Goal: Task Accomplishment & Management: Use online tool/utility

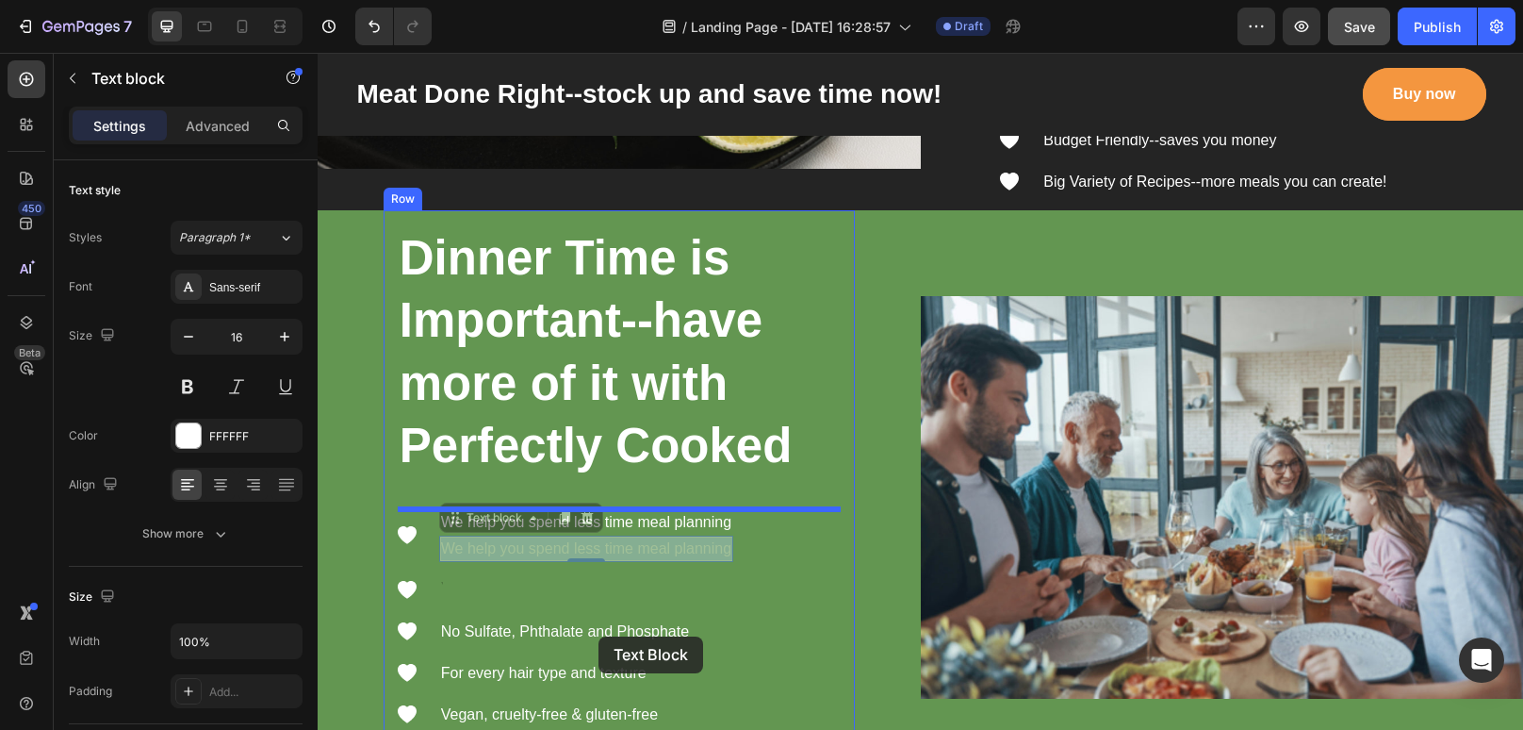
scroll to position [4511, 0]
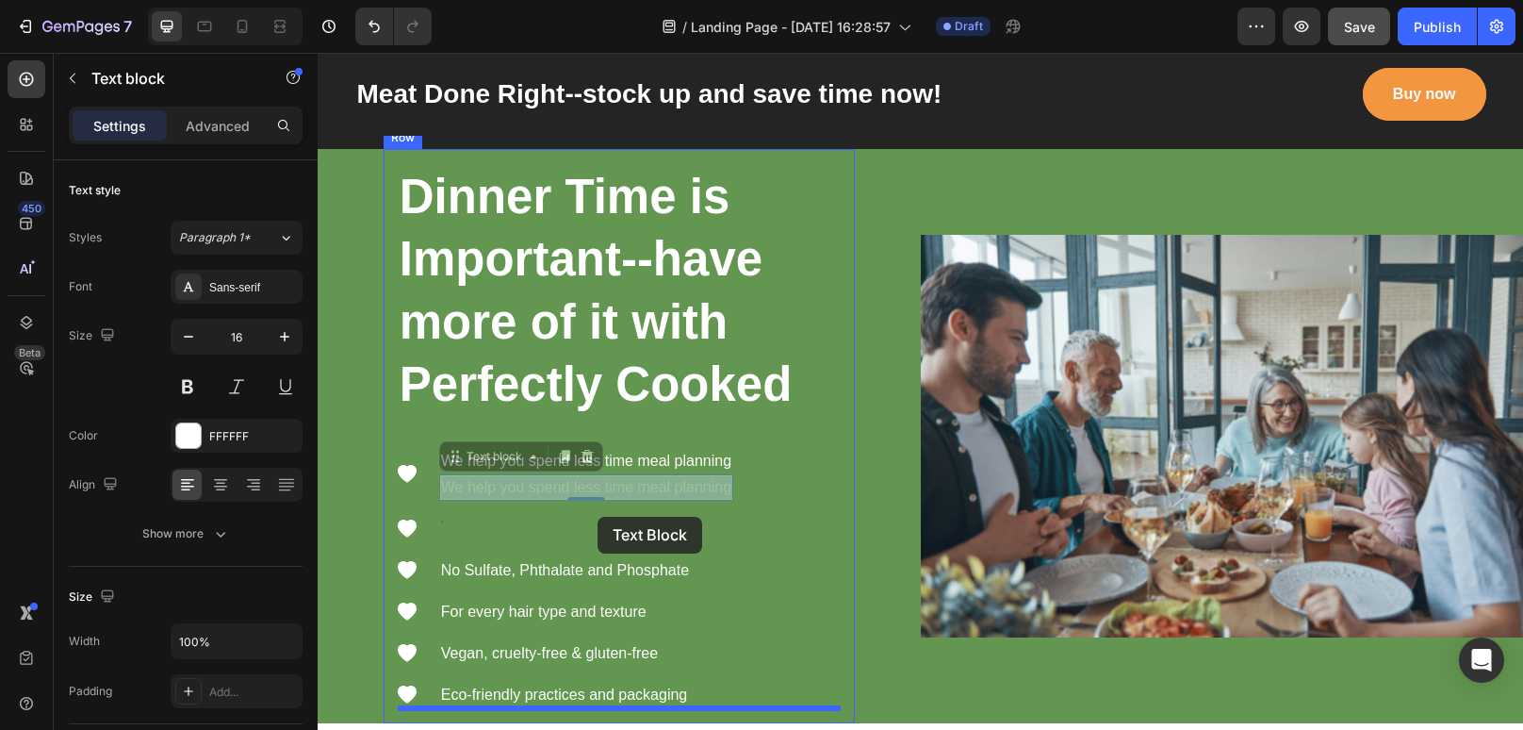
drag, startPoint x: 595, startPoint y: 651, endPoint x: 598, endPoint y: 513, distance: 138.6
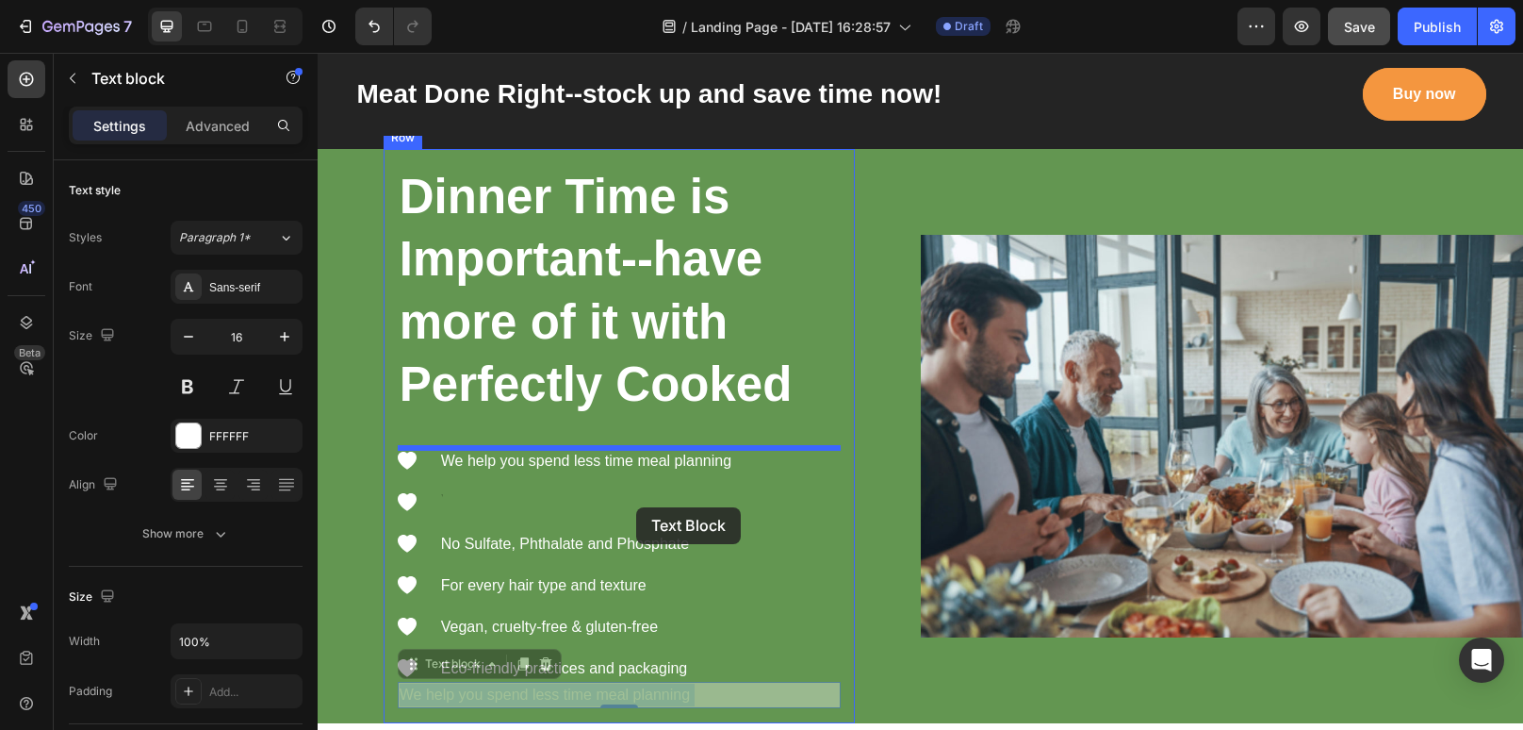
drag, startPoint x: 655, startPoint y: 698, endPoint x: 636, endPoint y: 507, distance: 192.3
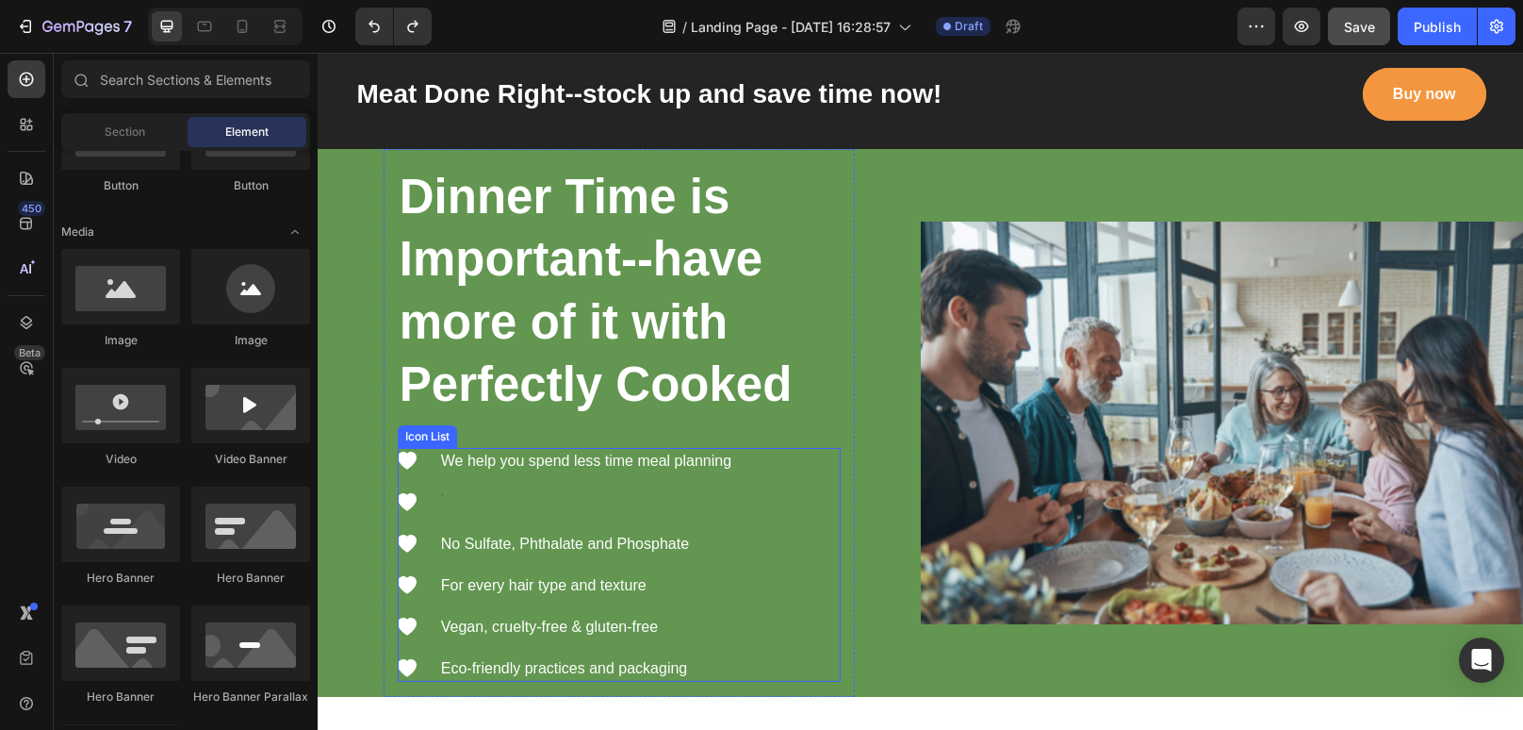
click at [474, 509] on li "Icon Text block" at bounding box center [566, 502] width 336 height 26
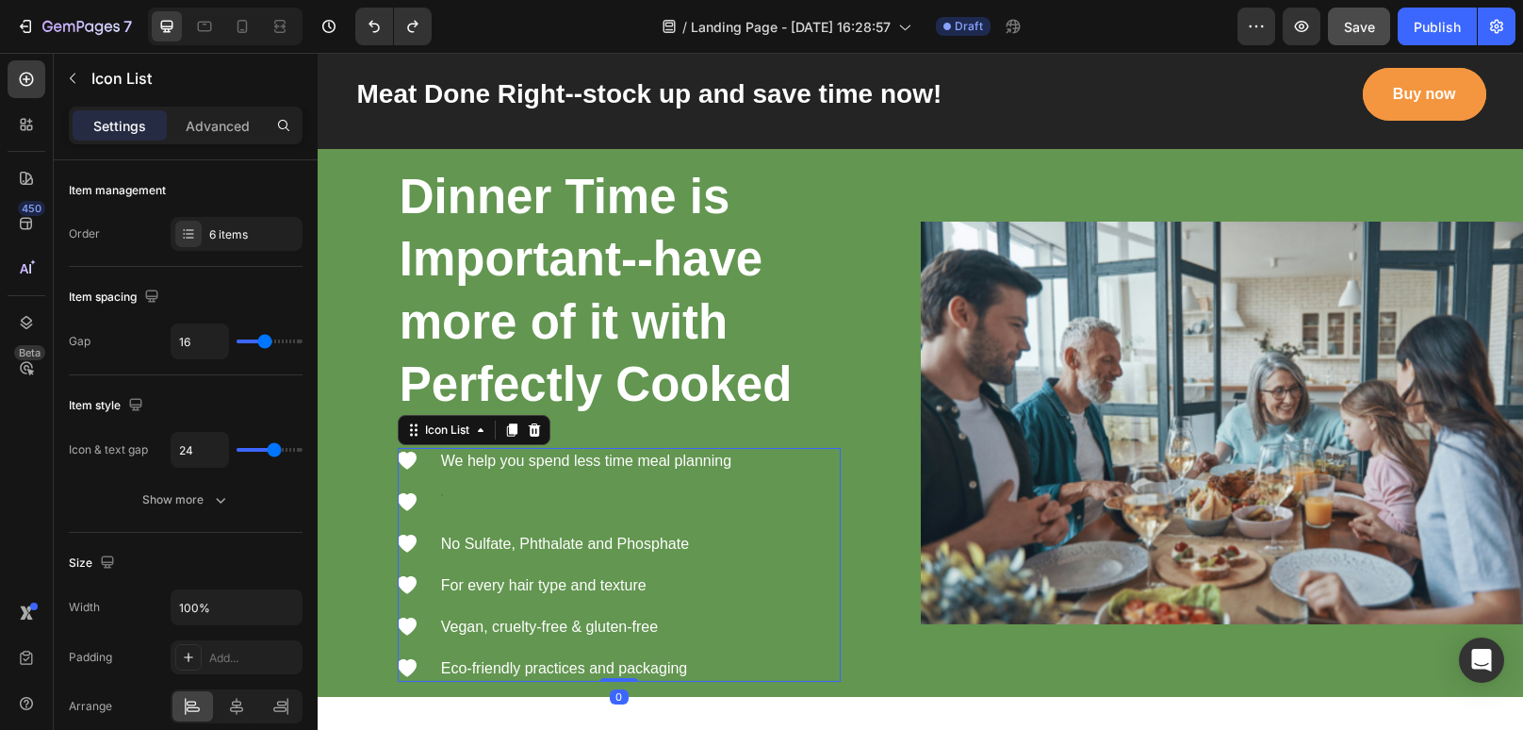
click at [512, 503] on li "Icon Text block" at bounding box center [566, 502] width 336 height 26
click at [410, 503] on icon at bounding box center [407, 502] width 19 height 18
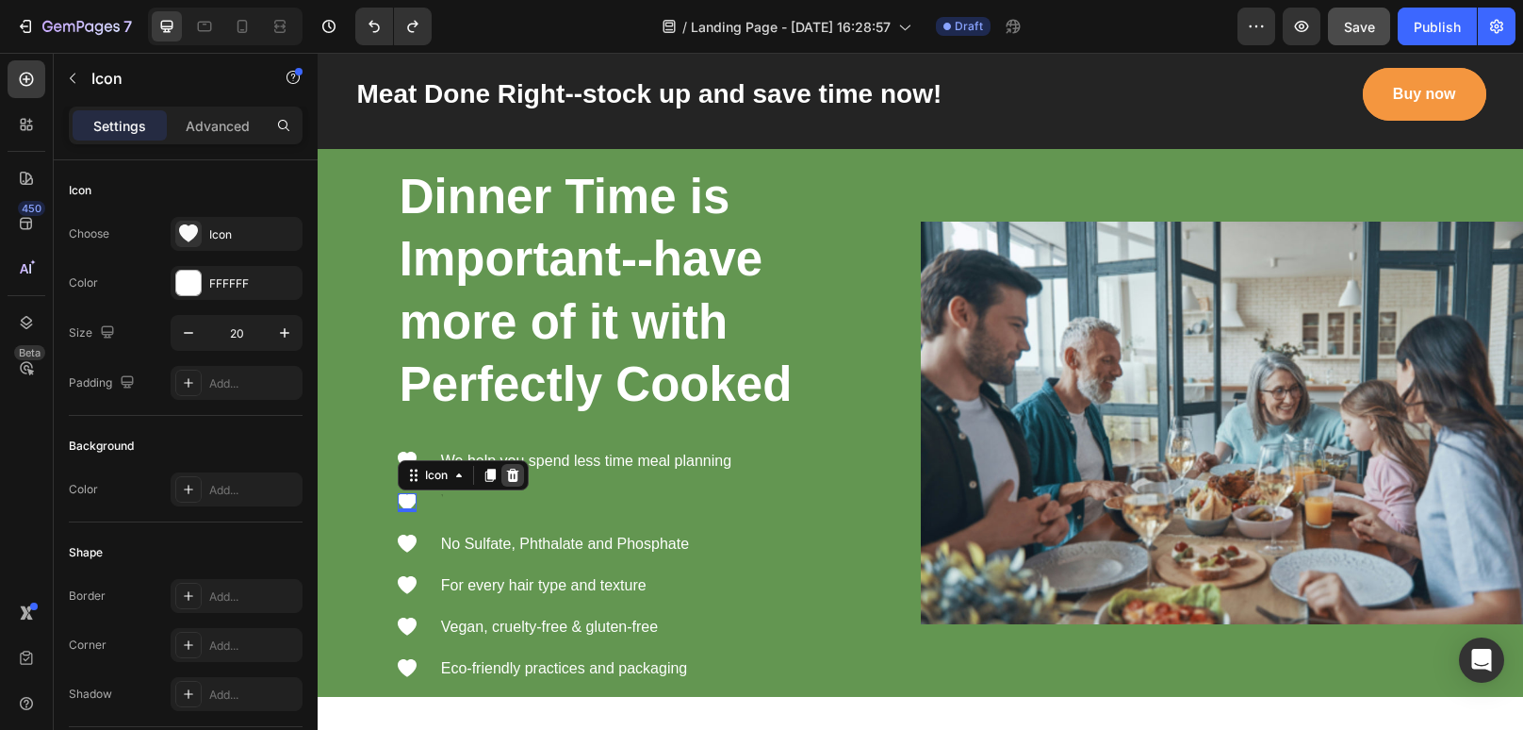
click at [513, 477] on icon at bounding box center [512, 474] width 12 height 13
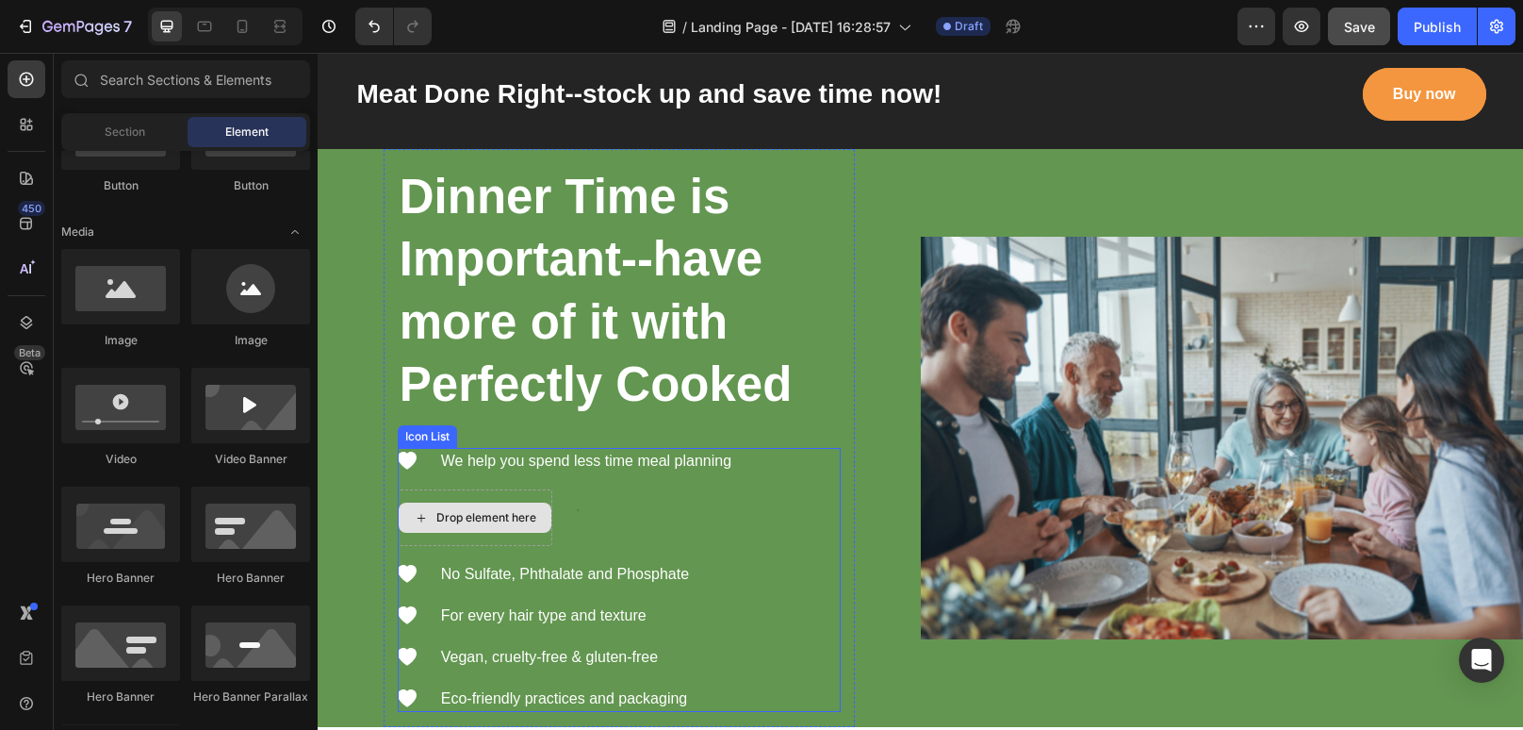
click at [511, 537] on div "Drop element here" at bounding box center [475, 517] width 155 height 57
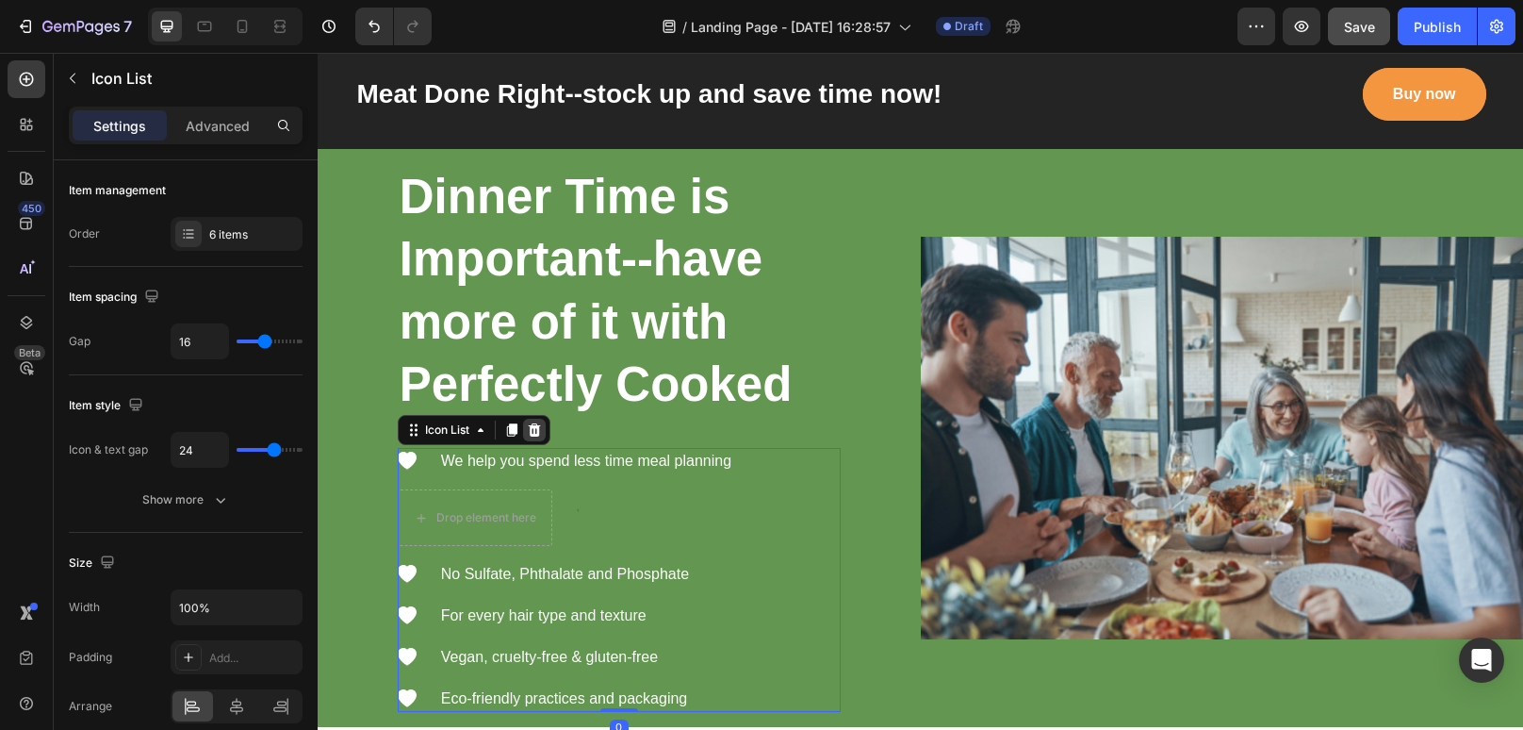
click at [530, 434] on icon at bounding box center [534, 429] width 15 height 15
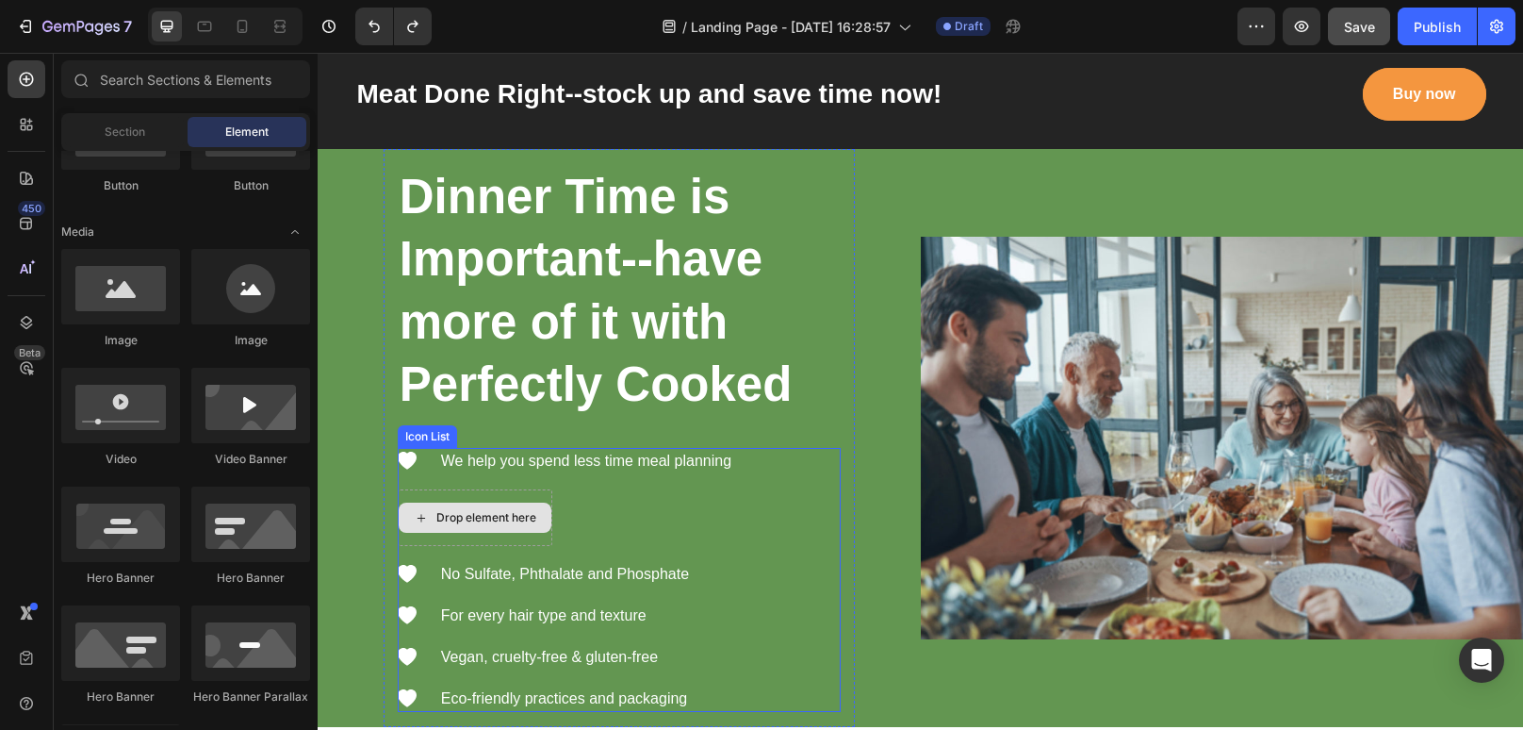
click at [500, 517] on div "Drop element here" at bounding box center [486, 517] width 100 height 15
click at [418, 511] on icon at bounding box center [421, 518] width 15 height 16
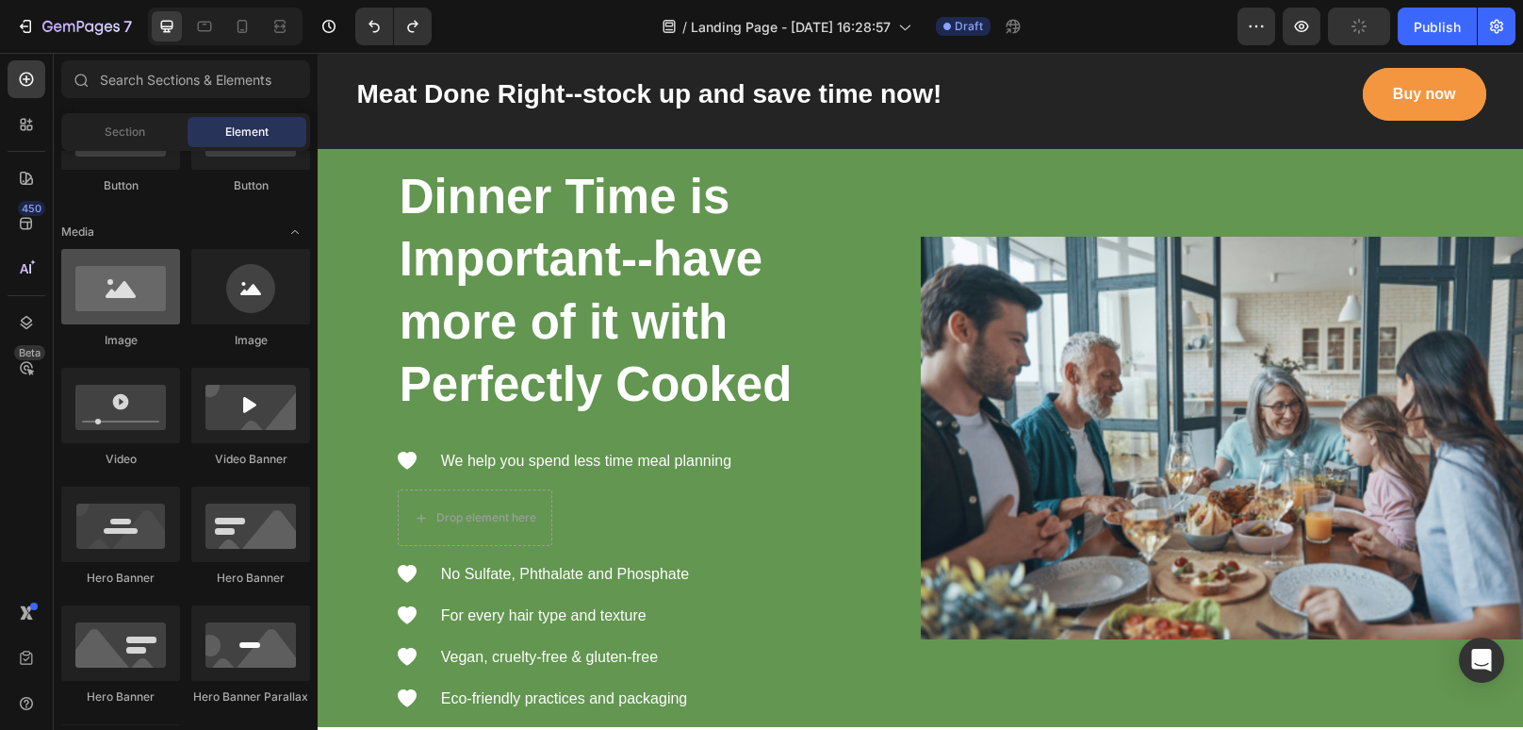
scroll to position [0, 0]
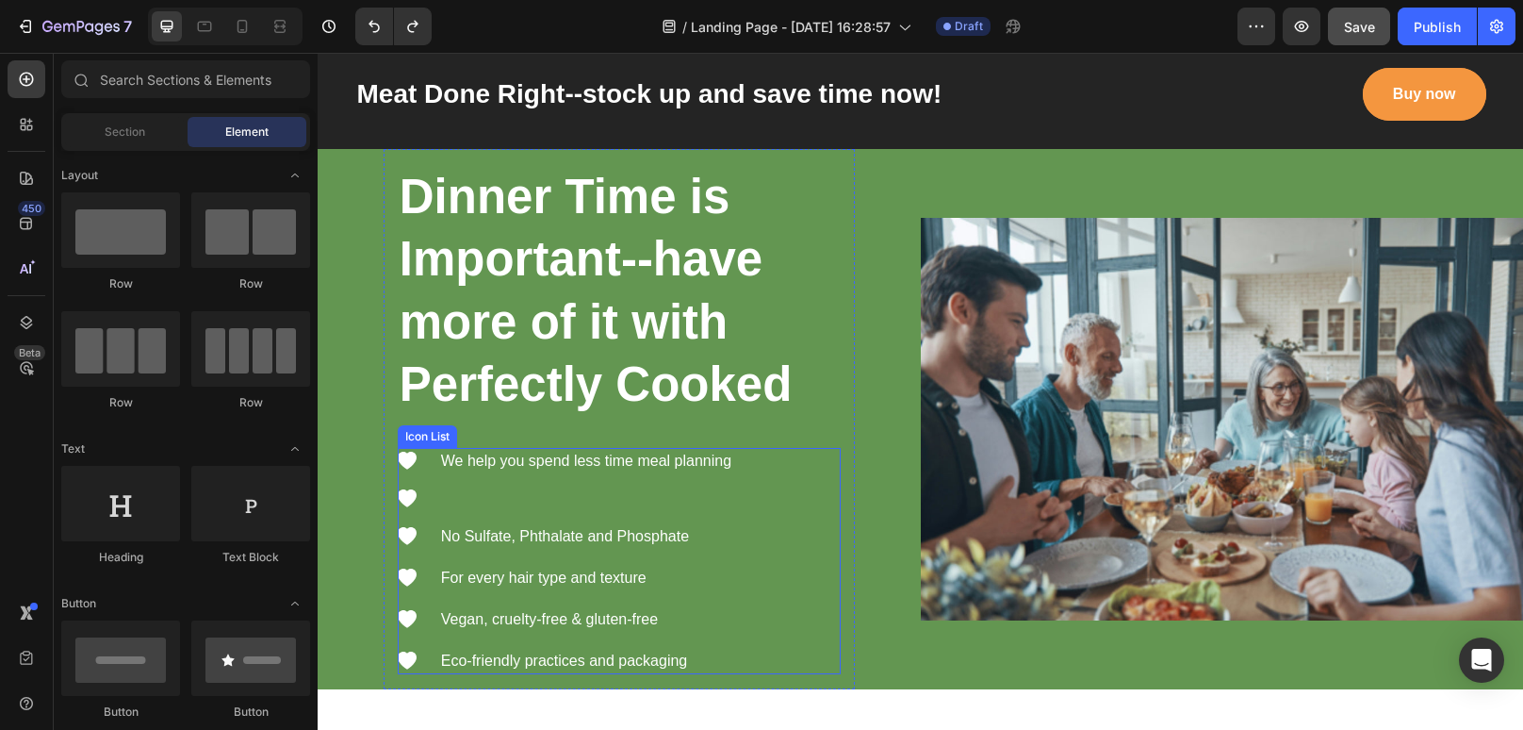
click at [573, 504] on li "Icon Text block" at bounding box center [566, 498] width 336 height 19
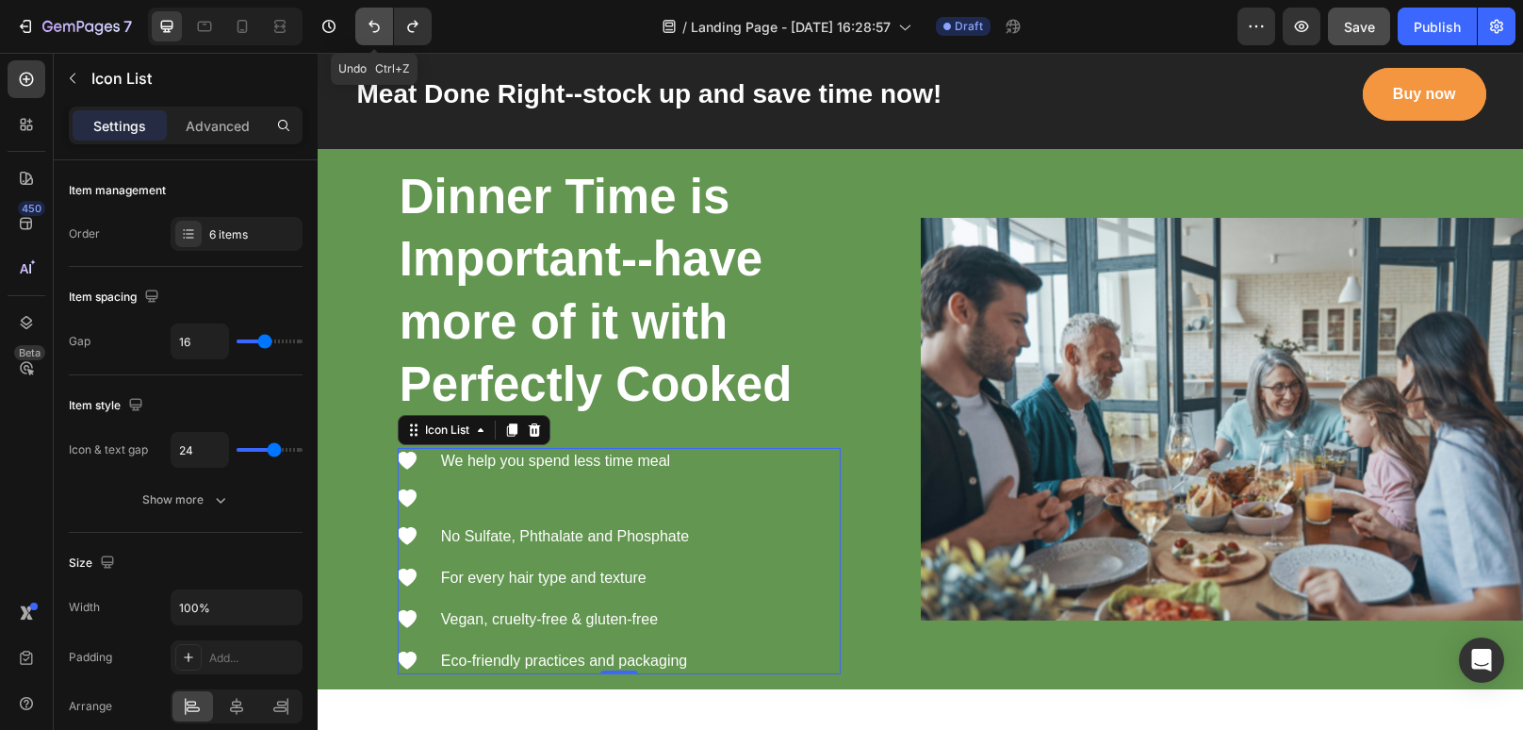
click at [383, 37] on button "Undo/Redo" at bounding box center [374, 27] width 38 height 38
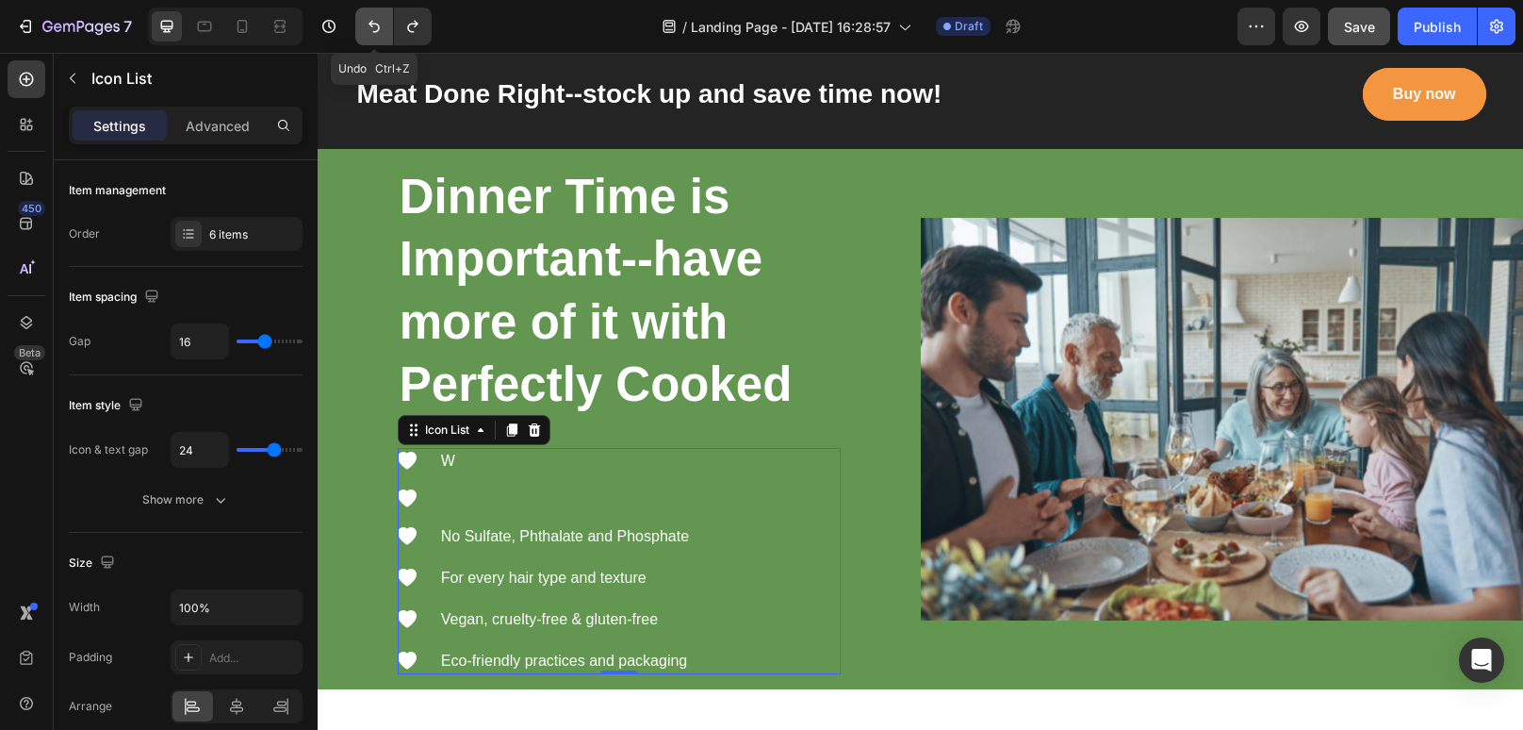
click at [383, 37] on button "Undo/Redo" at bounding box center [374, 27] width 38 height 38
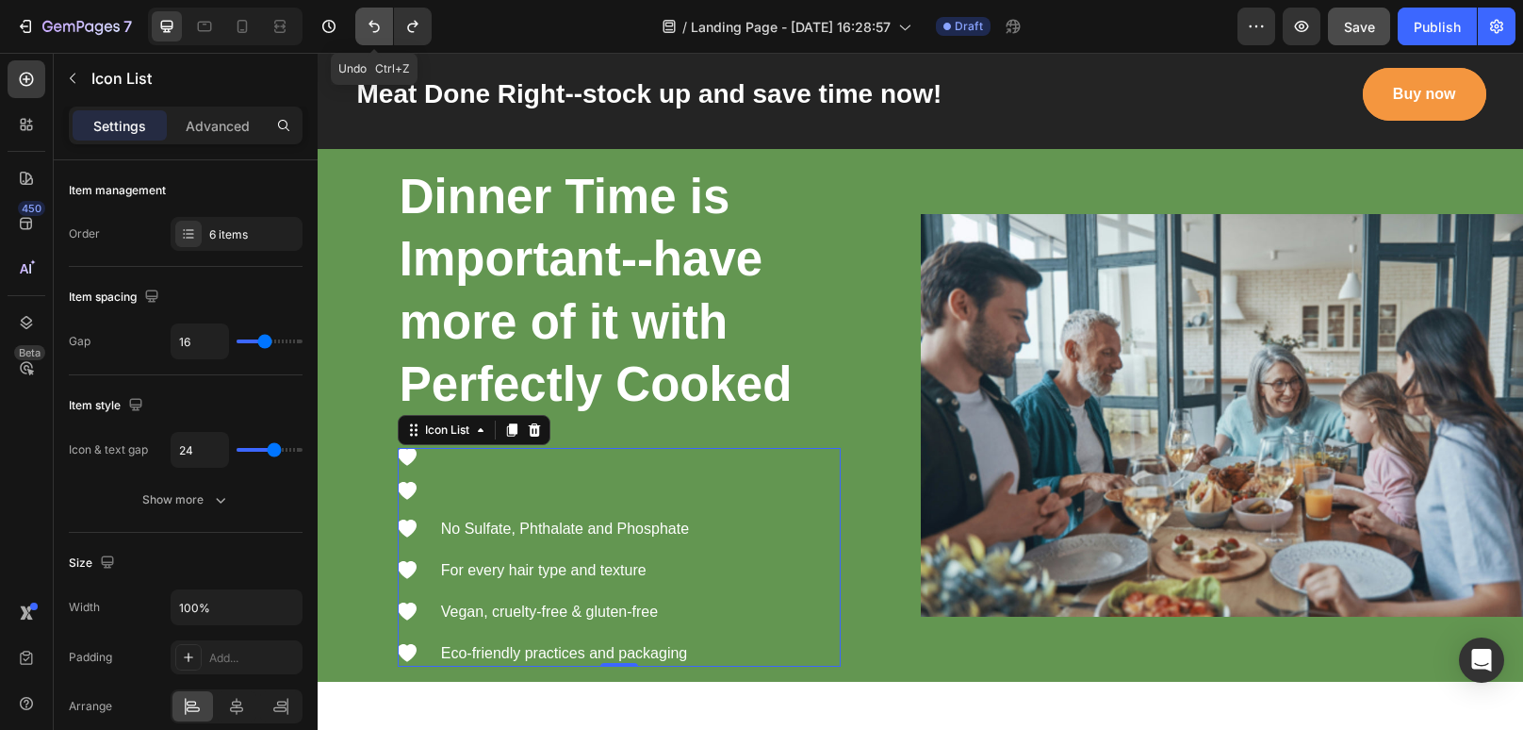
click at [383, 37] on button "Undo/Redo" at bounding box center [374, 27] width 38 height 38
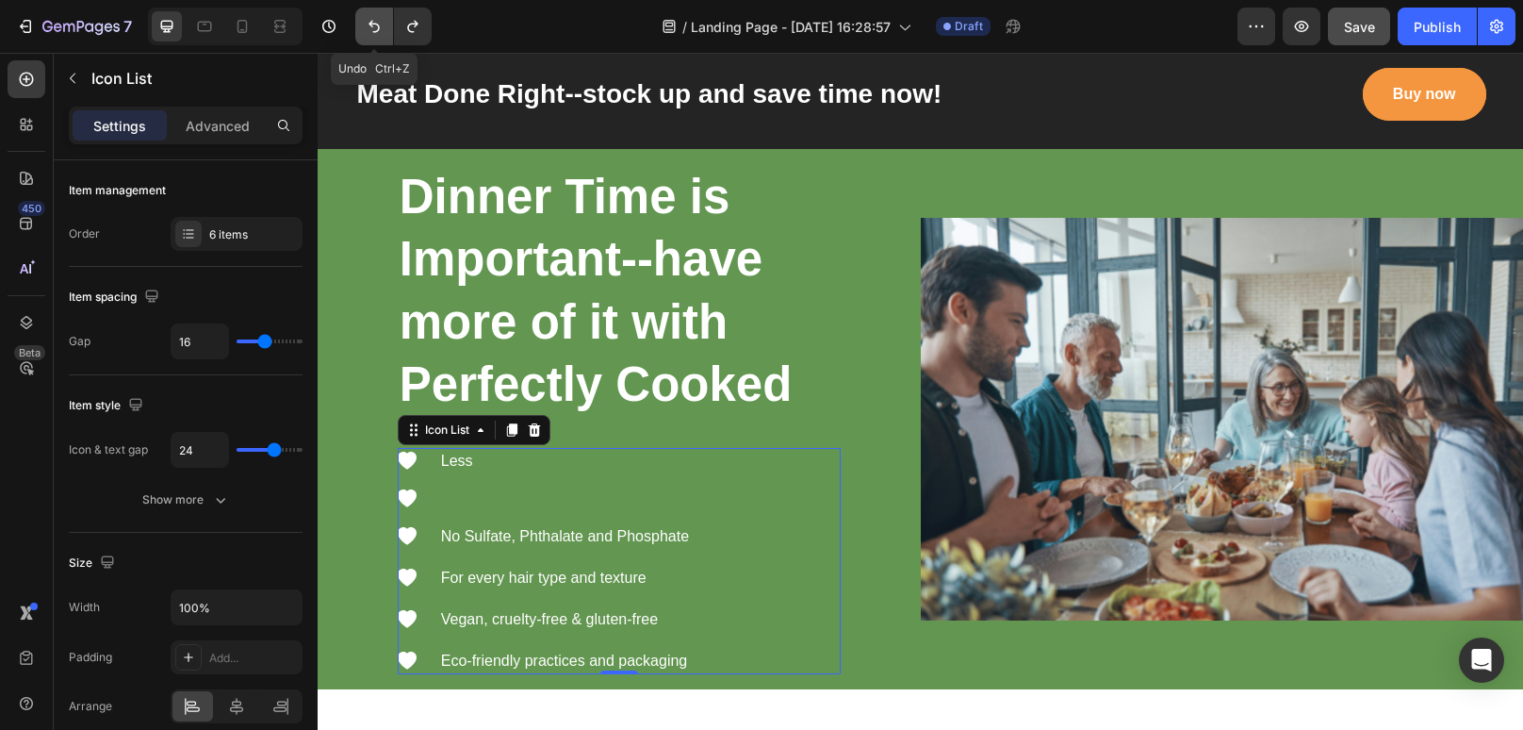
click at [383, 37] on button "Undo/Redo" at bounding box center [374, 27] width 38 height 38
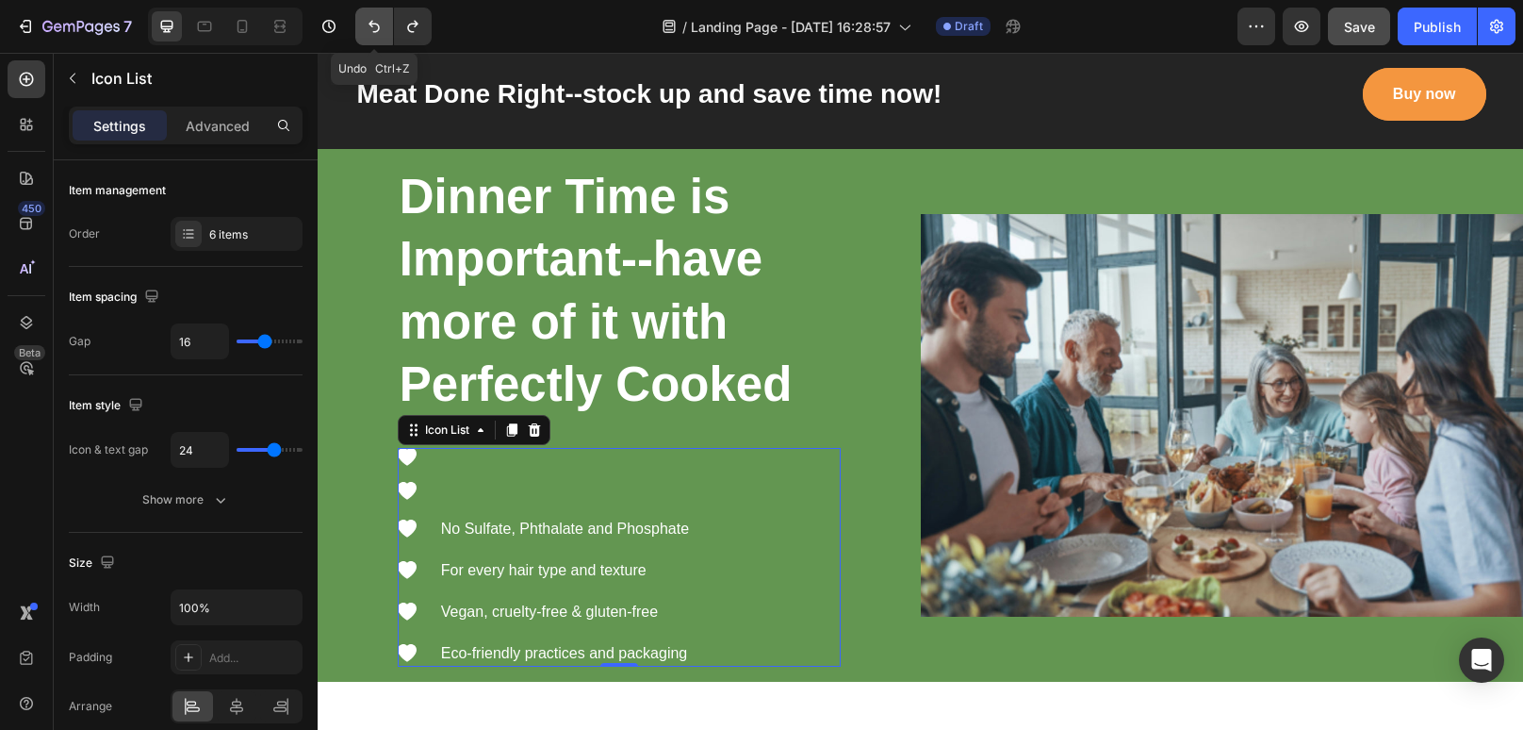
click at [383, 37] on button "Undo/Redo" at bounding box center [374, 27] width 38 height 38
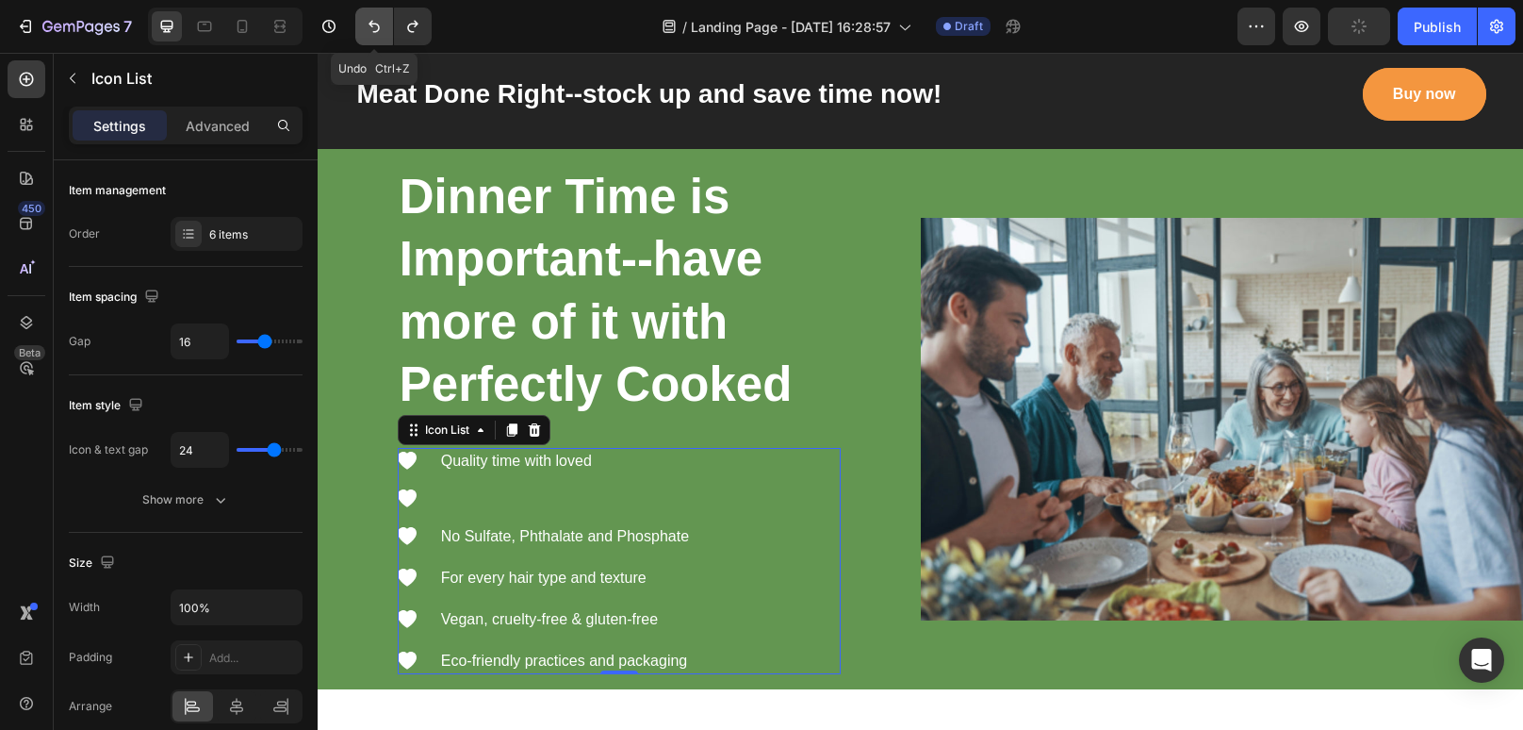
click at [383, 37] on button "Undo/Redo" at bounding box center [374, 27] width 38 height 38
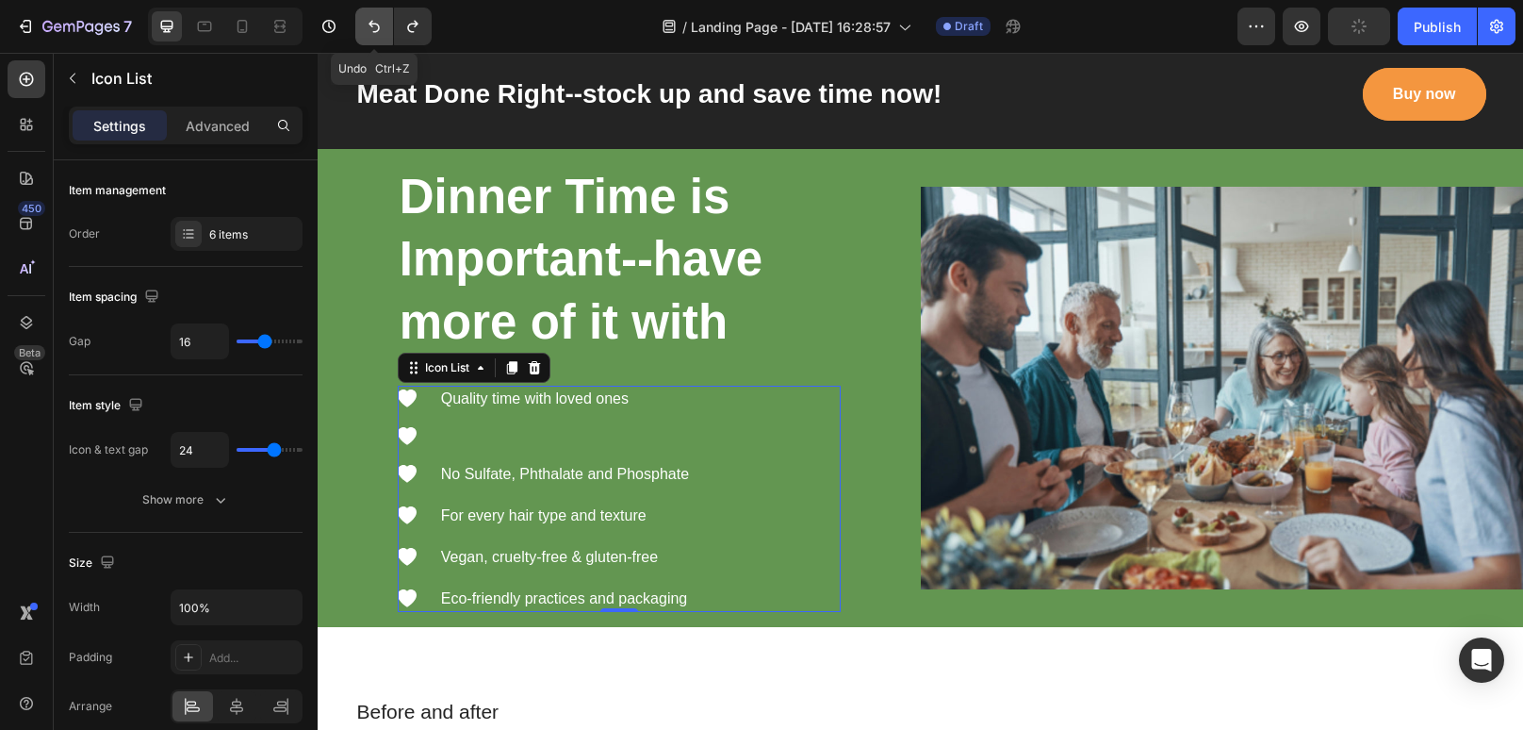
click at [383, 37] on button "Undo/Redo" at bounding box center [374, 27] width 38 height 38
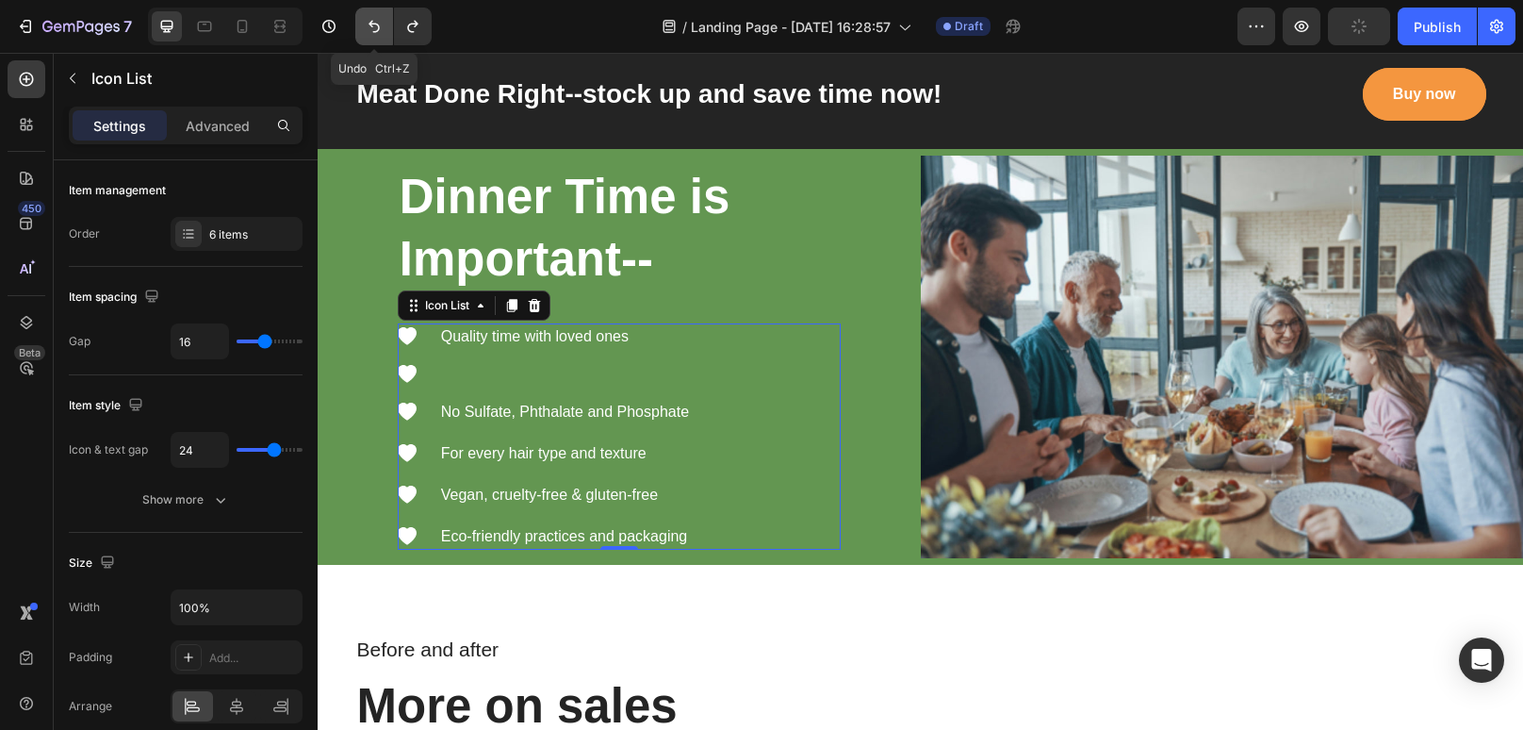
click at [383, 37] on button "Undo/Redo" at bounding box center [374, 27] width 38 height 38
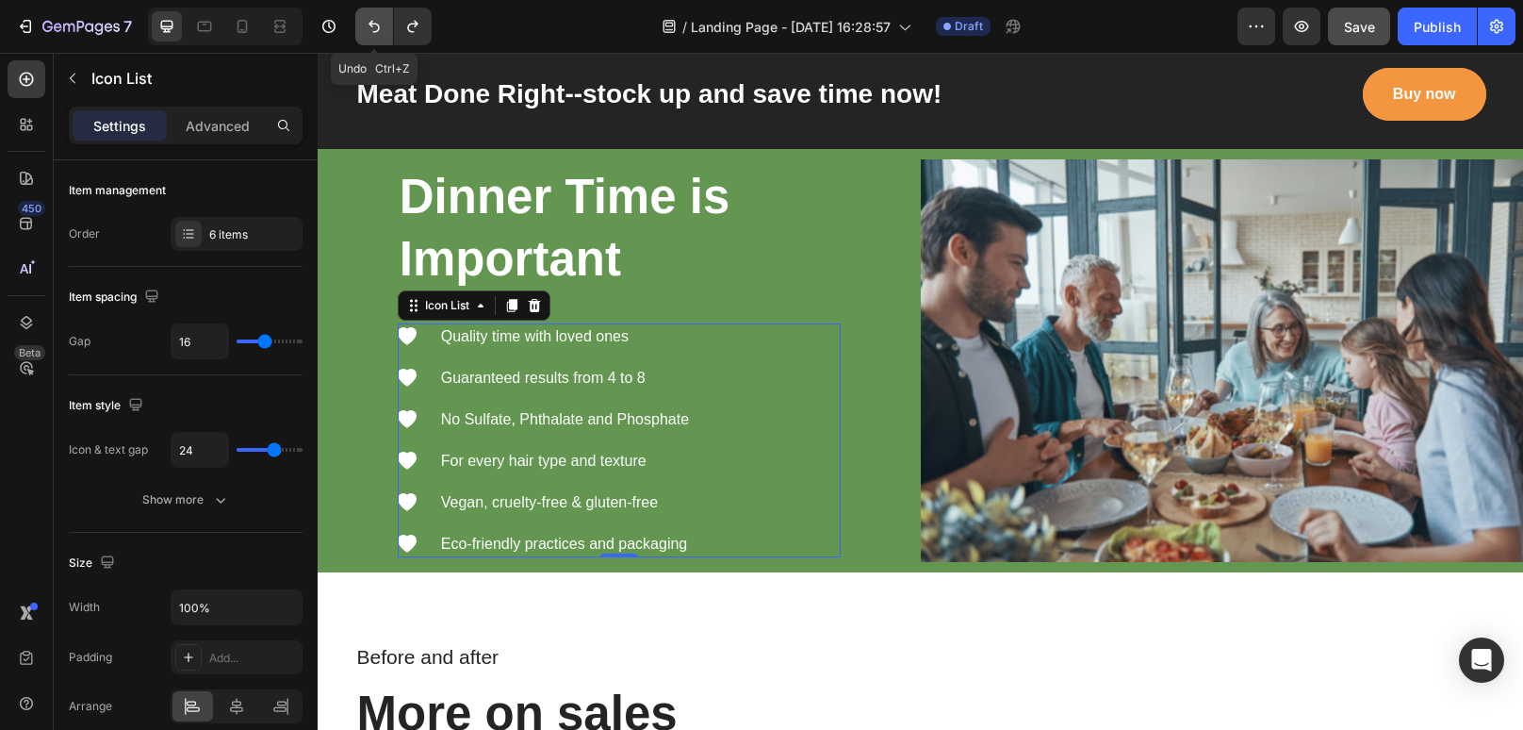
click at [383, 37] on button "Undo/Redo" at bounding box center [374, 27] width 38 height 38
click at [645, 249] on h2 "Dinner Time is Important" at bounding box center [619, 228] width 443 height 129
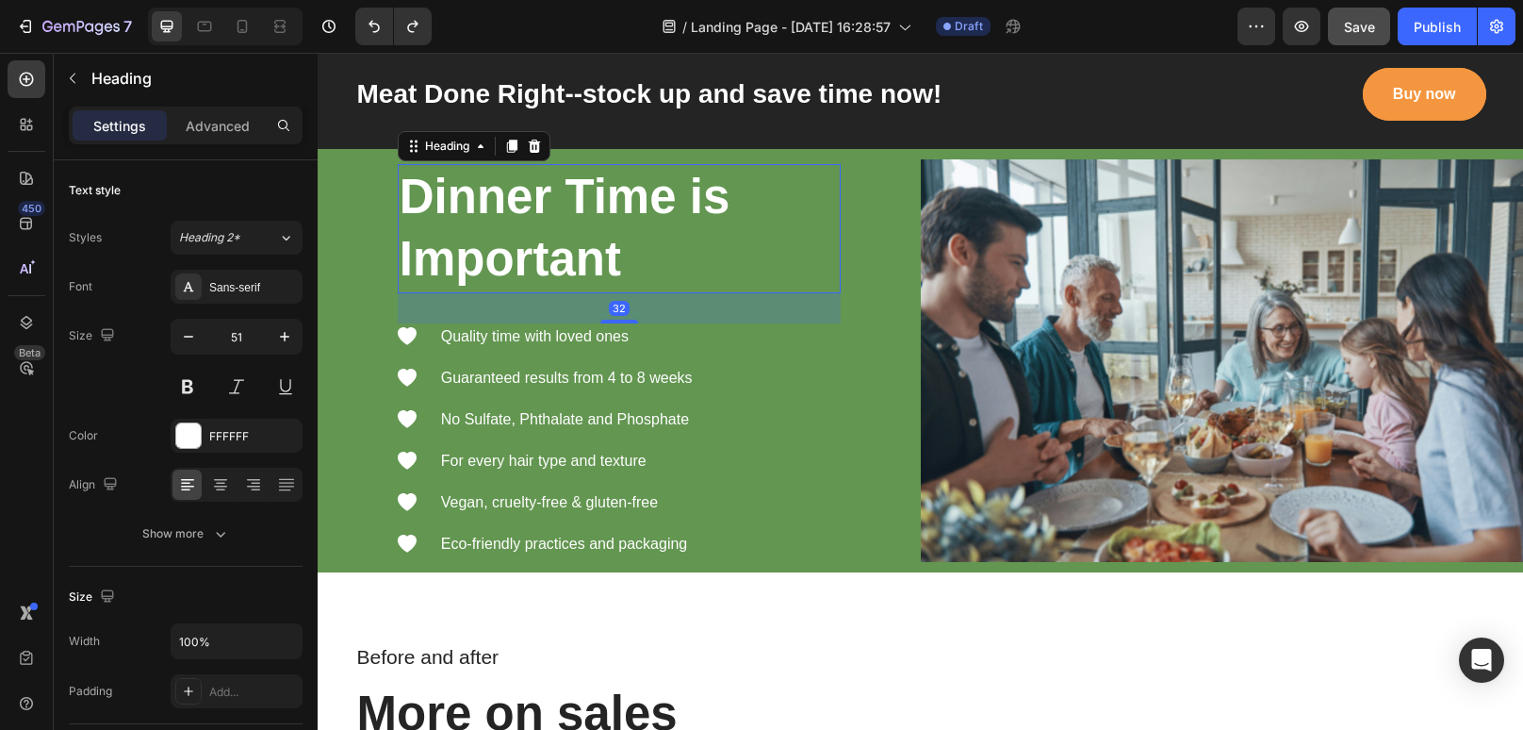
click at [630, 260] on h2 "Dinner Time is Important" at bounding box center [619, 228] width 443 height 129
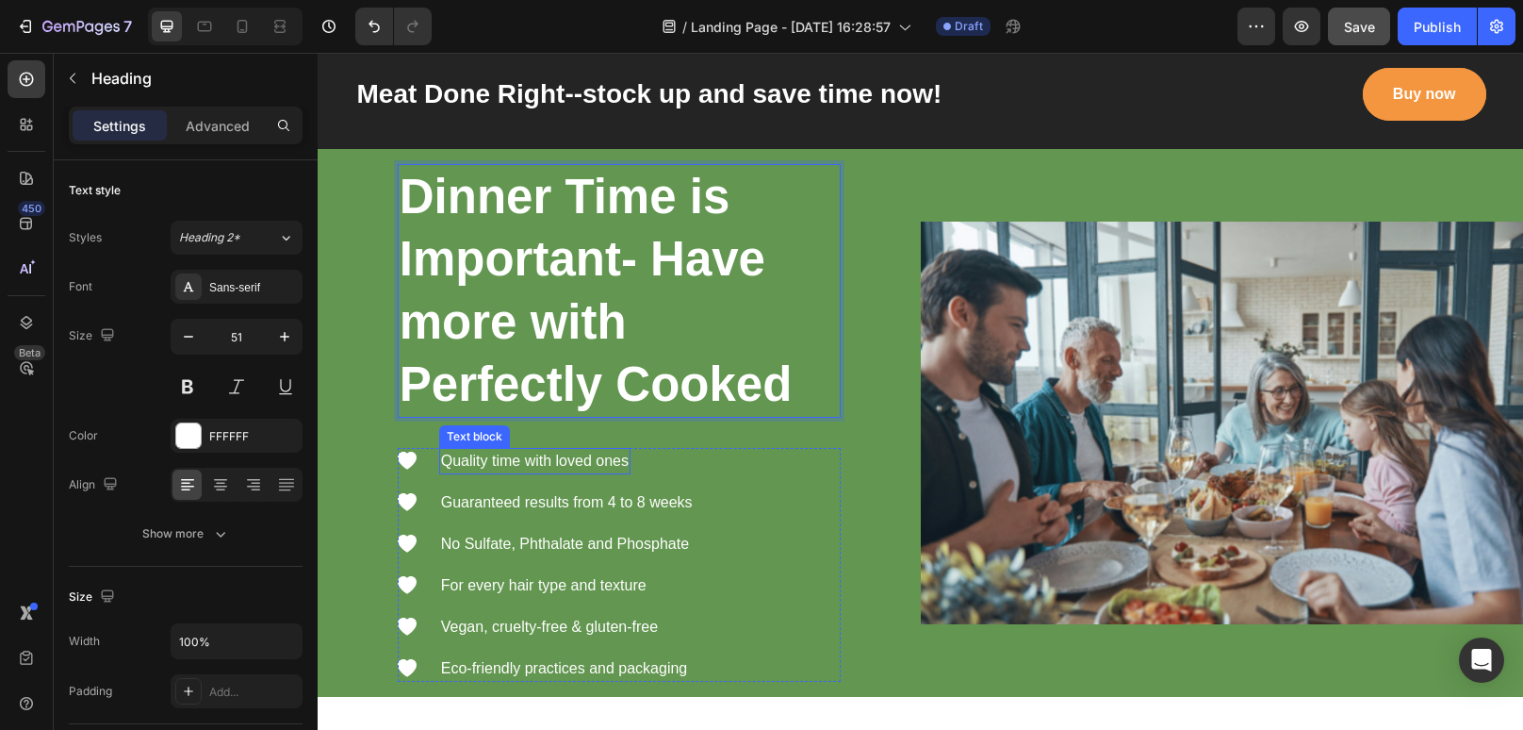
click at [622, 462] on p "Quality time with loved ones" at bounding box center [535, 461] width 188 height 23
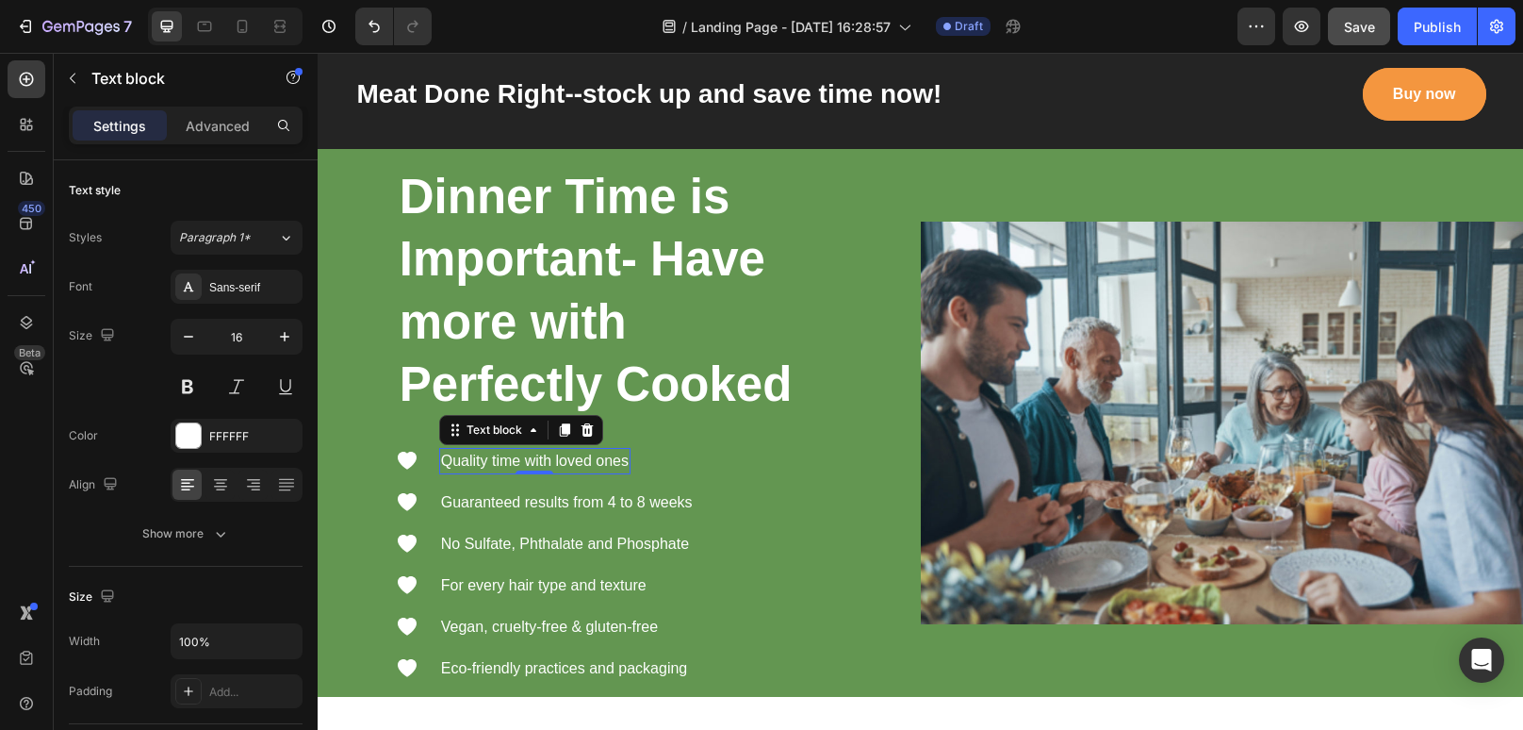
click at [622, 462] on p "Quality time with loved ones" at bounding box center [535, 461] width 188 height 23
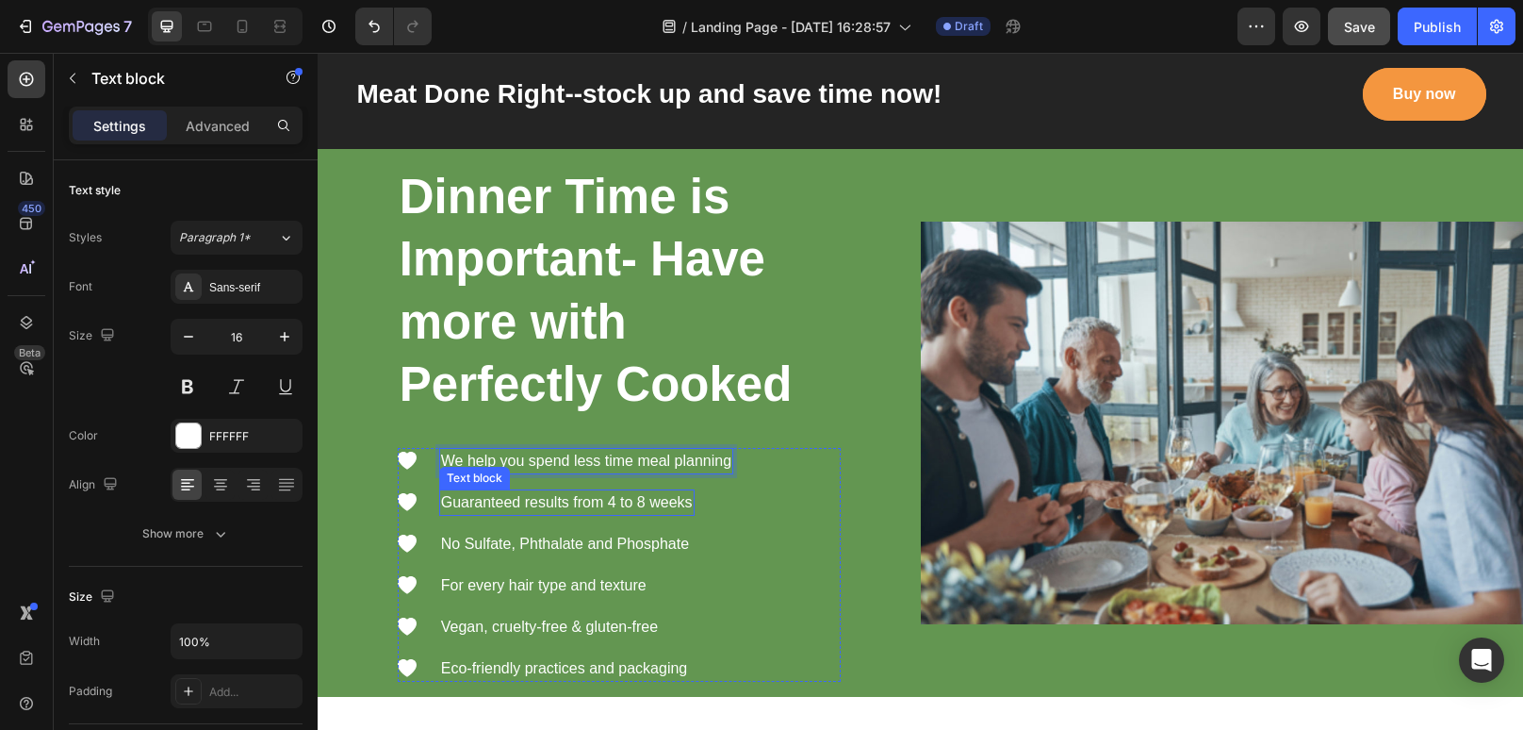
click at [680, 504] on p "Guaranteed results from 4 to 8 weeks" at bounding box center [567, 502] width 252 height 23
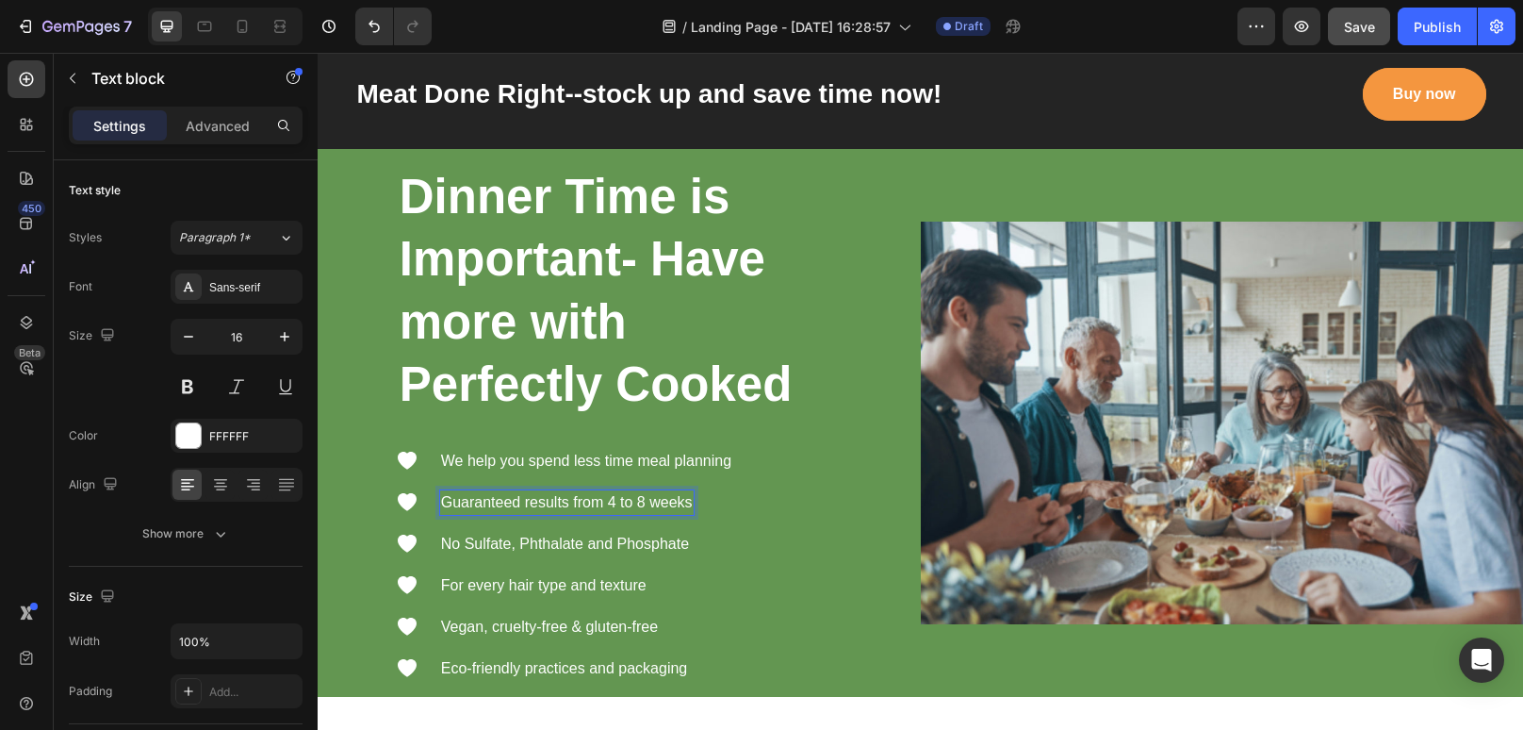
click at [675, 500] on p "Guaranteed results from 4 to 8 weeks" at bounding box center [567, 502] width 252 height 23
click at [524, 501] on p "We cut your prep time down to 5 minutes or less" at bounding box center [602, 502] width 322 height 23
click at [798, 502] on p "We cut your meat prep time down to 5 minutes or less" at bounding box center [621, 502] width 360 height 23
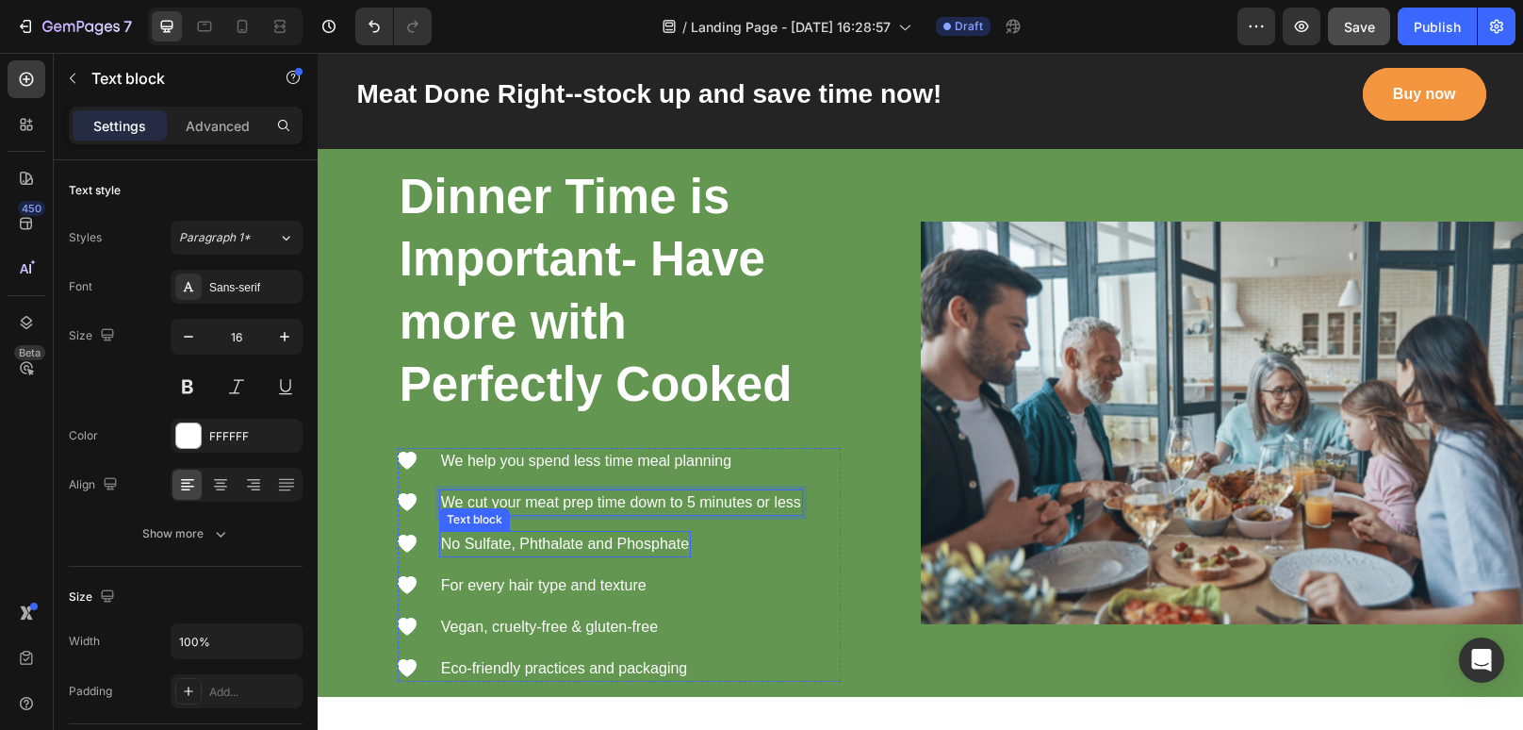
click at [663, 545] on p "No Sulfate, Phthalate and Phosphate" at bounding box center [565, 544] width 248 height 23
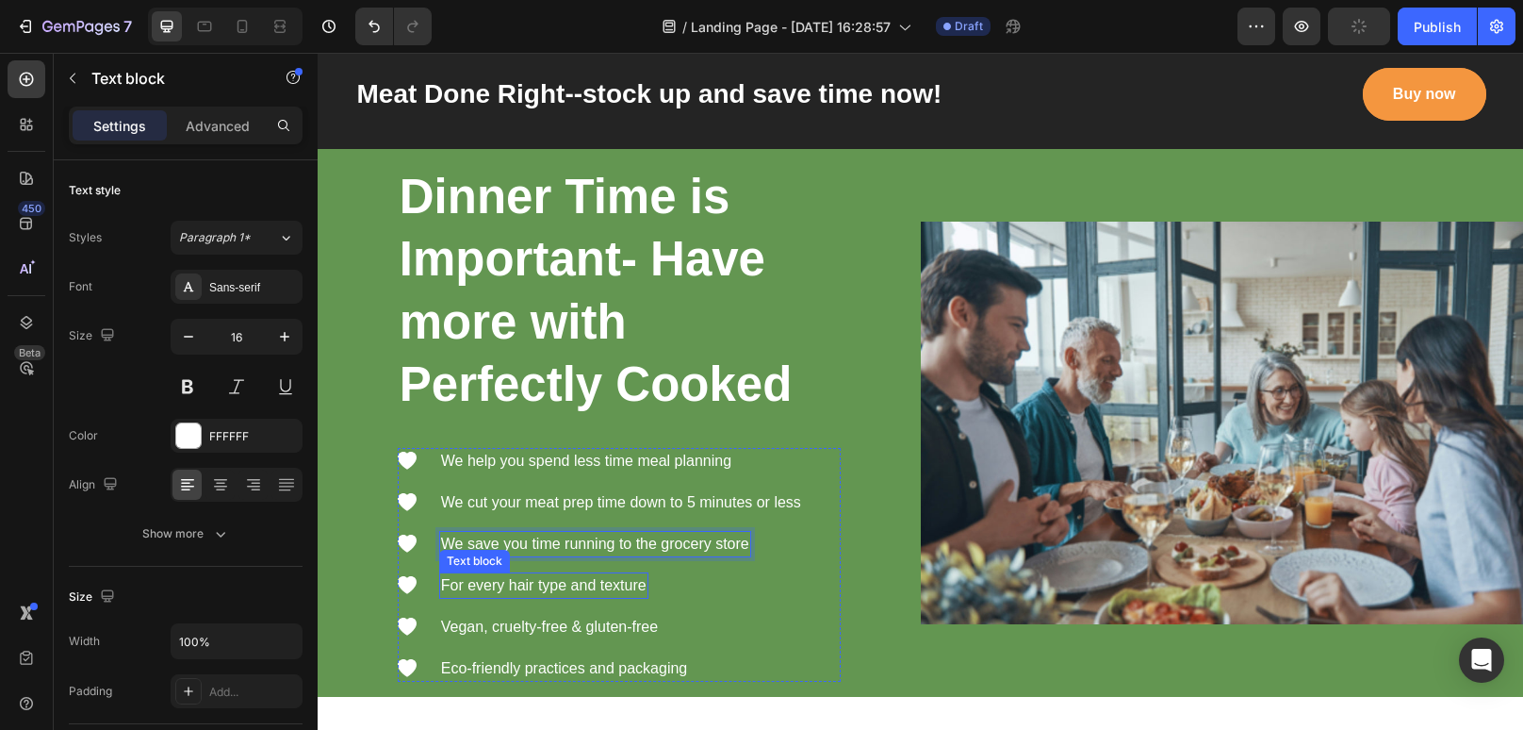
click at [604, 587] on p "For every hair type and texture" at bounding box center [543, 585] width 205 height 23
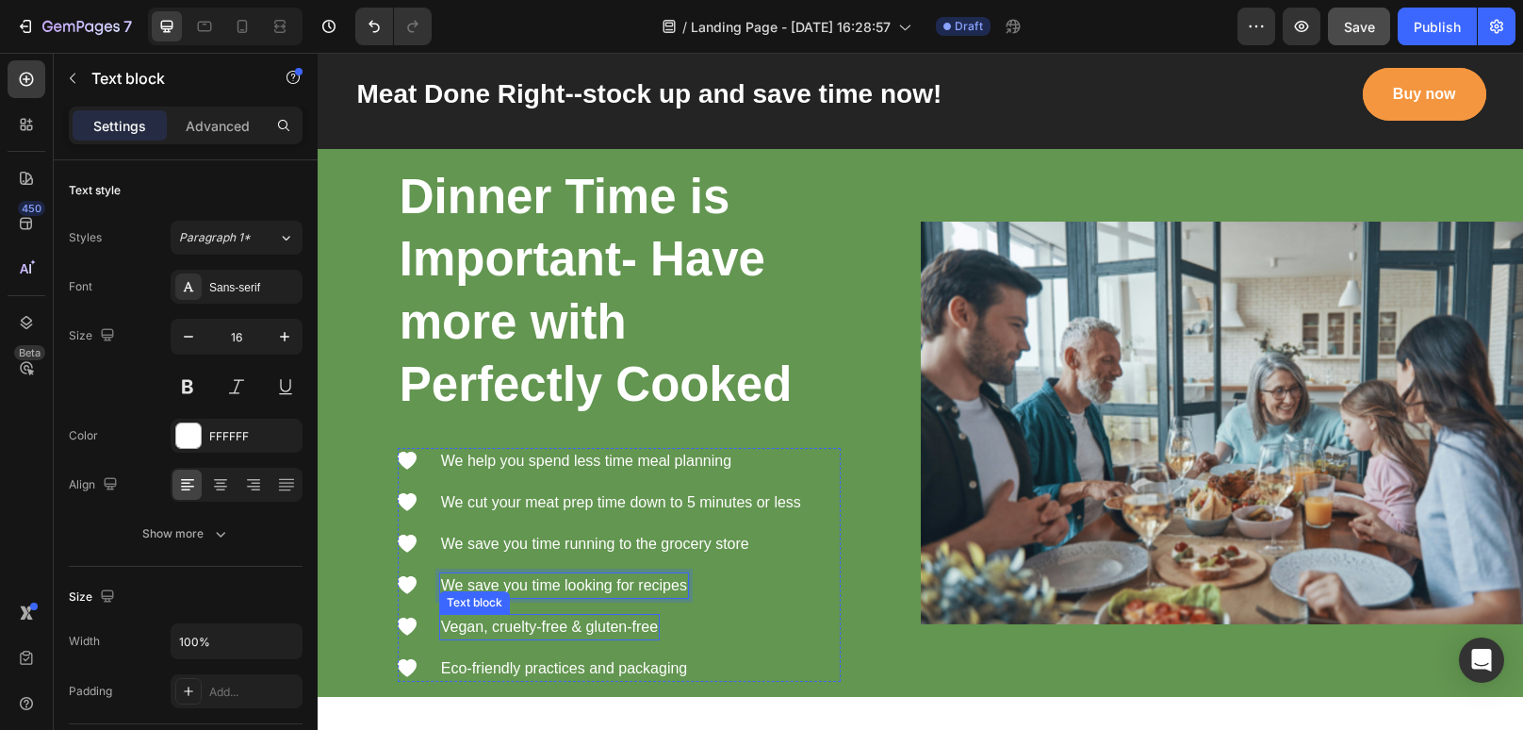
click at [564, 627] on p "Vegan, cruelty-free & gluten-free" at bounding box center [549, 627] width 217 height 23
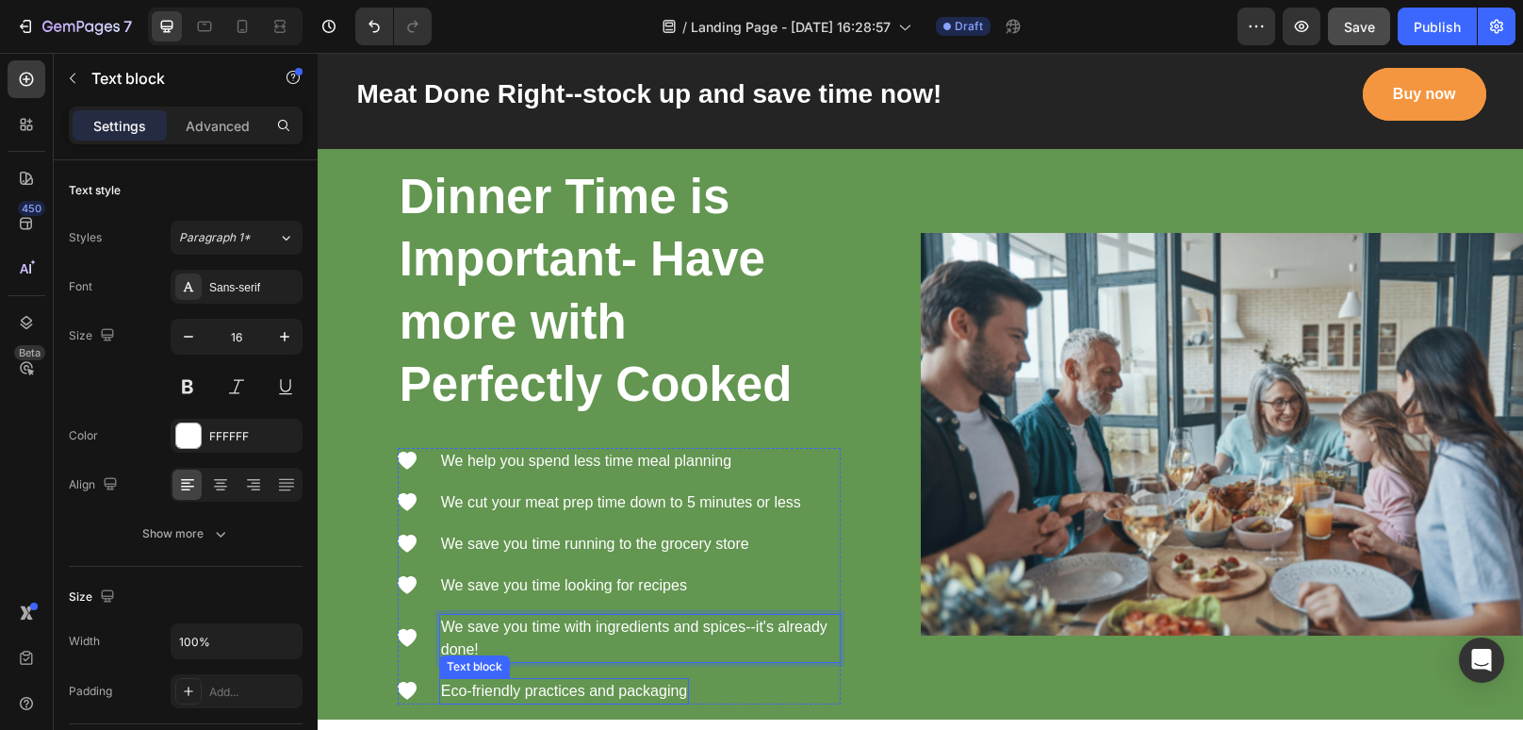
click at [538, 687] on p "Eco-friendly practices and packaging" at bounding box center [564, 691] width 246 height 23
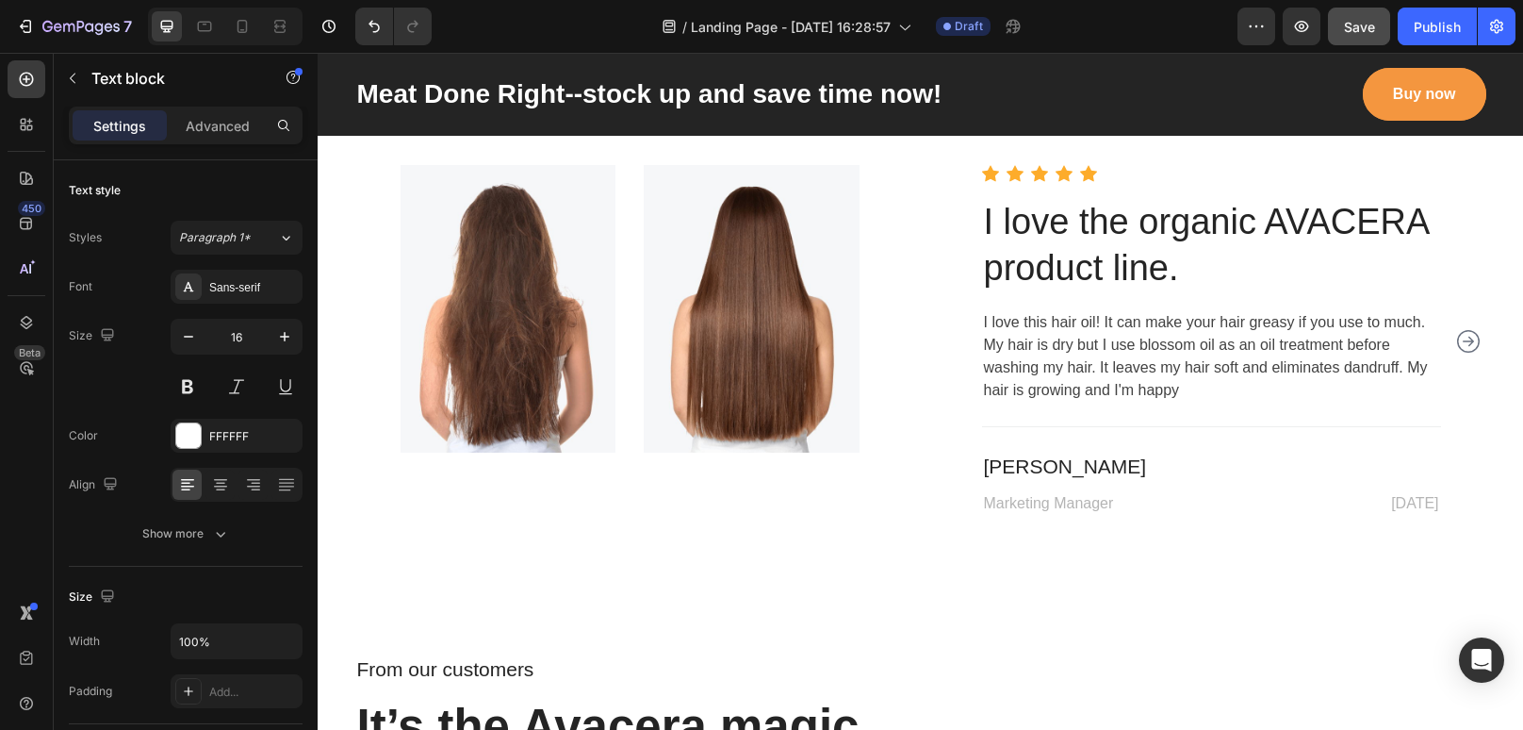
scroll to position [5243, 0]
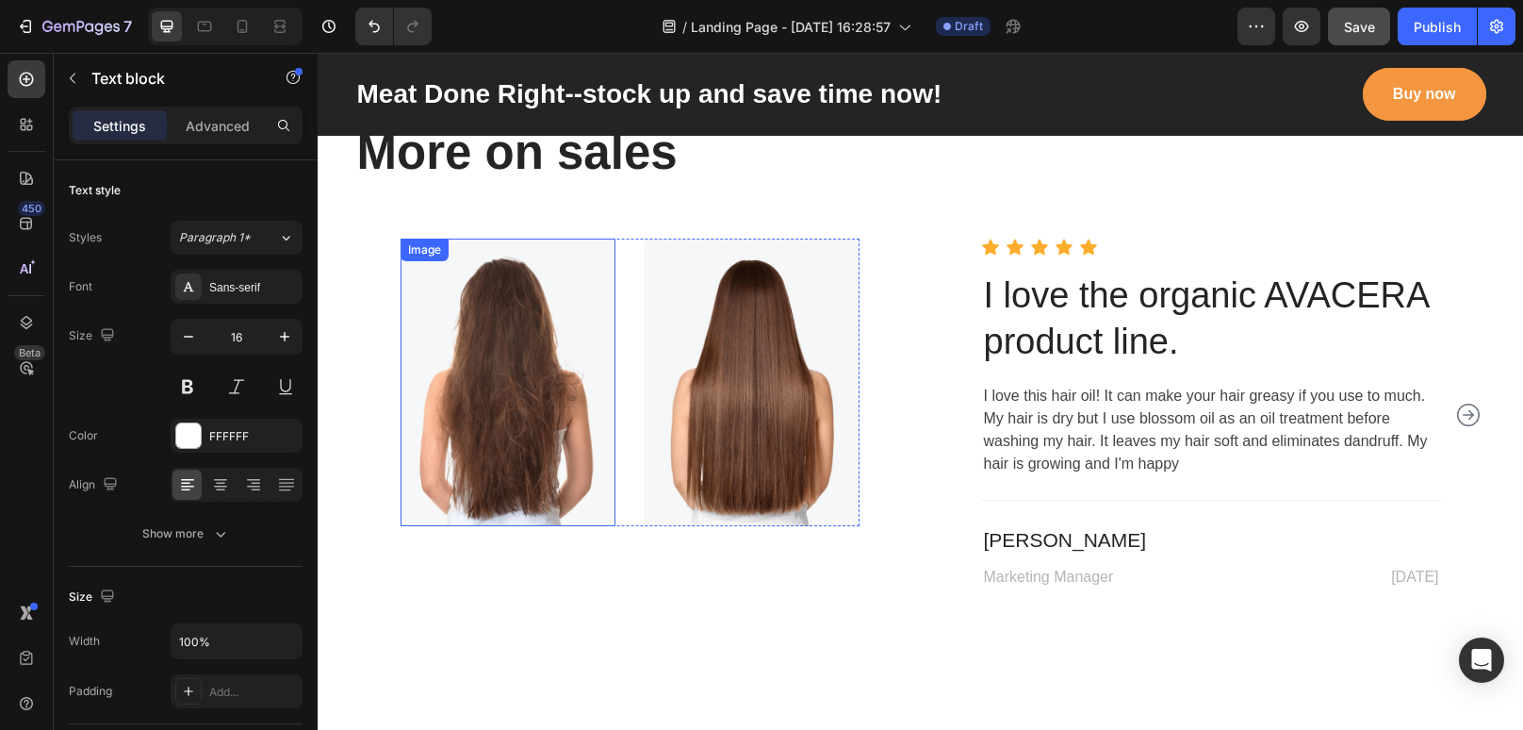
click at [503, 344] on img at bounding box center [509, 382] width 216 height 288
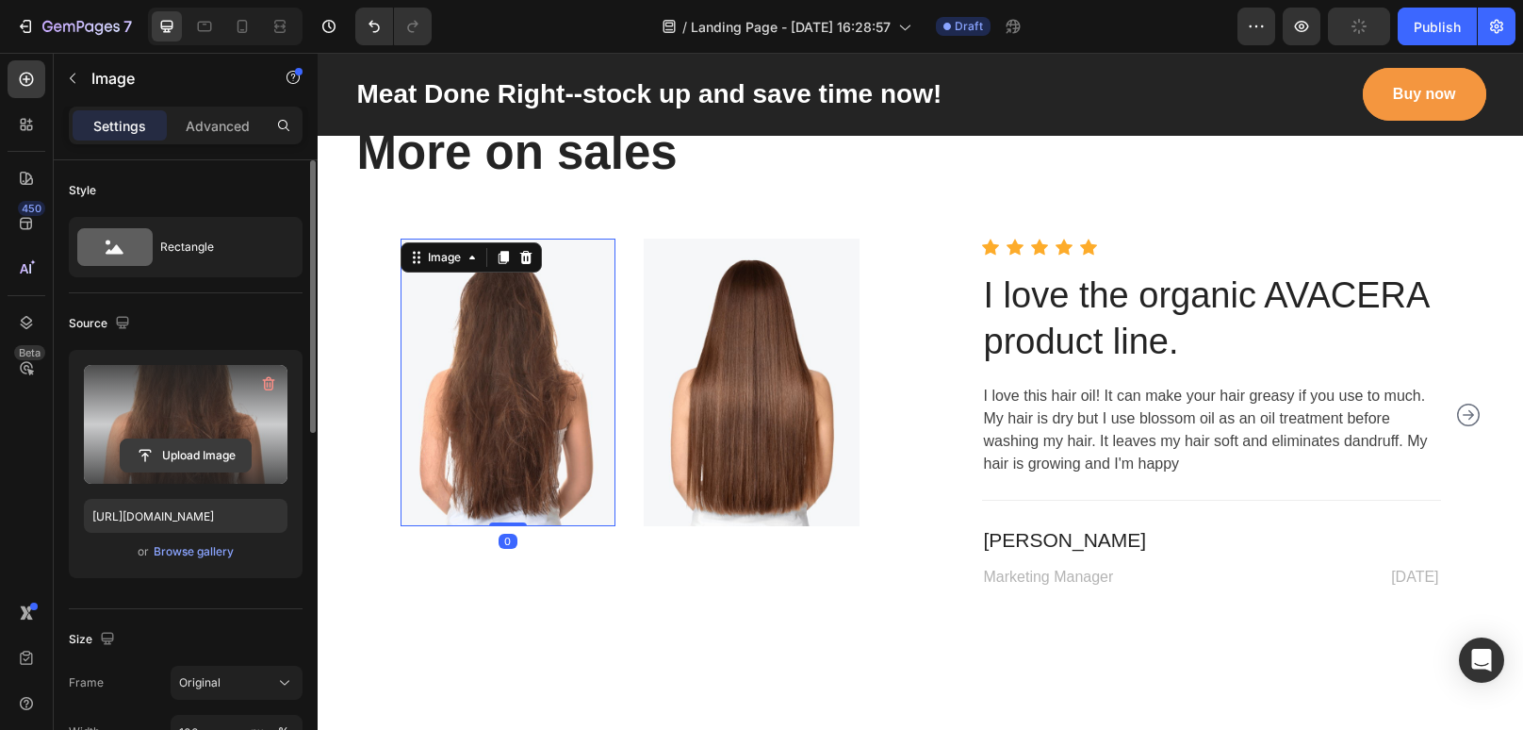
click at [192, 463] on input "file" at bounding box center [186, 455] width 130 height 32
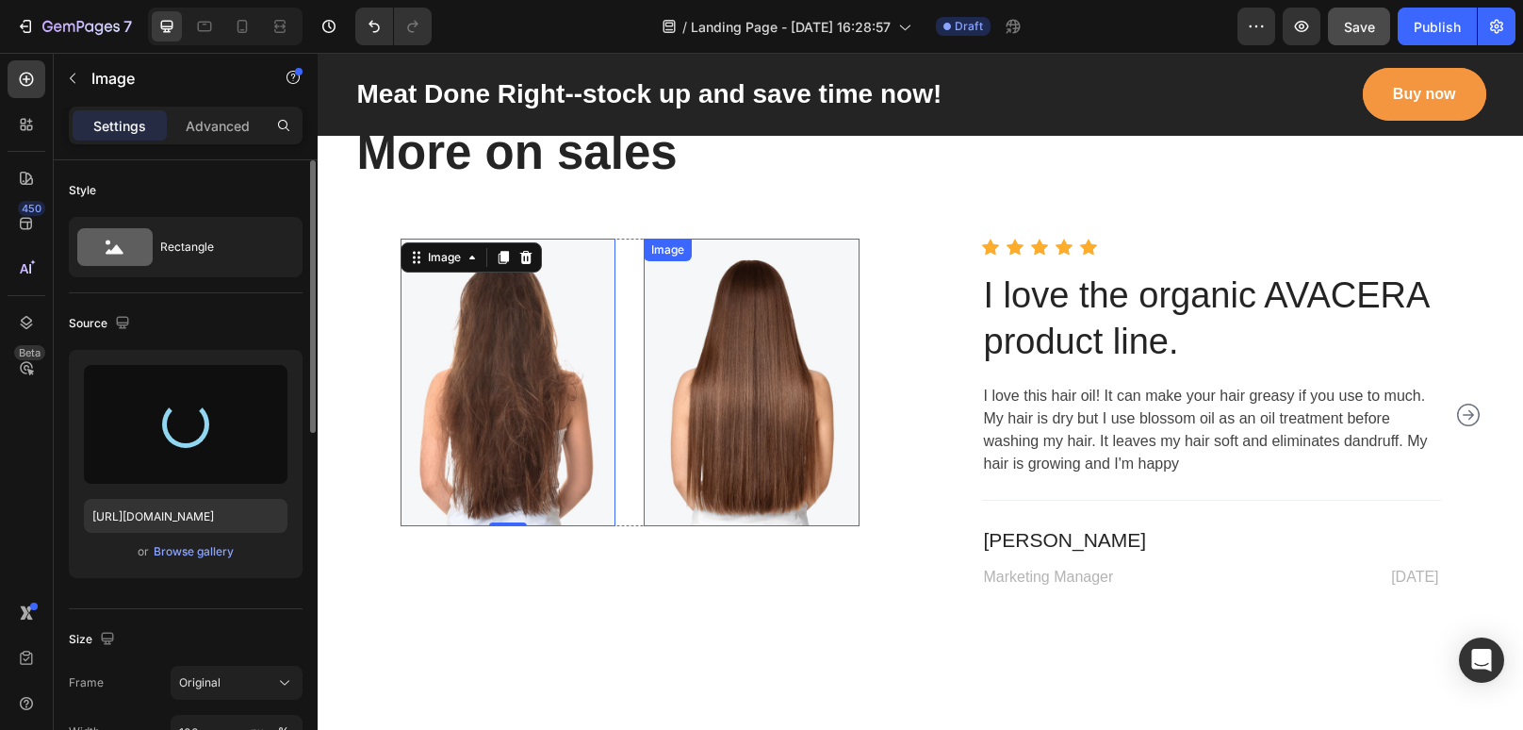
type input "[URL][DOMAIN_NAME]"
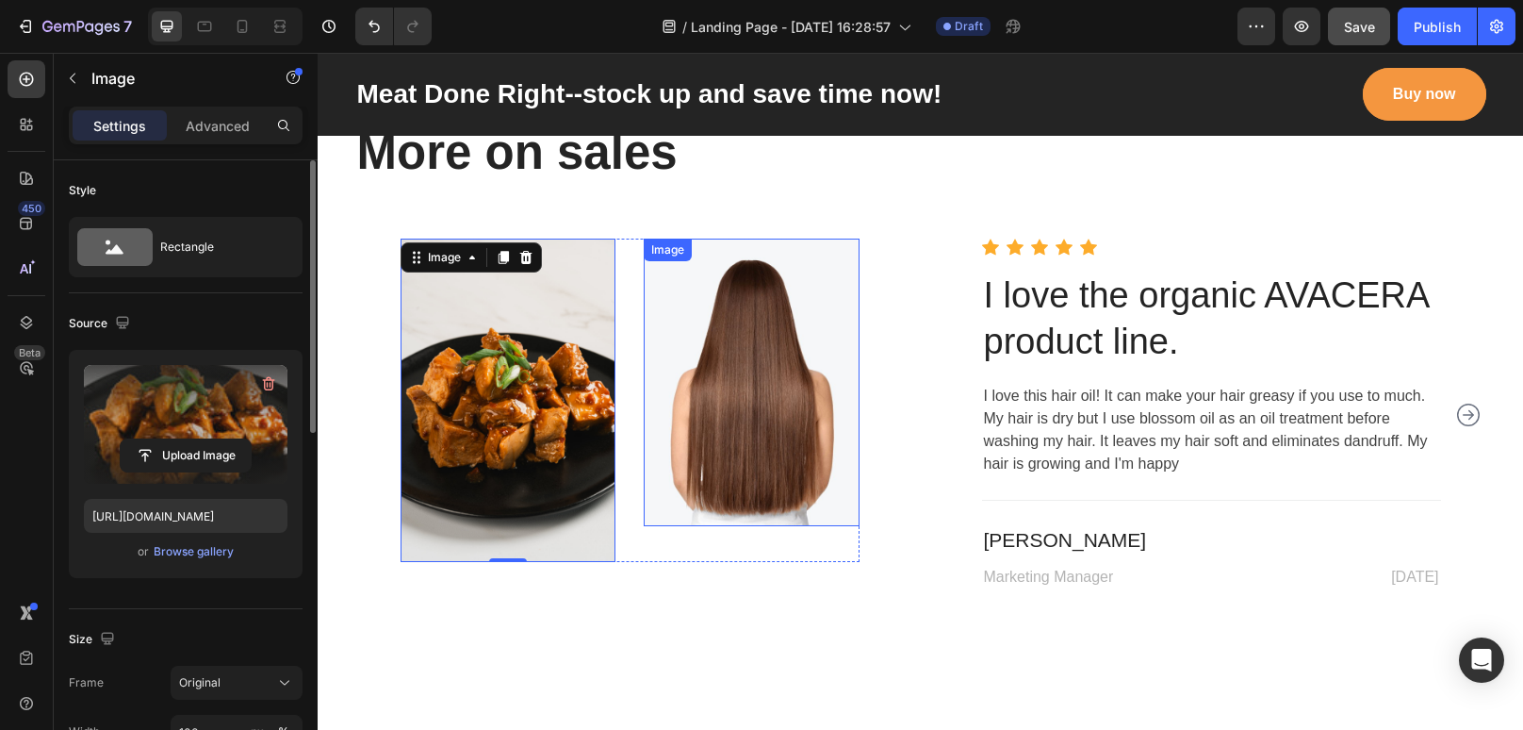
click at [778, 390] on img at bounding box center [752, 382] width 216 height 288
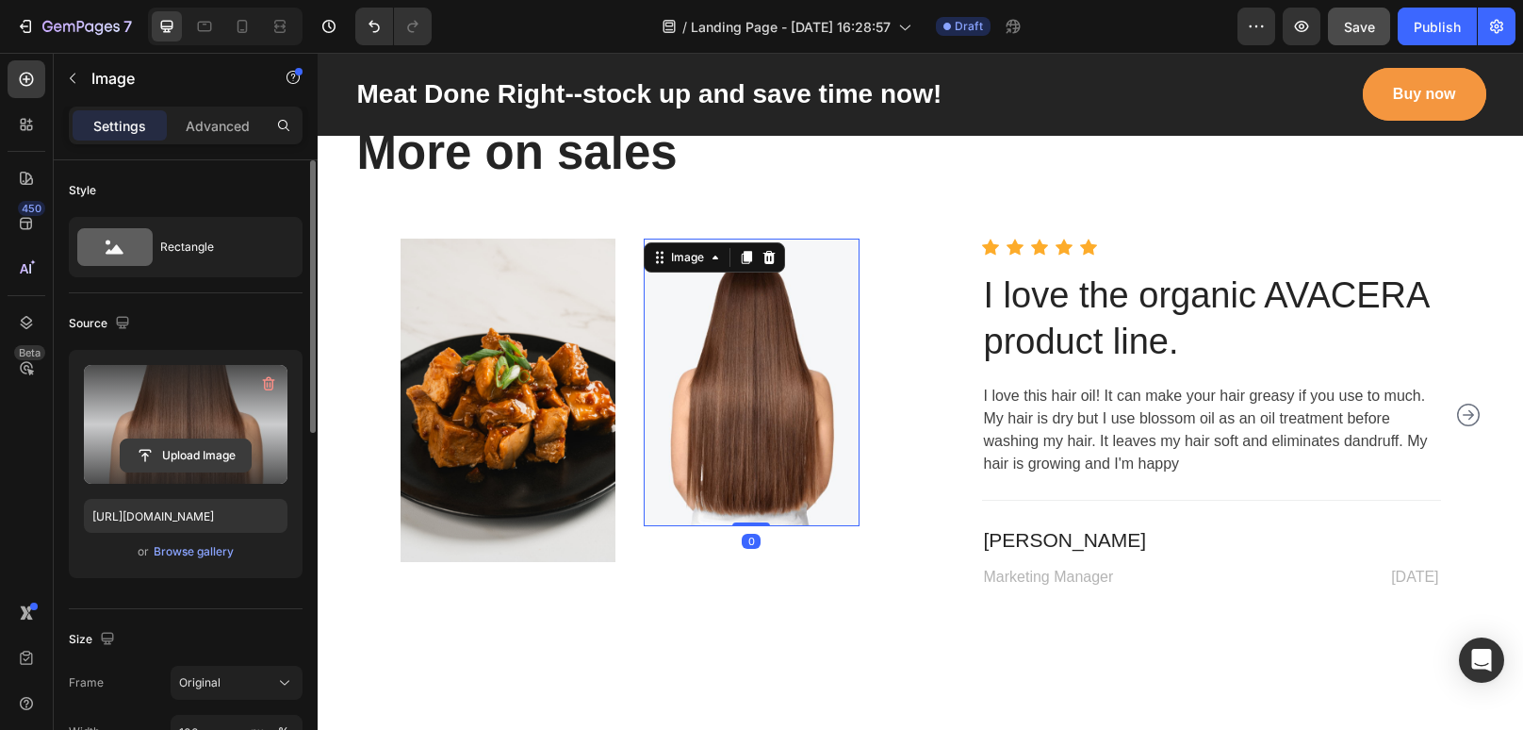
click at [199, 452] on input "file" at bounding box center [186, 455] width 130 height 32
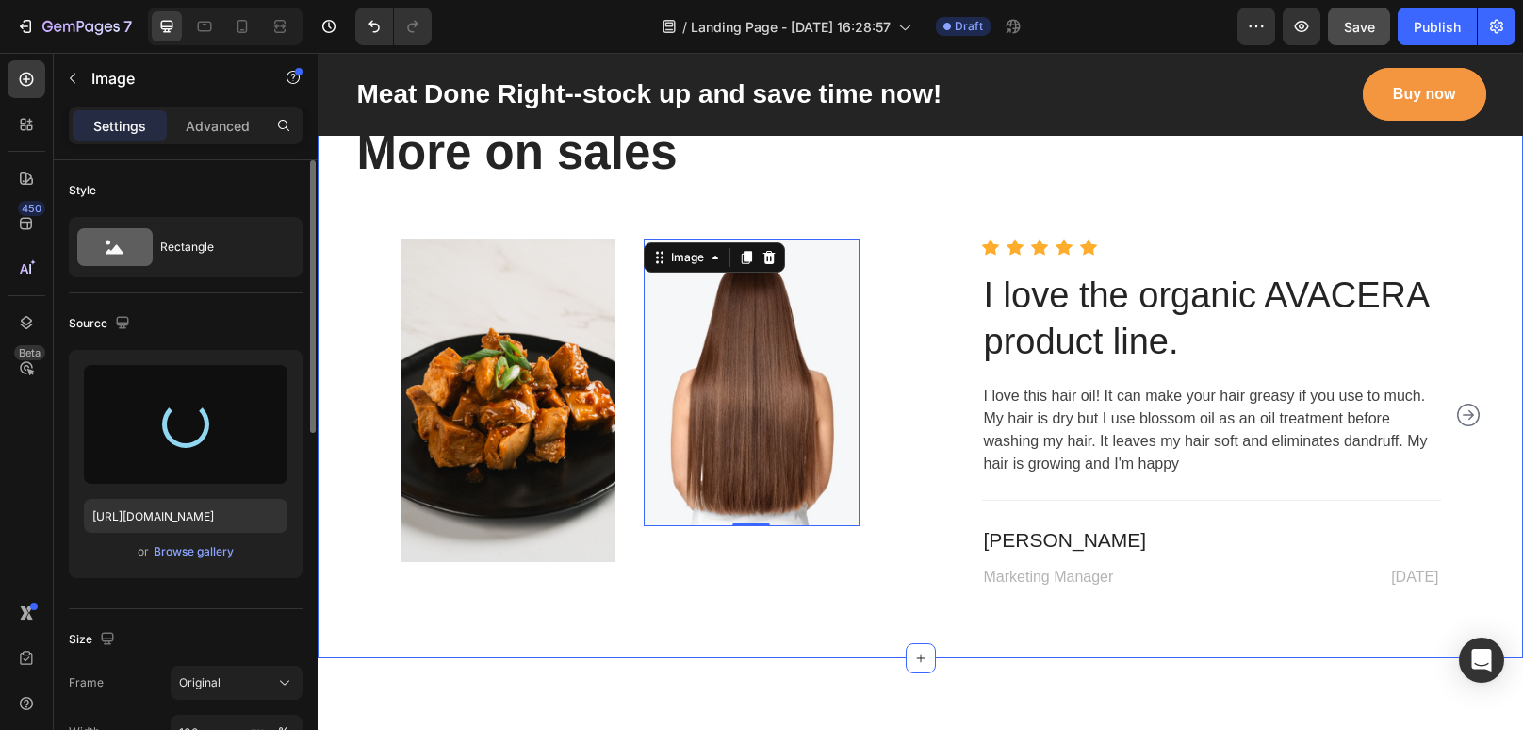
type input "[URL][DOMAIN_NAME]"
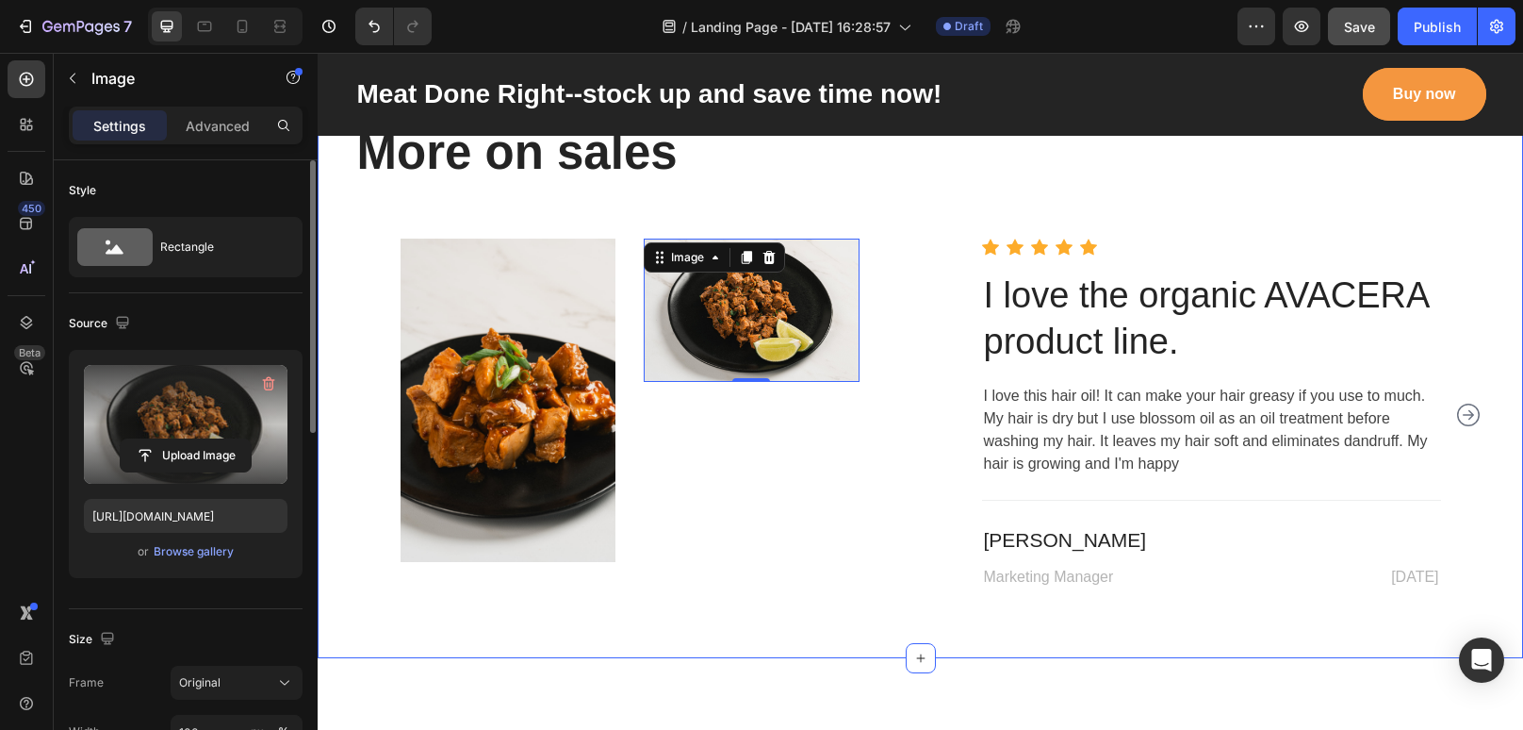
scroll to position [5049, 0]
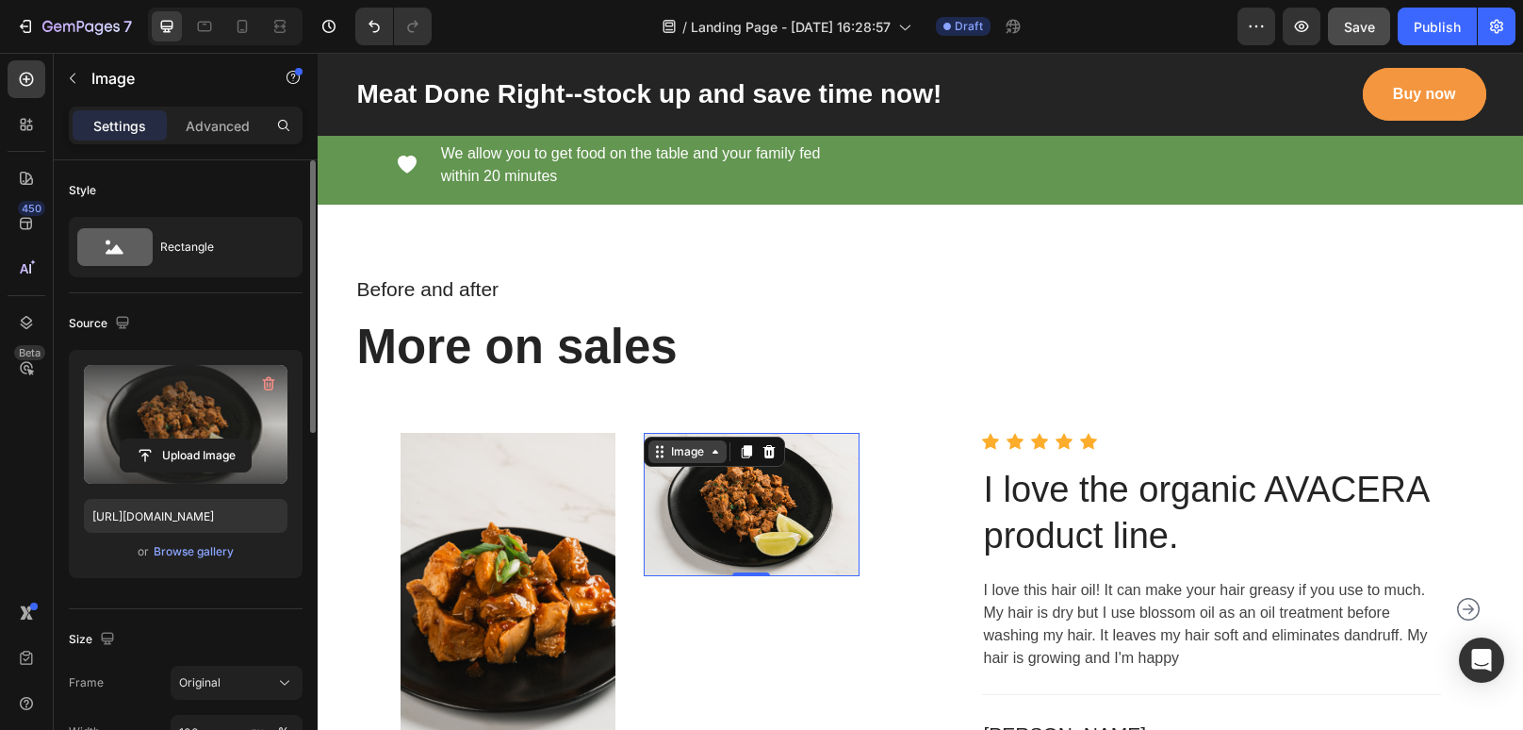
click at [713, 458] on icon at bounding box center [715, 451] width 15 height 15
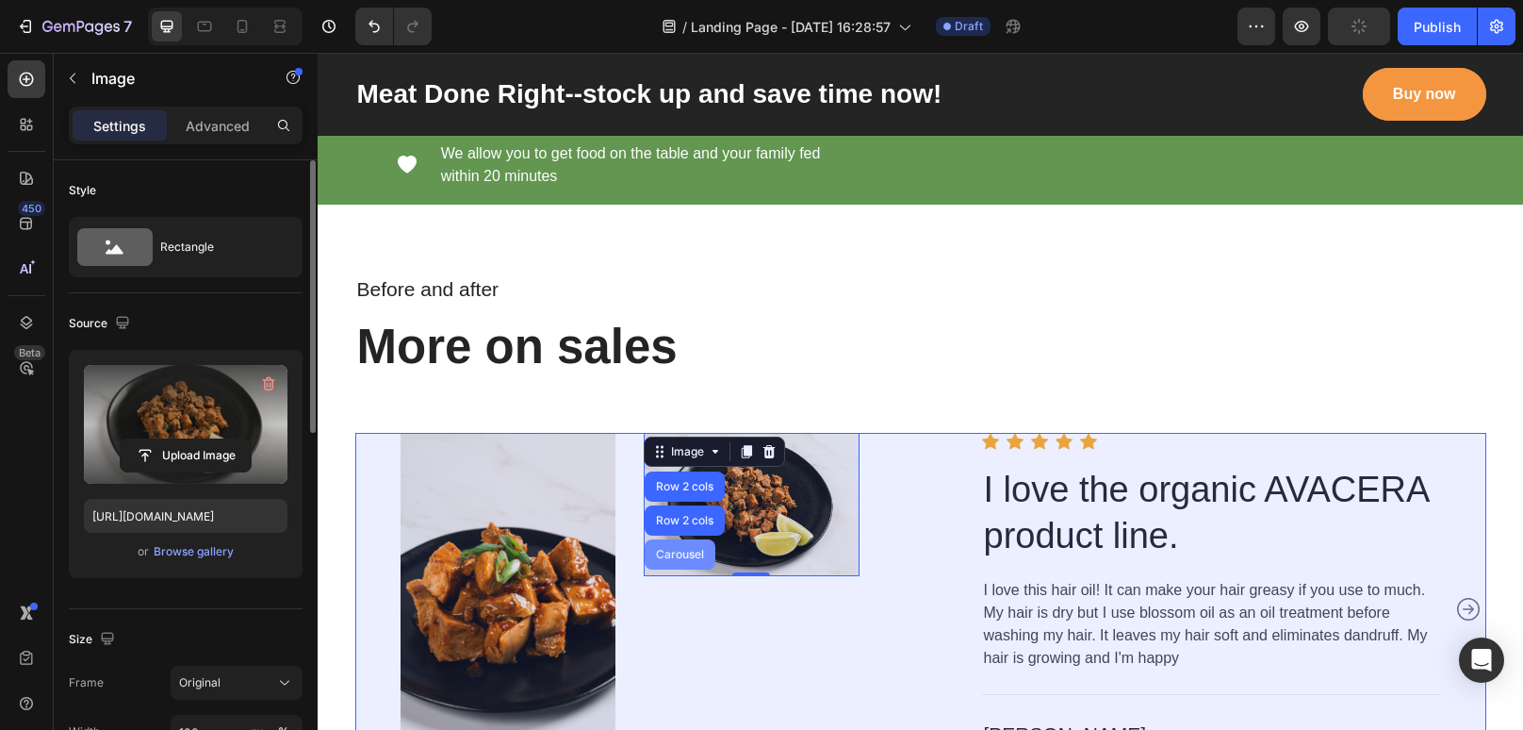
click at [686, 553] on div "Carousel" at bounding box center [680, 554] width 56 height 11
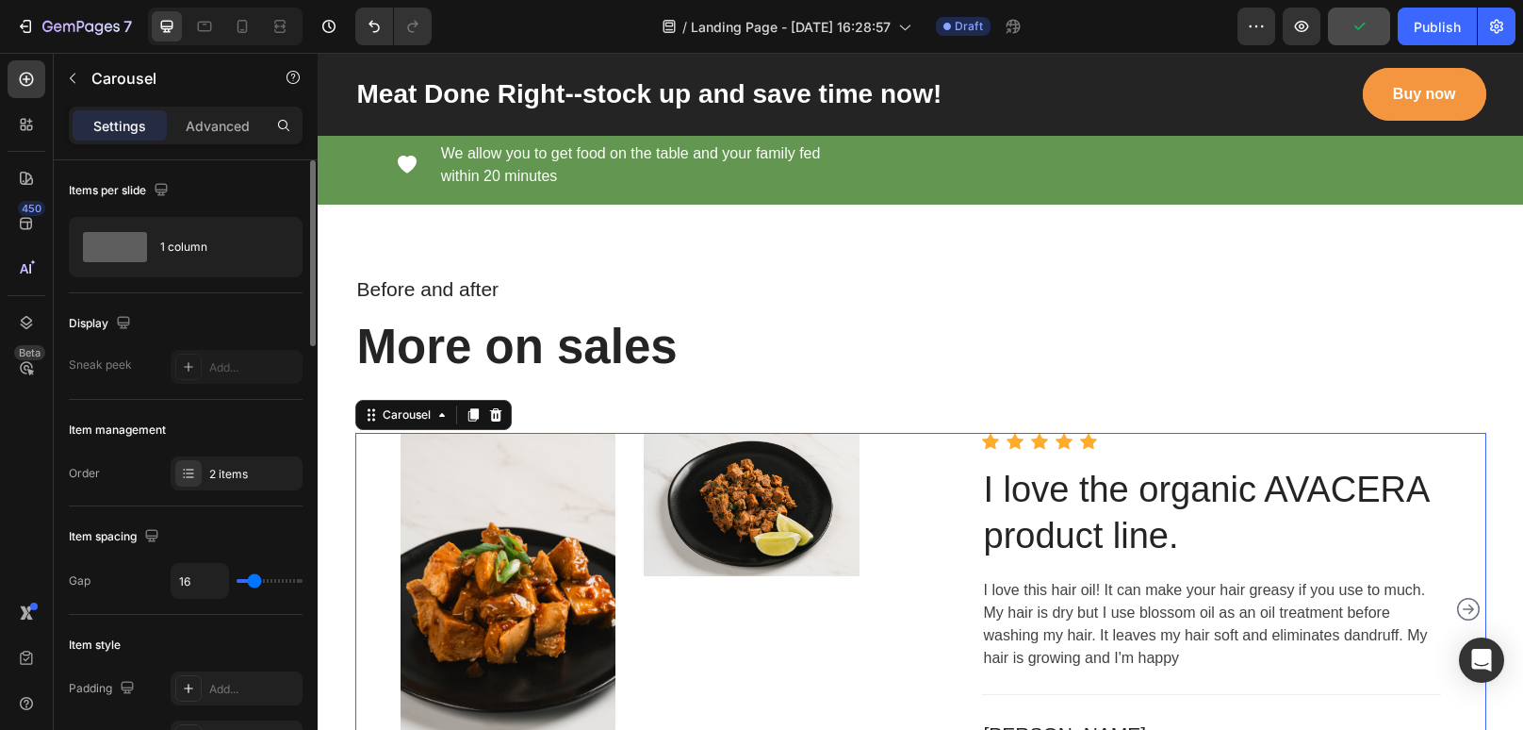
click at [686, 553] on img at bounding box center [752, 504] width 216 height 143
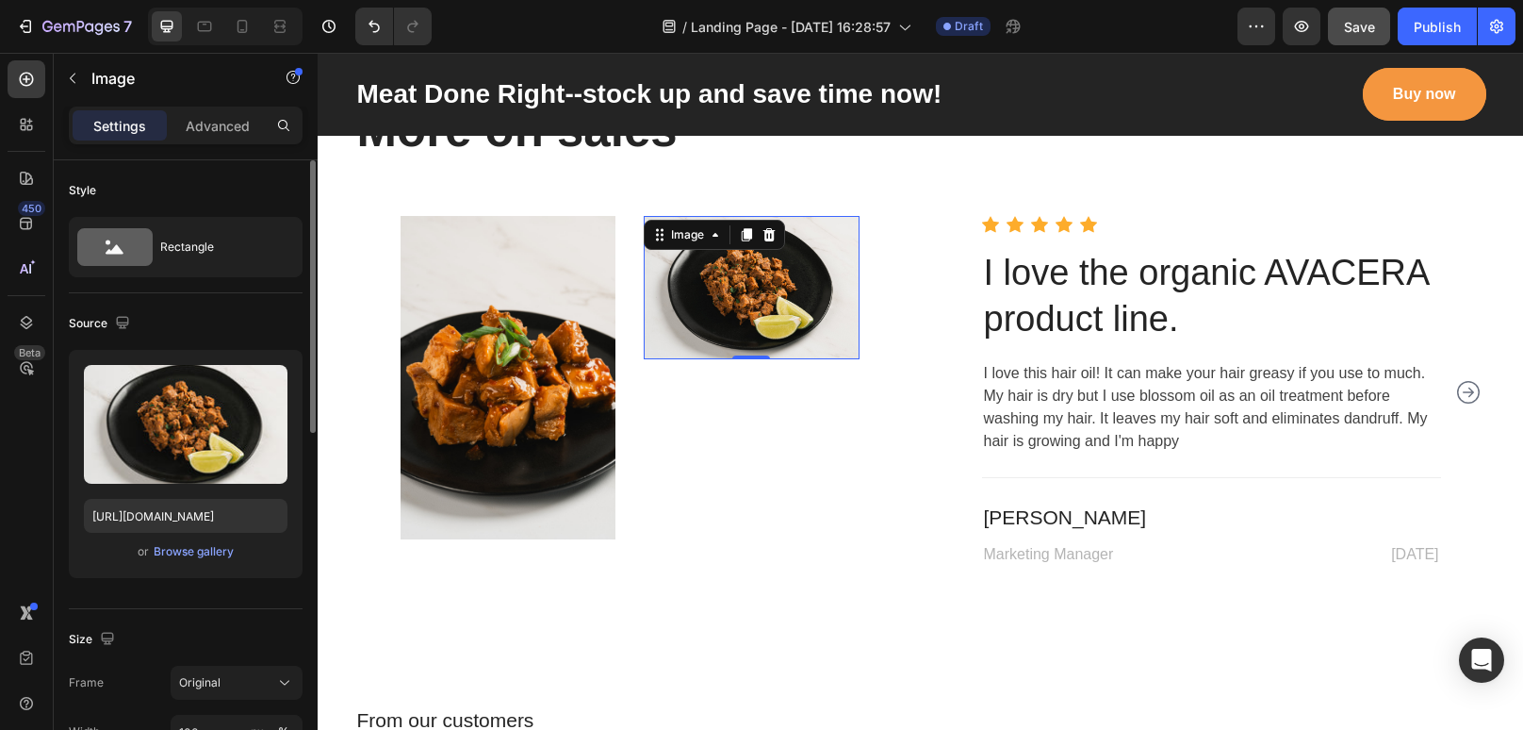
scroll to position [5269, 0]
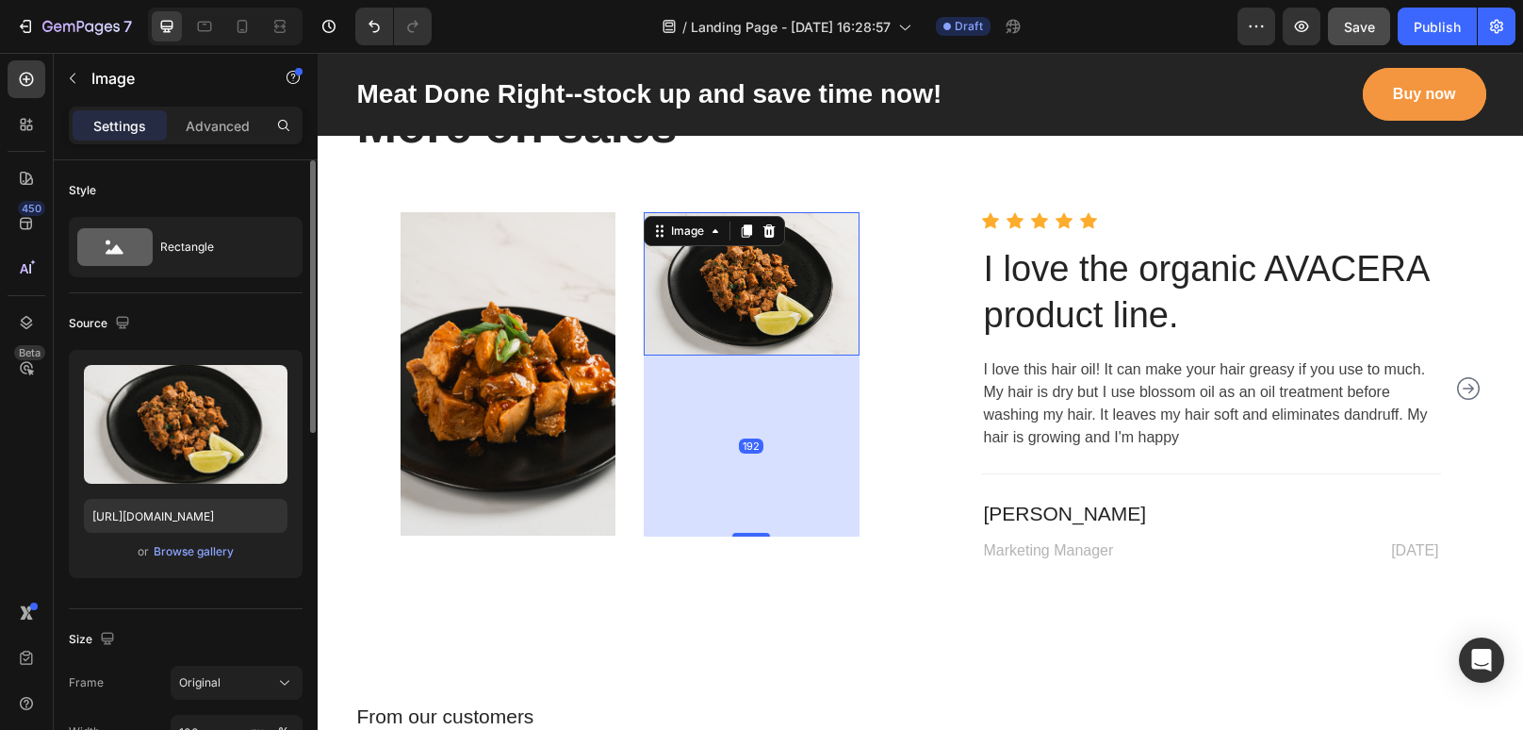
drag, startPoint x: 757, startPoint y: 350, endPoint x: 769, endPoint y: 531, distance: 181.4
click at [769, 355] on div "192" at bounding box center [752, 355] width 216 height 0
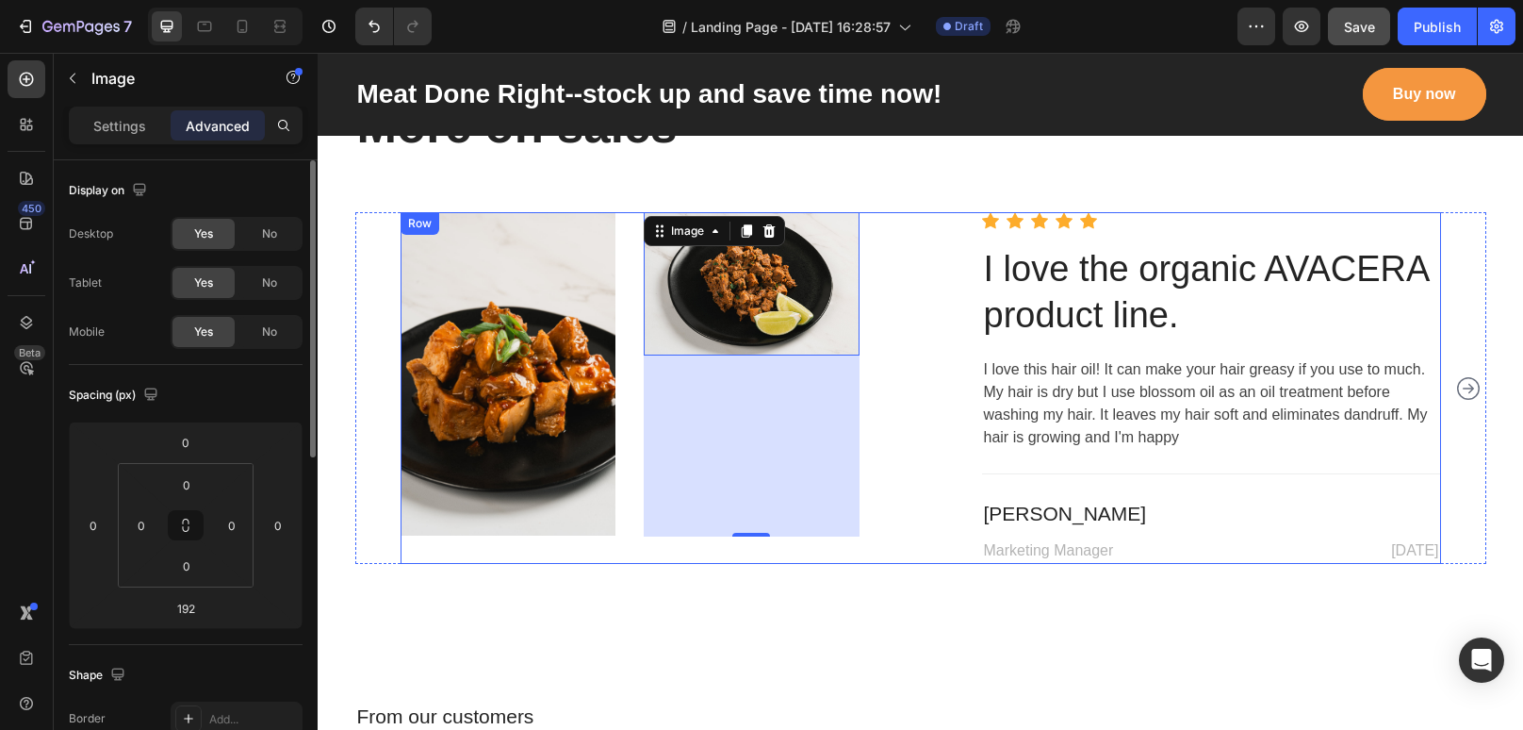
click at [905, 475] on div "Image Image 192 Row Icon Icon Icon Icon Icon Icon List Hoz I love the organic A…" at bounding box center [921, 388] width 1041 height 352
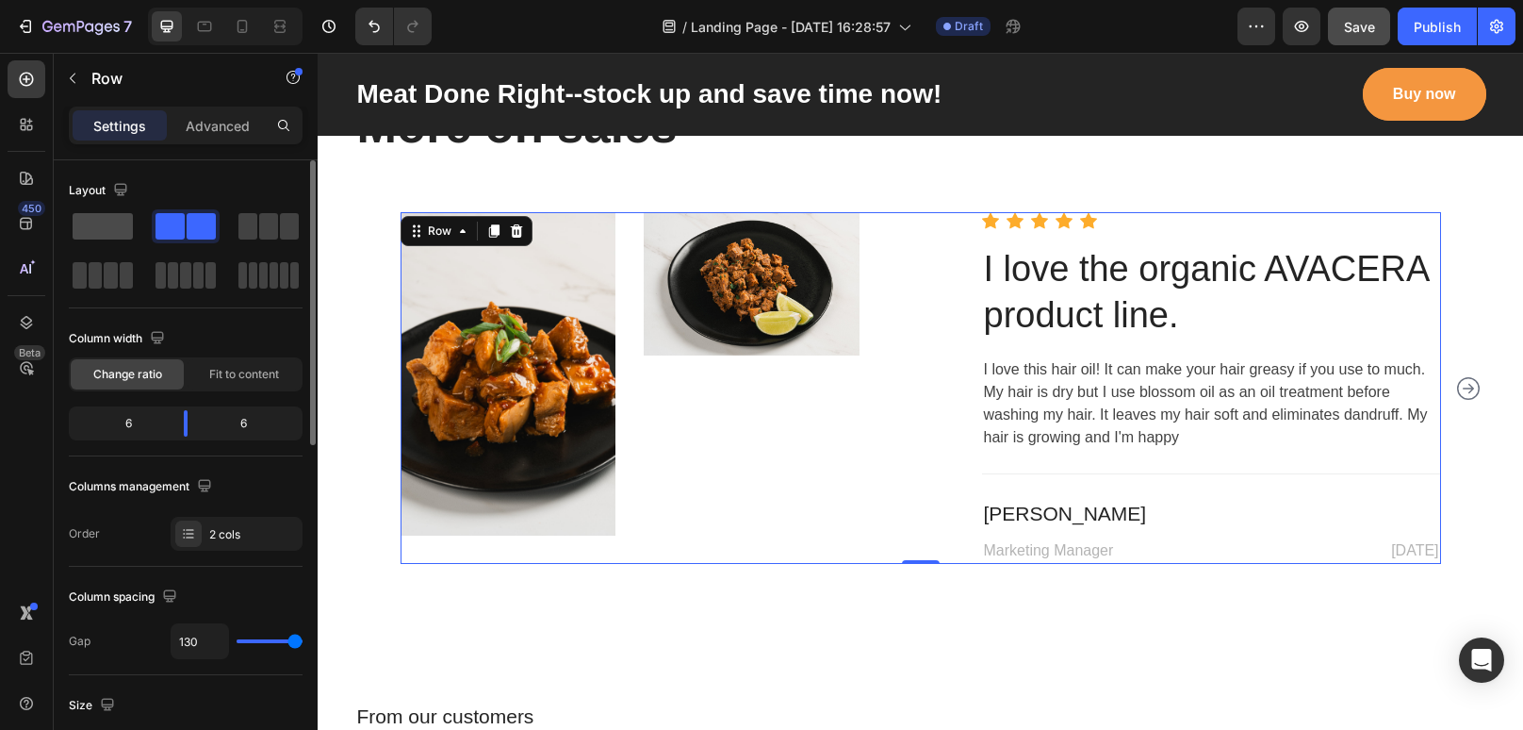
click at [105, 223] on span at bounding box center [103, 226] width 60 height 26
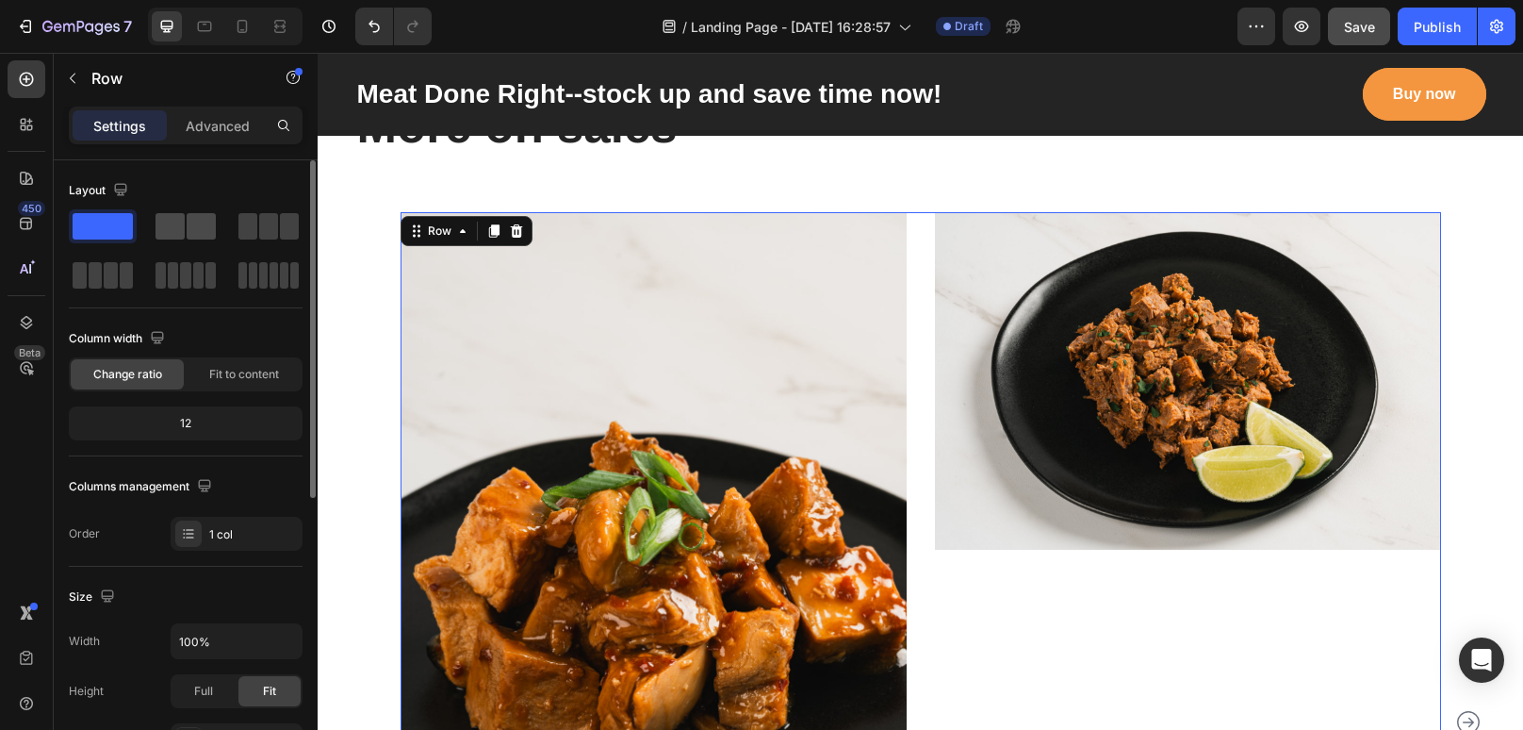
click at [159, 215] on span at bounding box center [170, 226] width 29 height 26
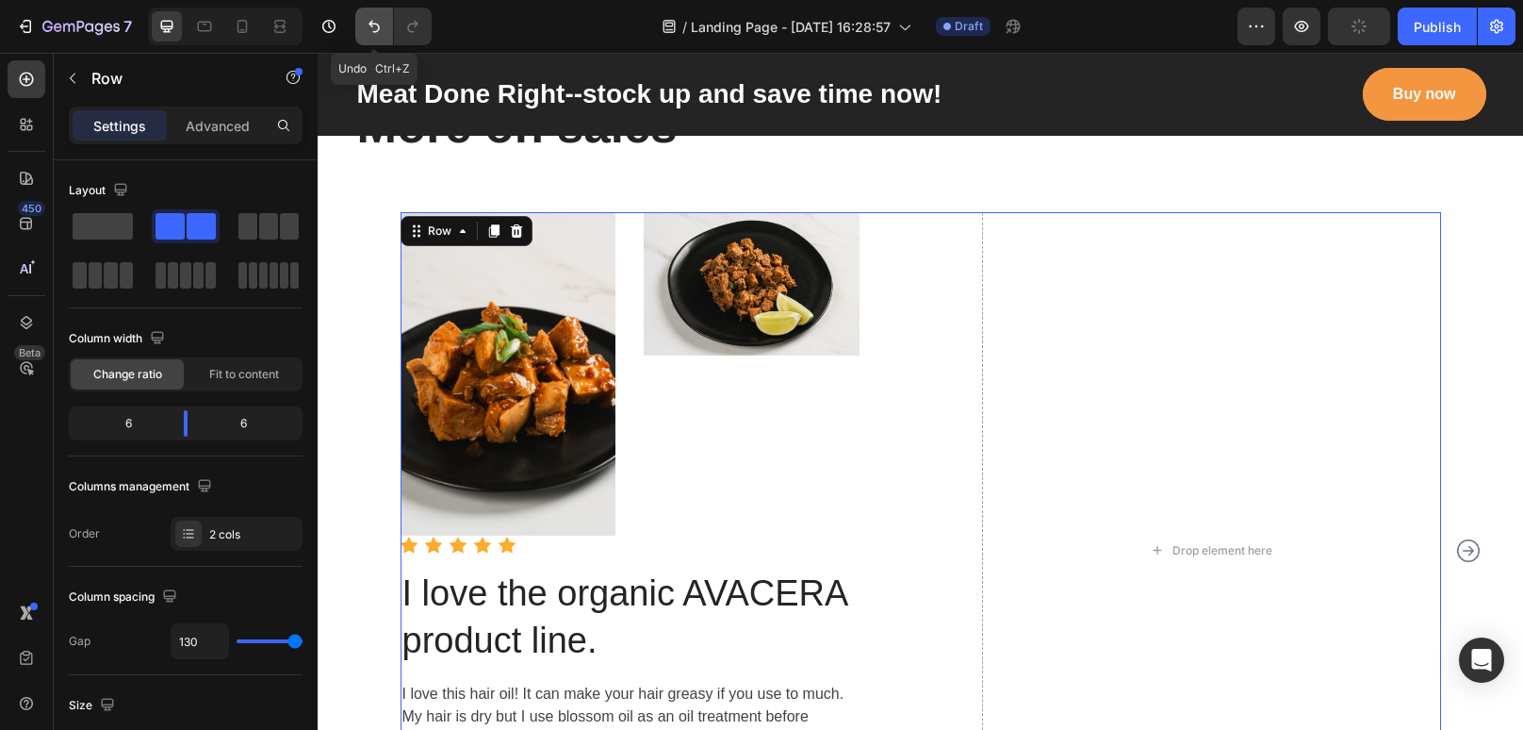
click at [374, 24] on icon "Undo/Redo" at bounding box center [374, 27] width 11 height 12
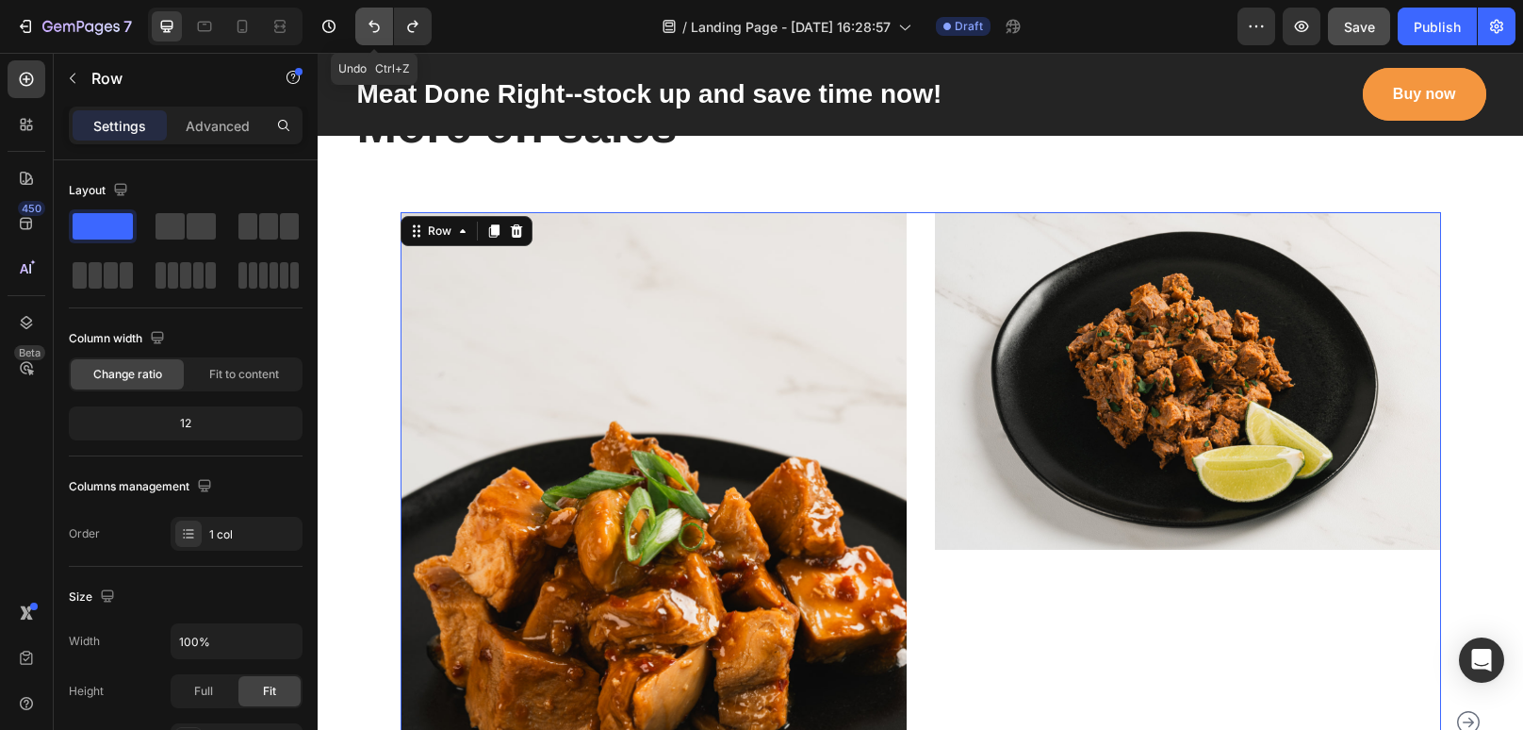
click at [374, 24] on icon "Undo/Redo" at bounding box center [374, 27] width 11 height 12
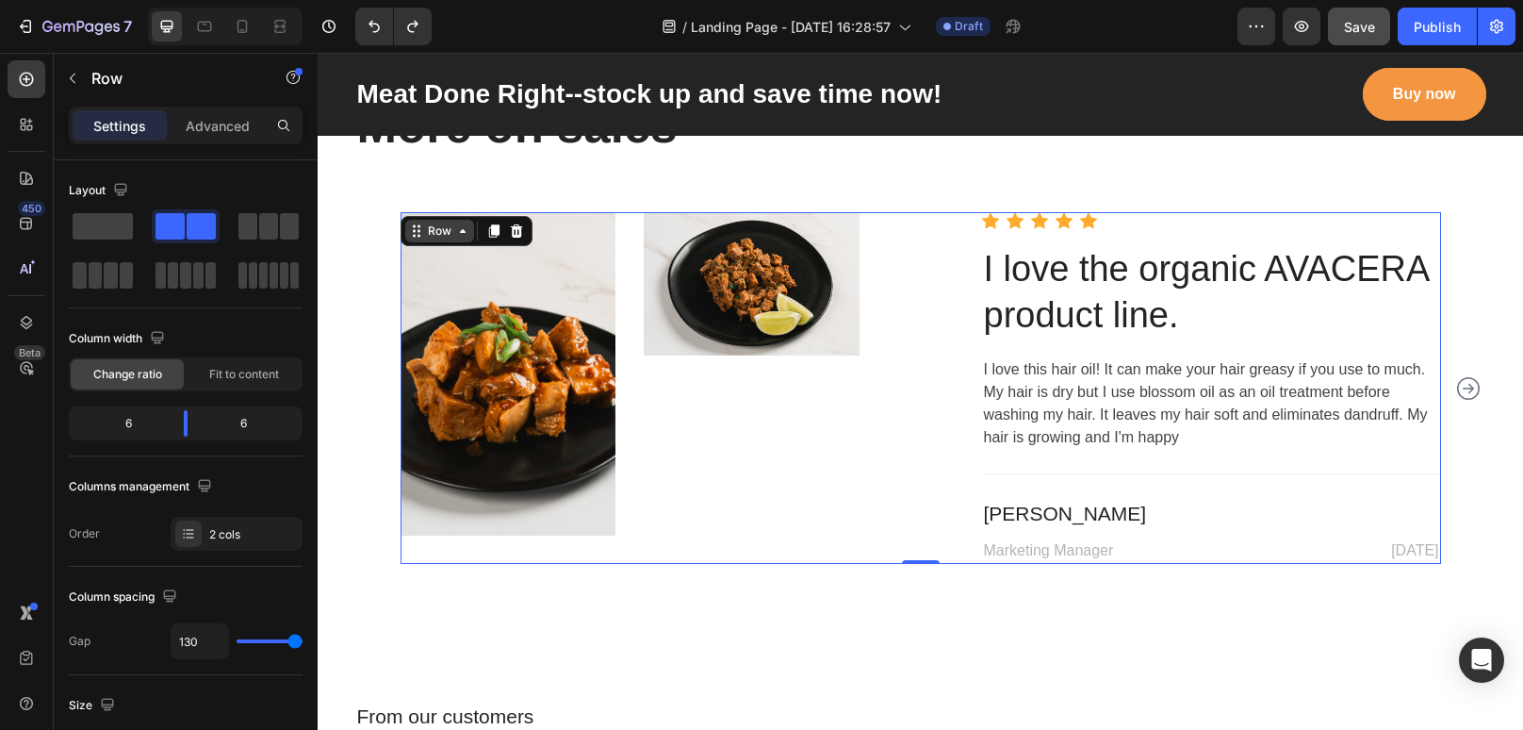
click at [433, 223] on div "Row" at bounding box center [439, 230] width 31 height 17
click at [435, 228] on div "Row" at bounding box center [439, 230] width 31 height 17
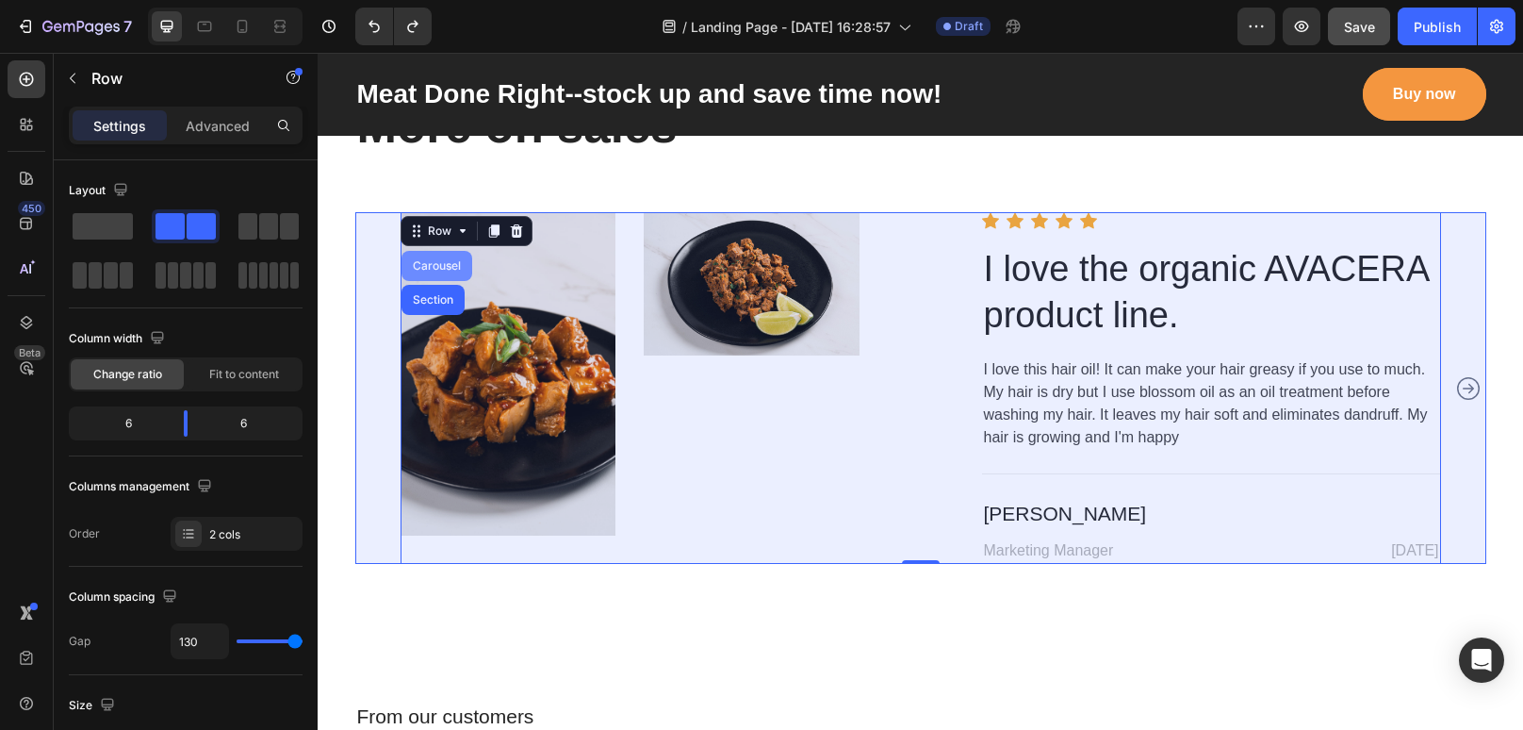
click at [432, 260] on div "Carousel" at bounding box center [437, 265] width 56 height 11
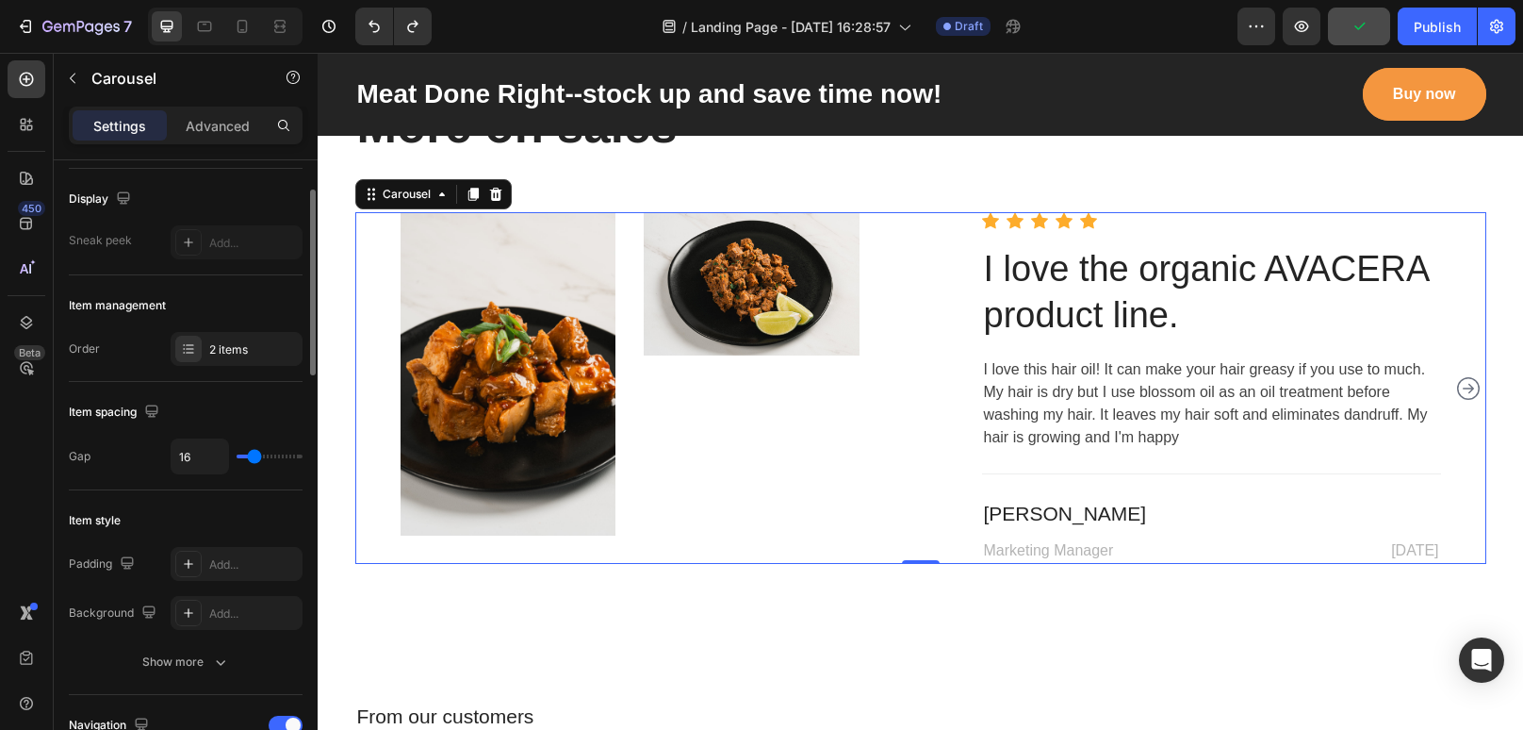
scroll to position [126, 0]
click at [234, 347] on div "2 items" at bounding box center [253, 347] width 89 height 17
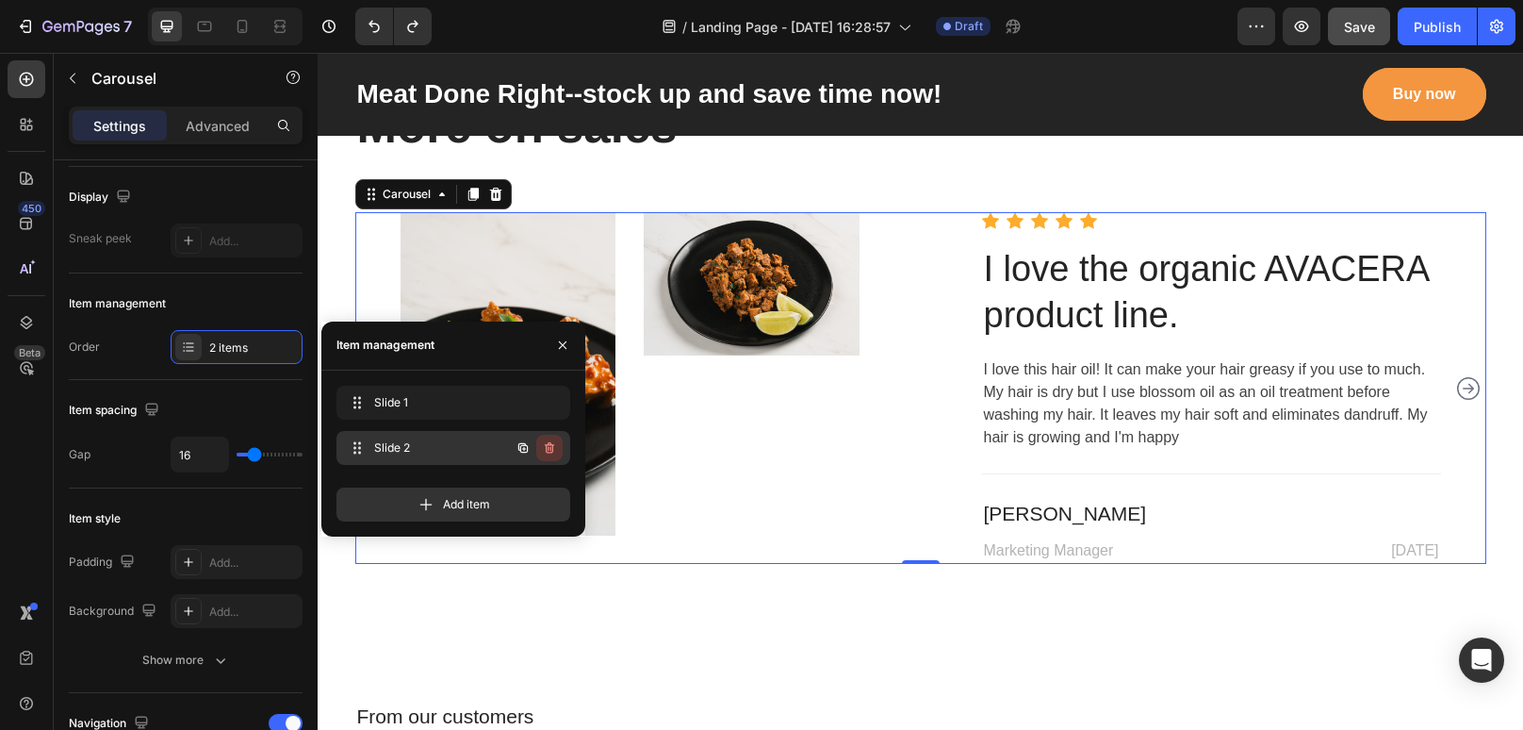
click at [550, 444] on icon "button" at bounding box center [549, 447] width 9 height 11
click at [537, 444] on div "Delete" at bounding box center [536, 447] width 35 height 17
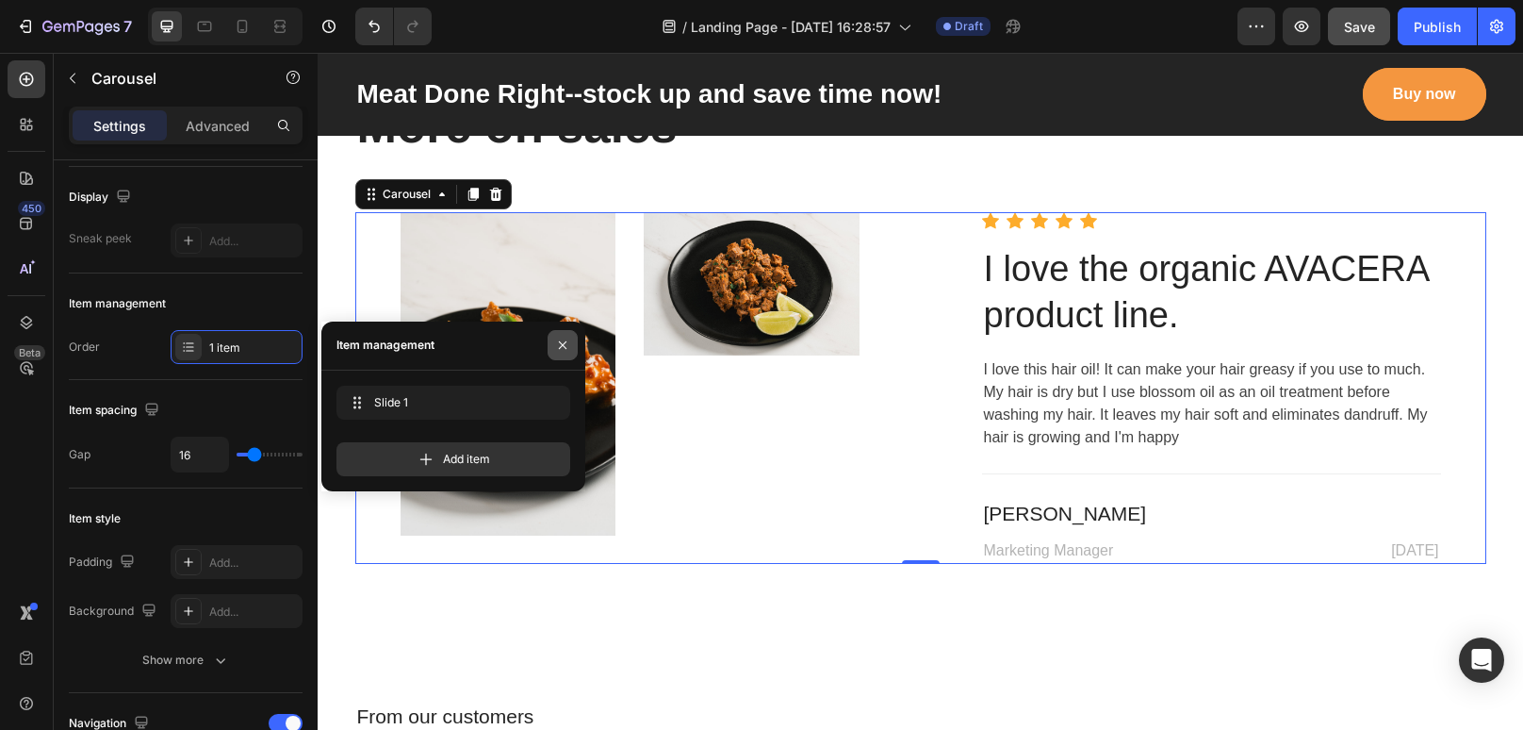
click at [568, 348] on icon "button" at bounding box center [562, 344] width 15 height 15
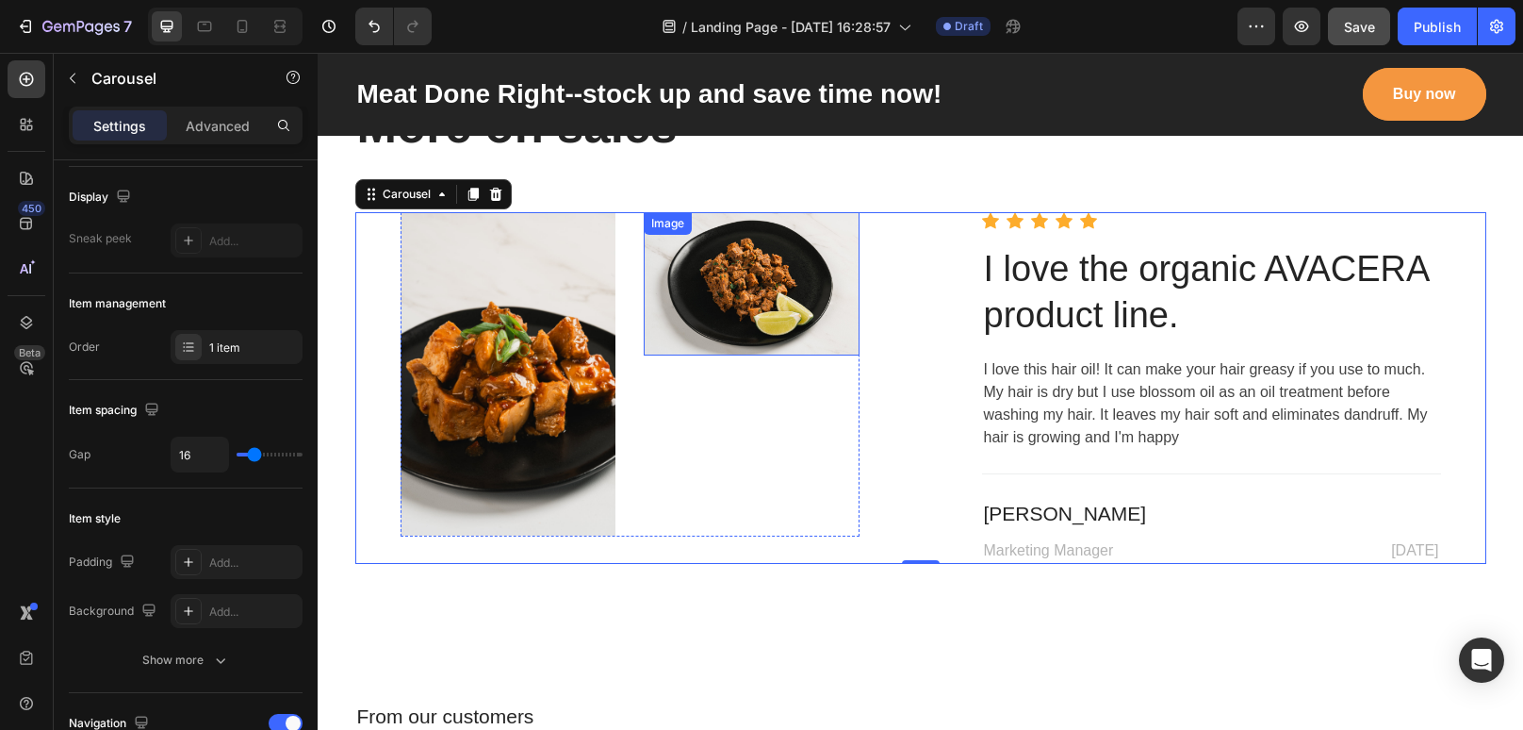
click at [764, 303] on img at bounding box center [752, 283] width 216 height 143
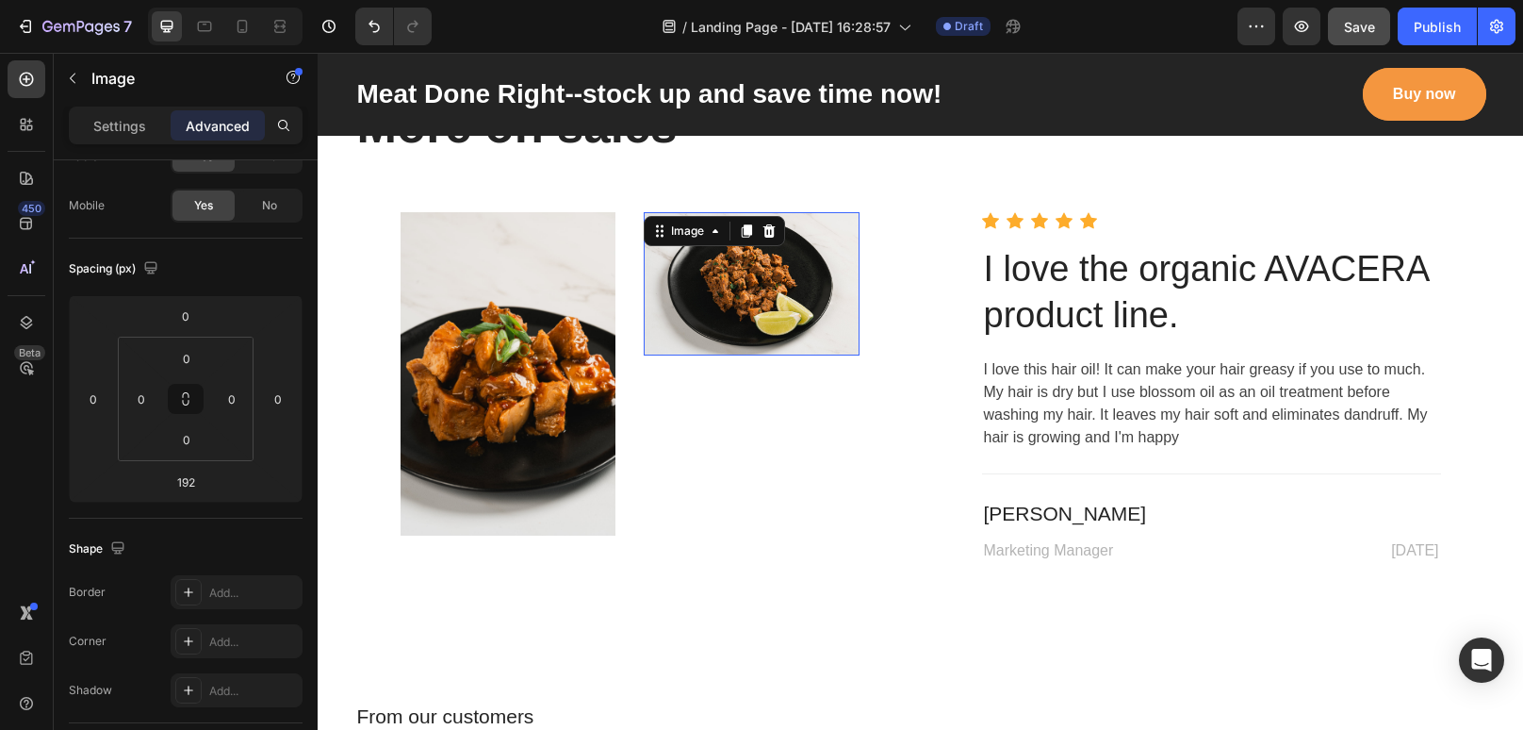
scroll to position [0, 0]
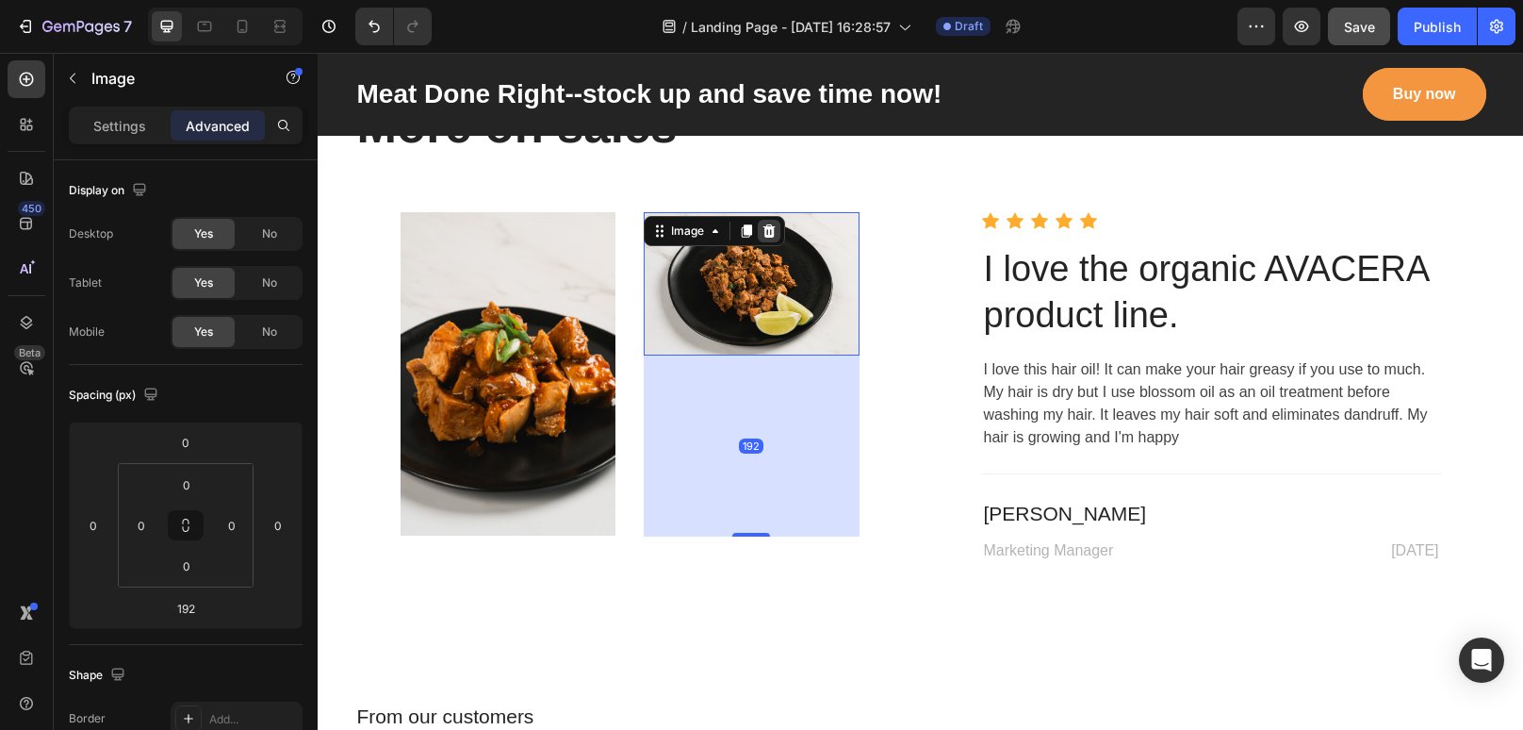
click at [767, 224] on icon at bounding box center [770, 230] width 12 height 13
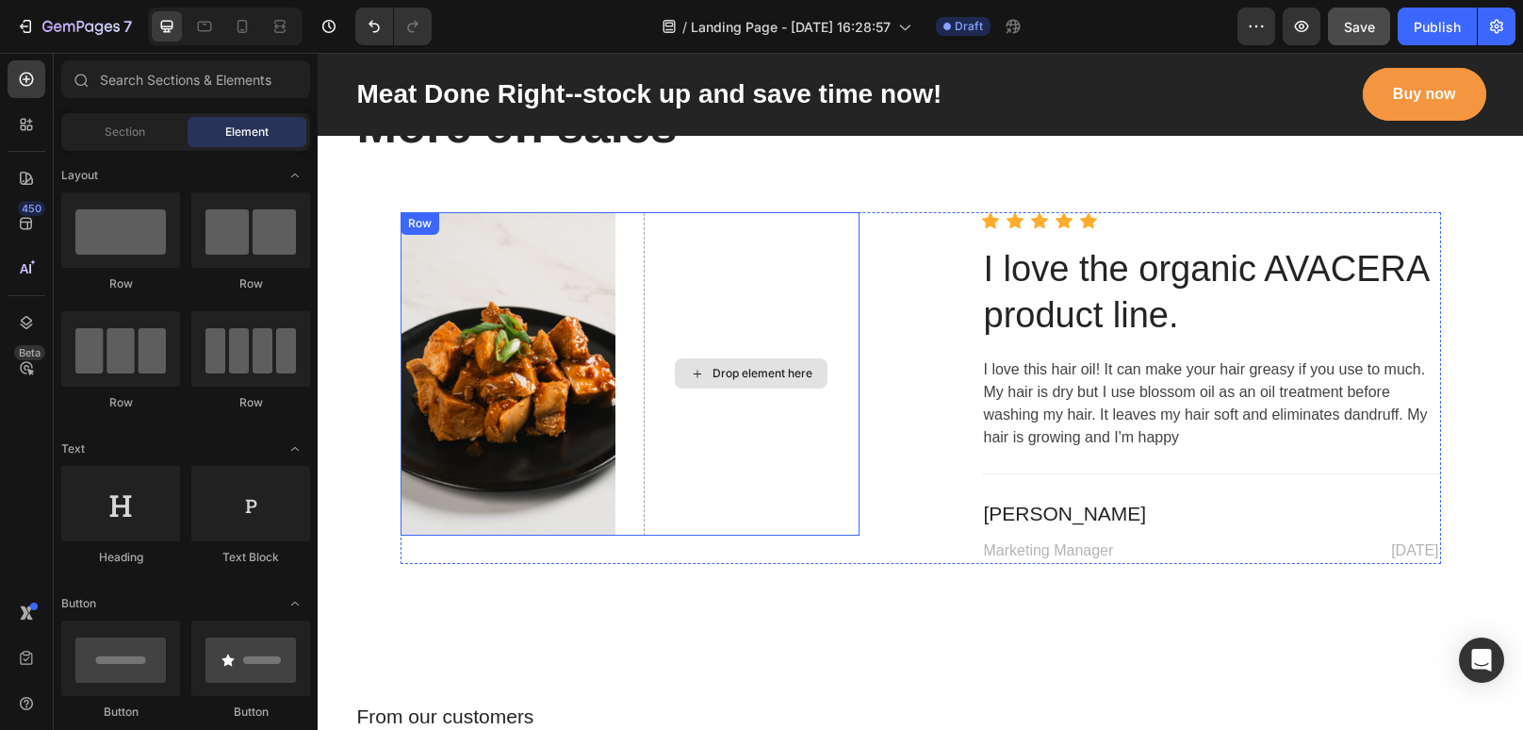
click at [731, 278] on div "Drop element here" at bounding box center [752, 373] width 216 height 323
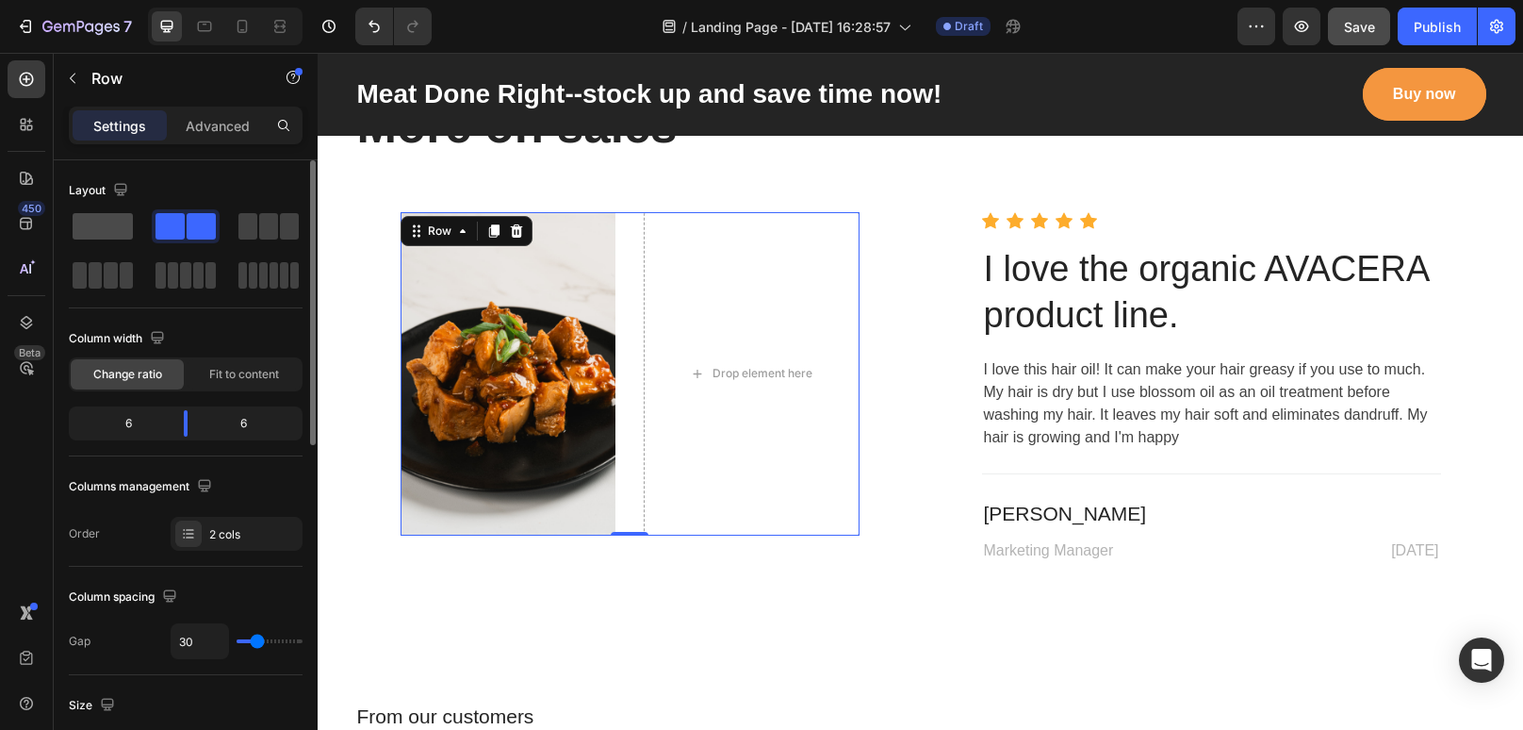
click at [152, 211] on div at bounding box center [186, 226] width 68 height 34
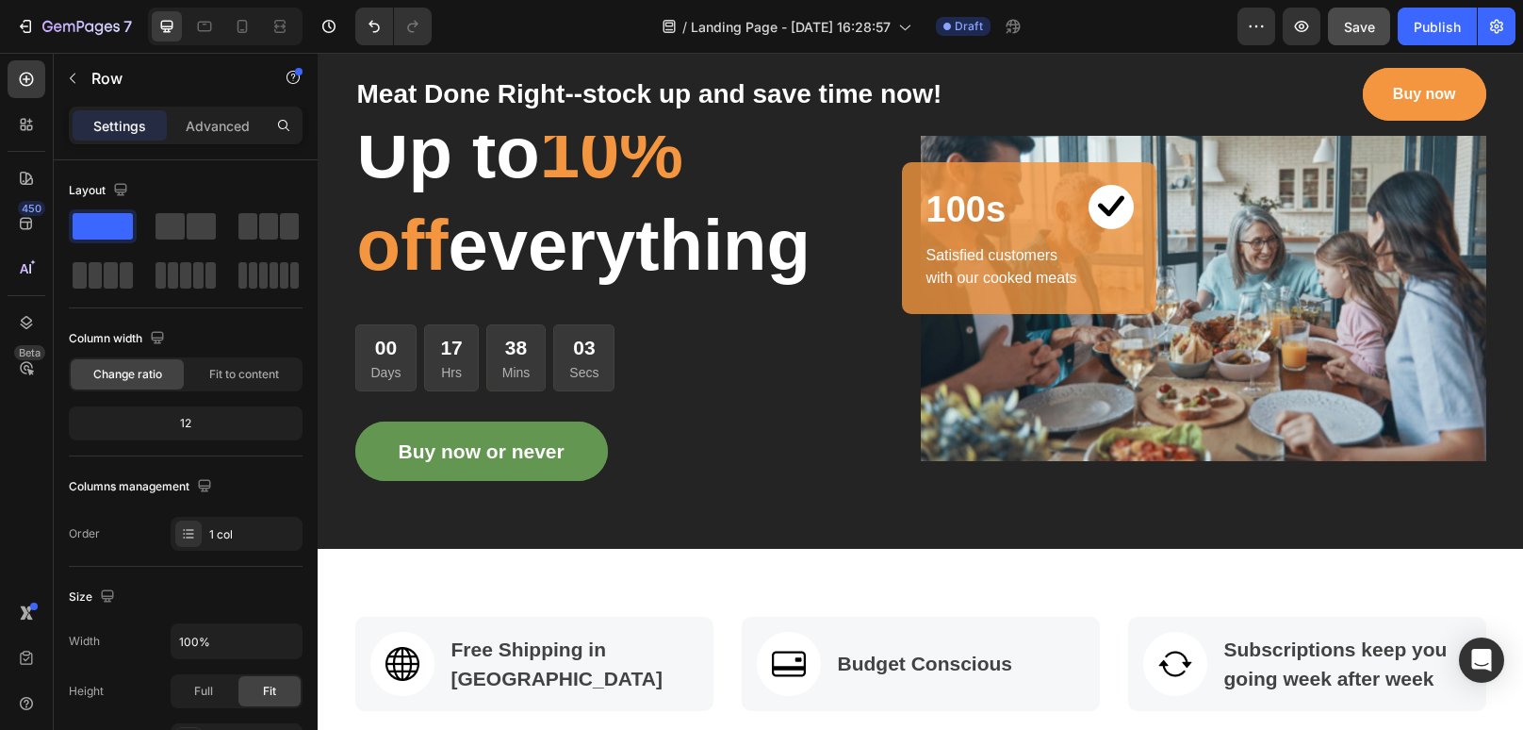
scroll to position [309, 0]
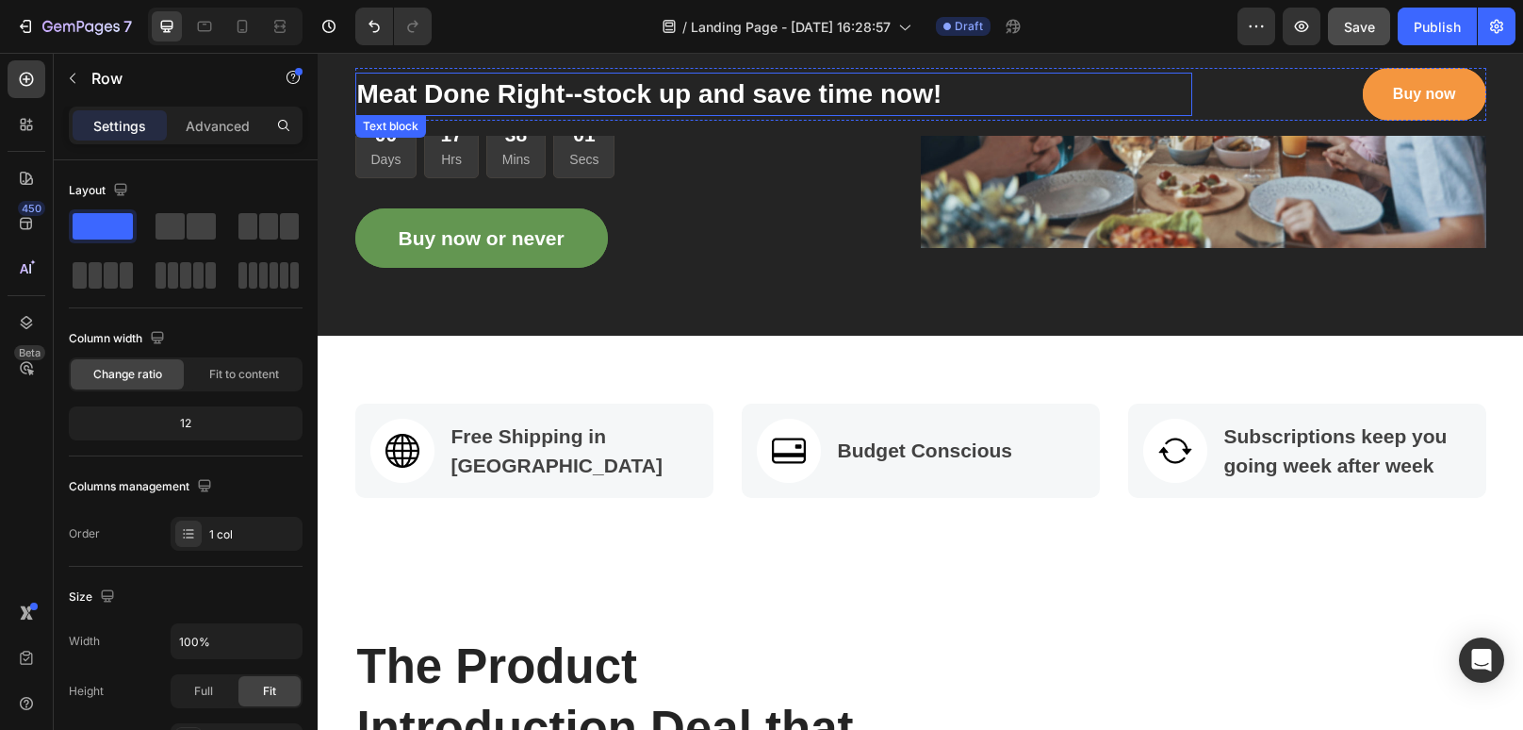
click at [975, 86] on p "Meat Done Right--stock up and save time now!" at bounding box center [773, 94] width 833 height 40
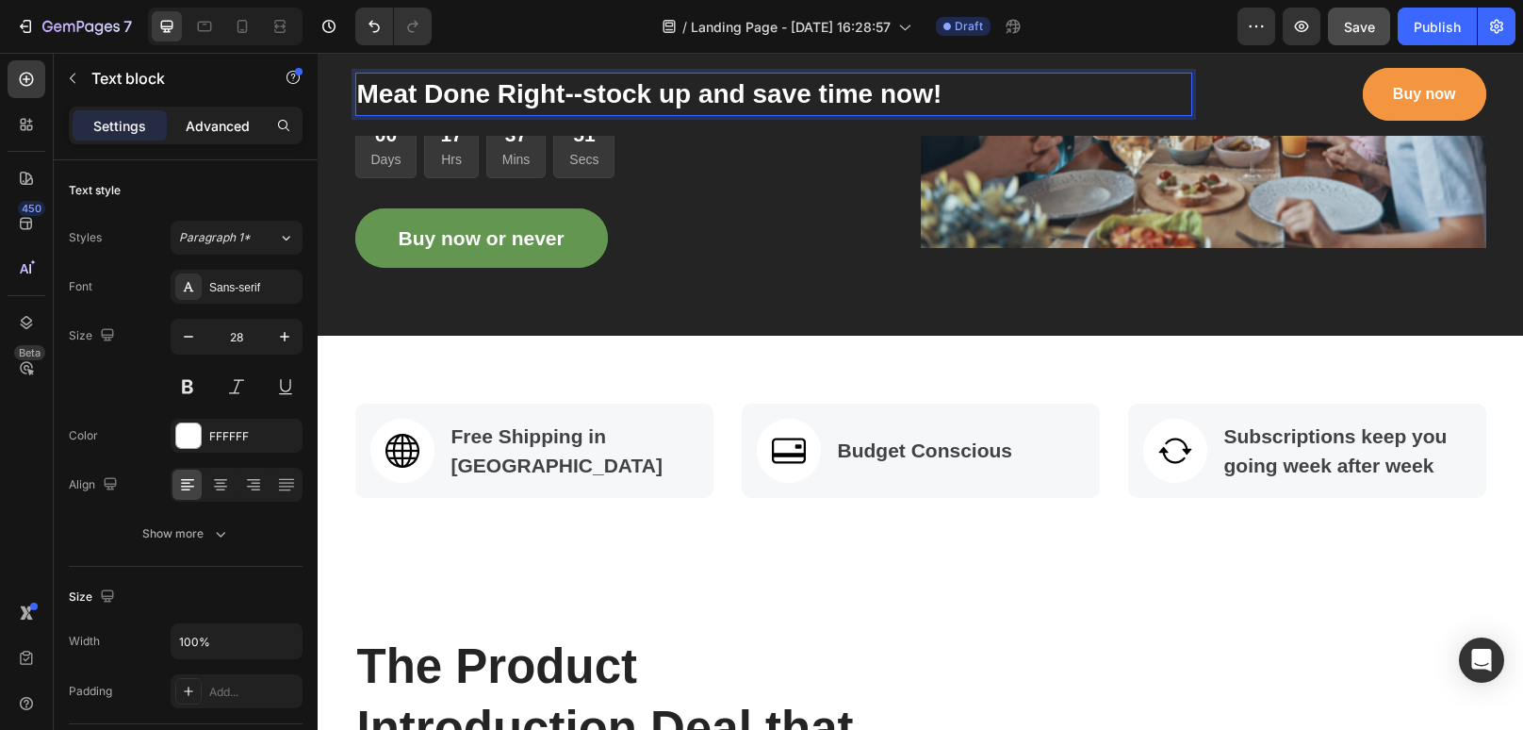
click at [230, 127] on p "Advanced" at bounding box center [218, 126] width 64 height 20
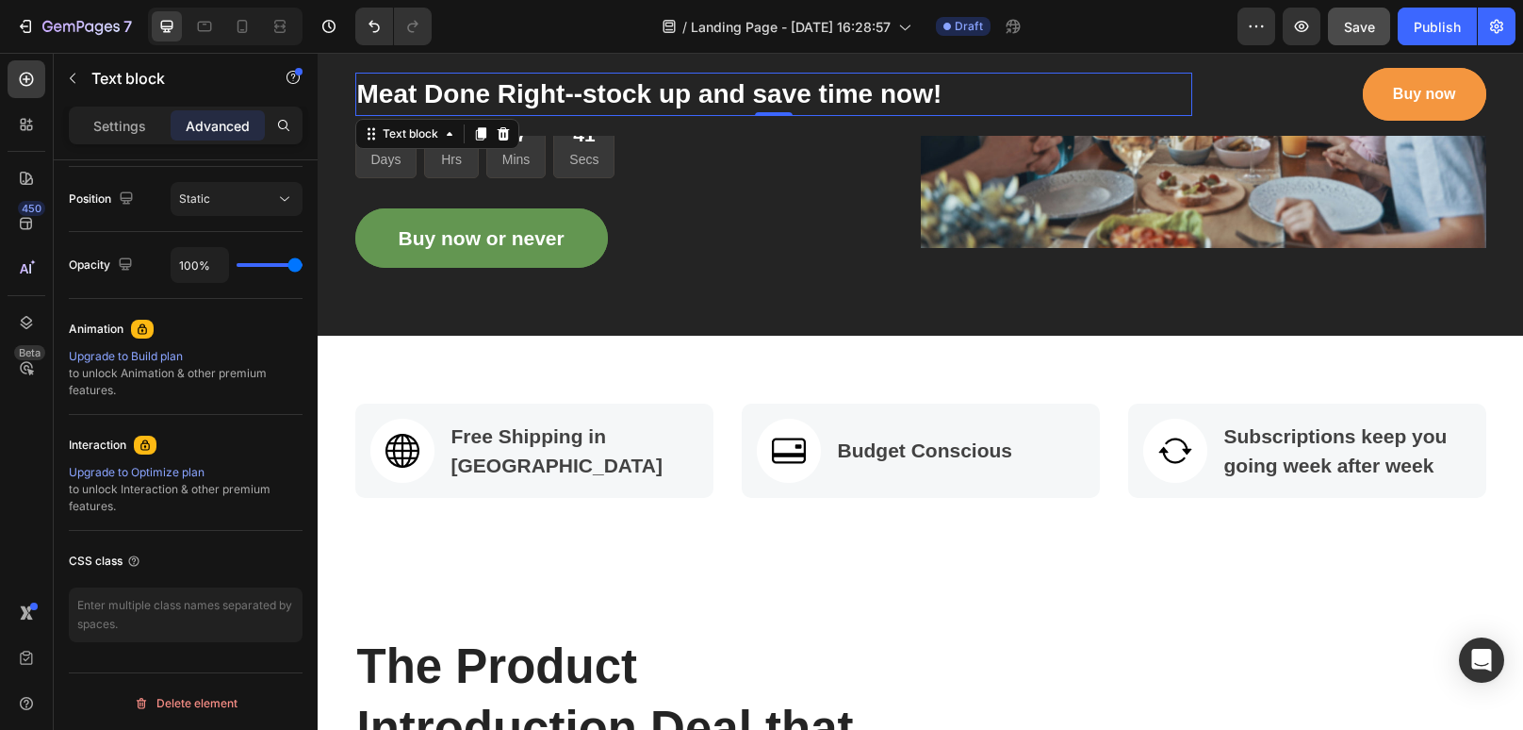
scroll to position [0, 0]
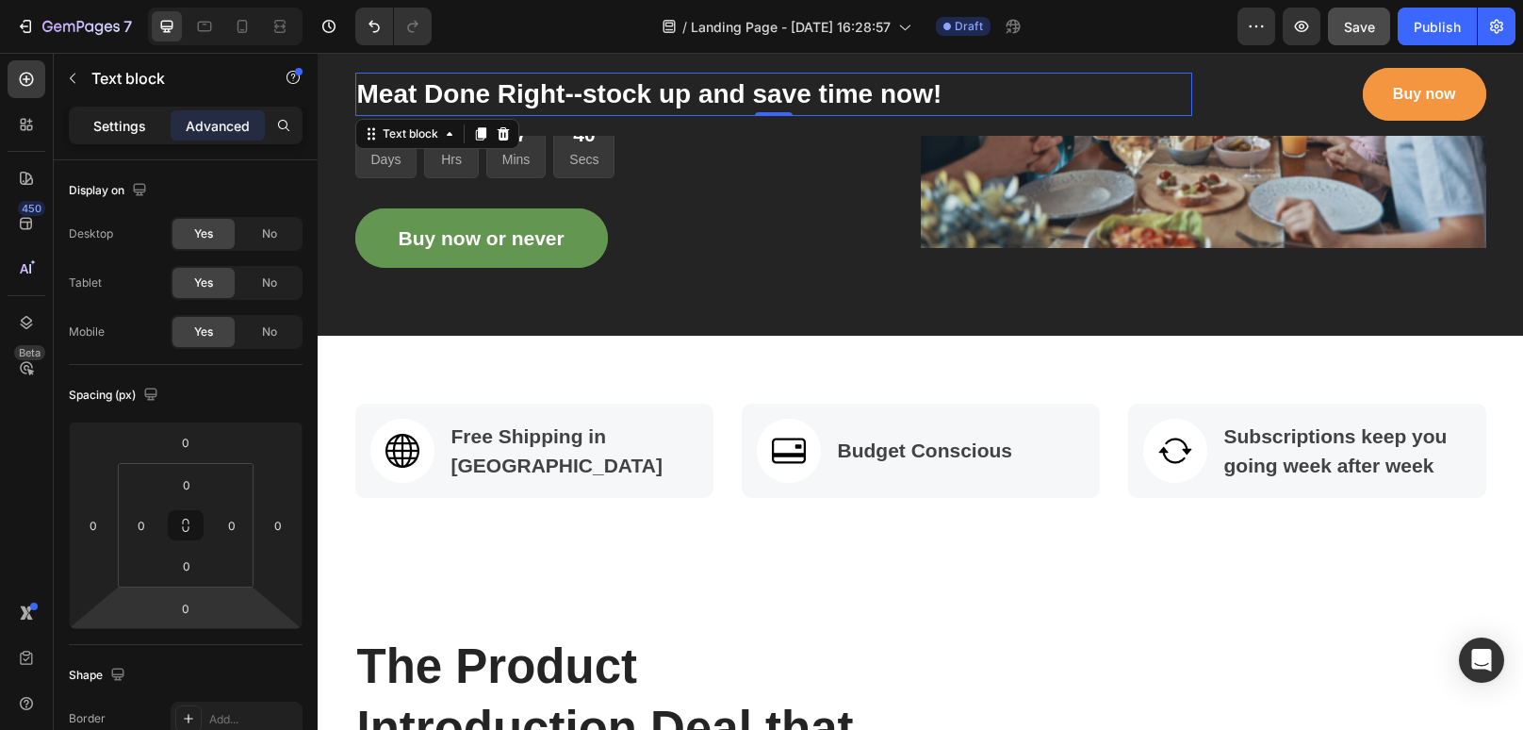
click at [139, 133] on p "Settings" at bounding box center [119, 126] width 53 height 20
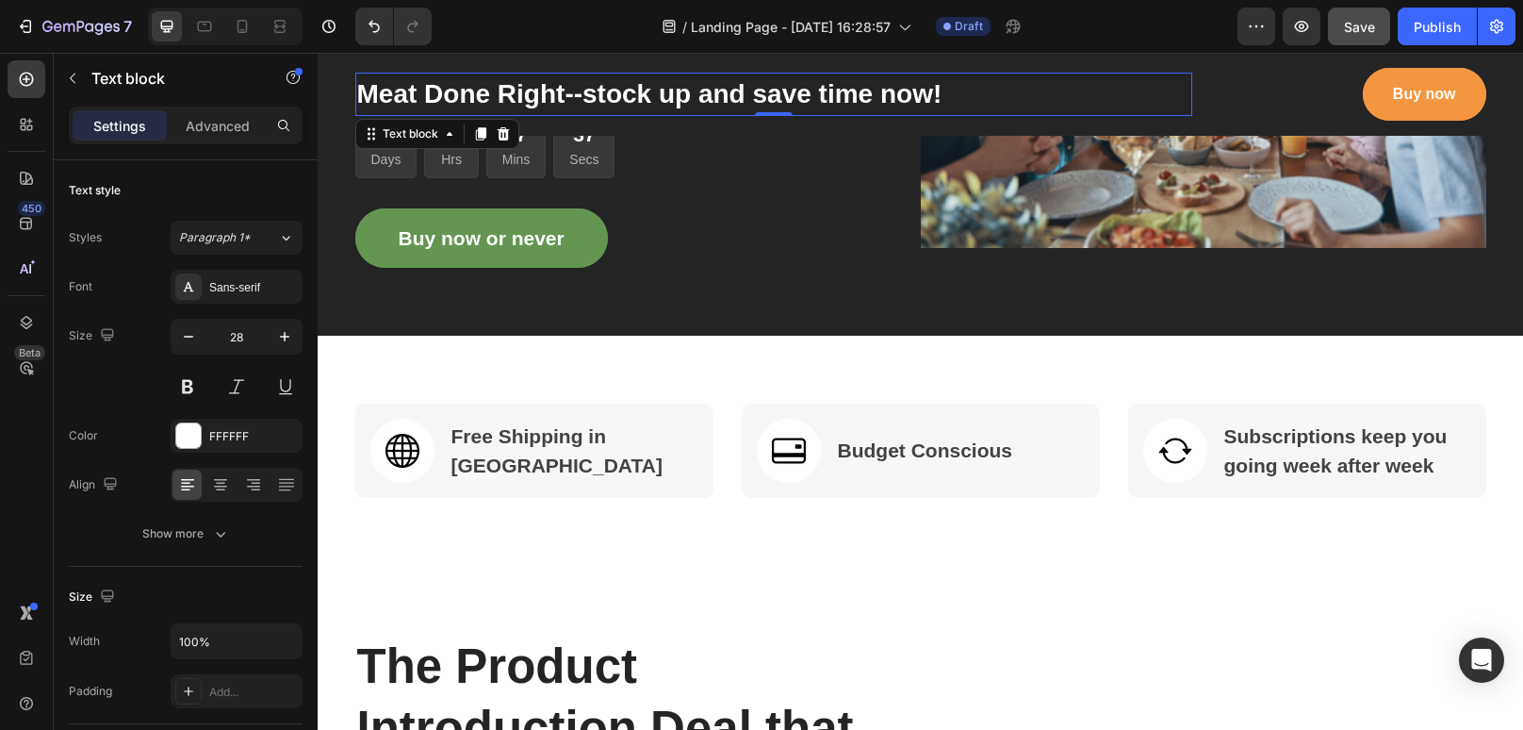
click at [49, 127] on div "450 Beta" at bounding box center [27, 391] width 54 height 677
click at [27, 131] on icon at bounding box center [26, 124] width 19 height 19
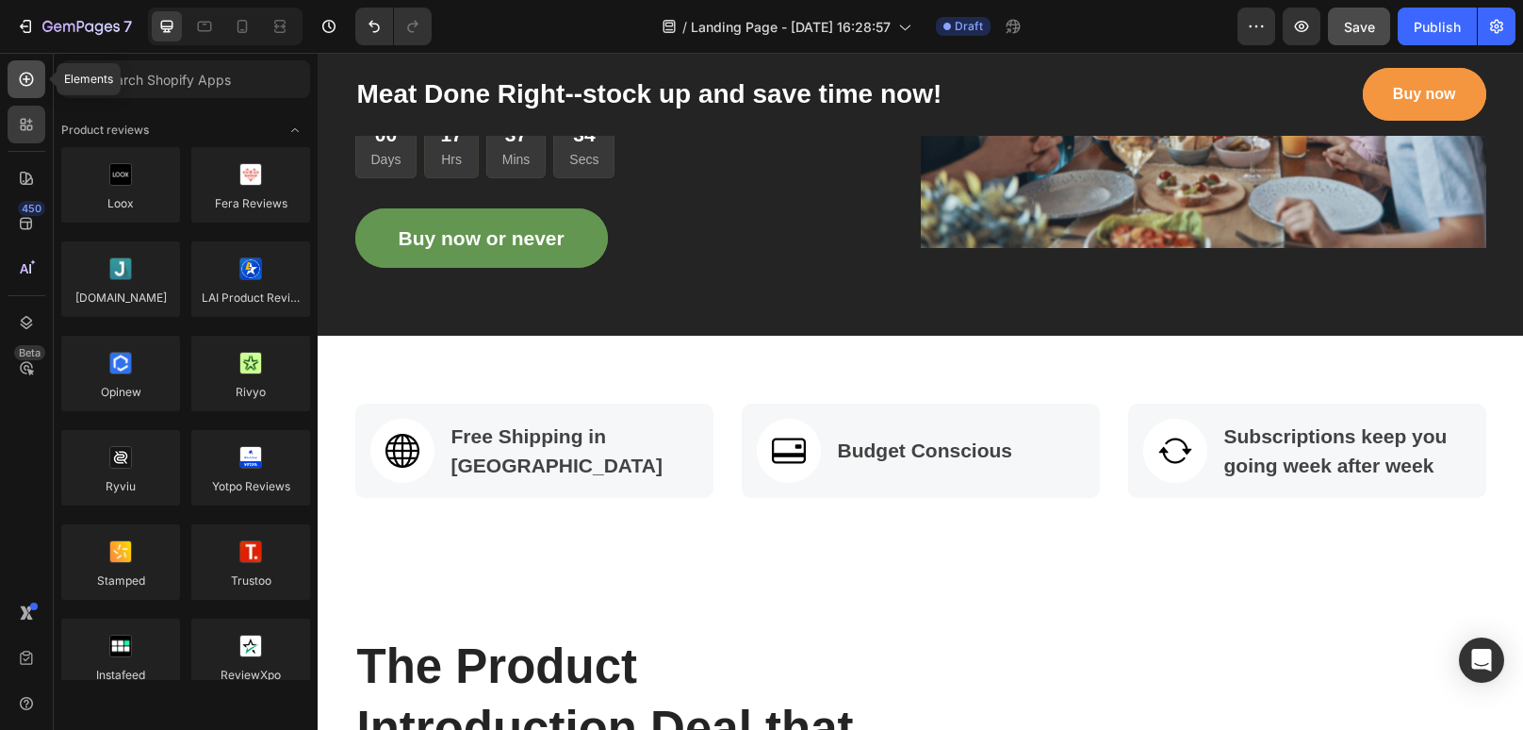
click at [31, 74] on icon at bounding box center [27, 80] width 14 height 14
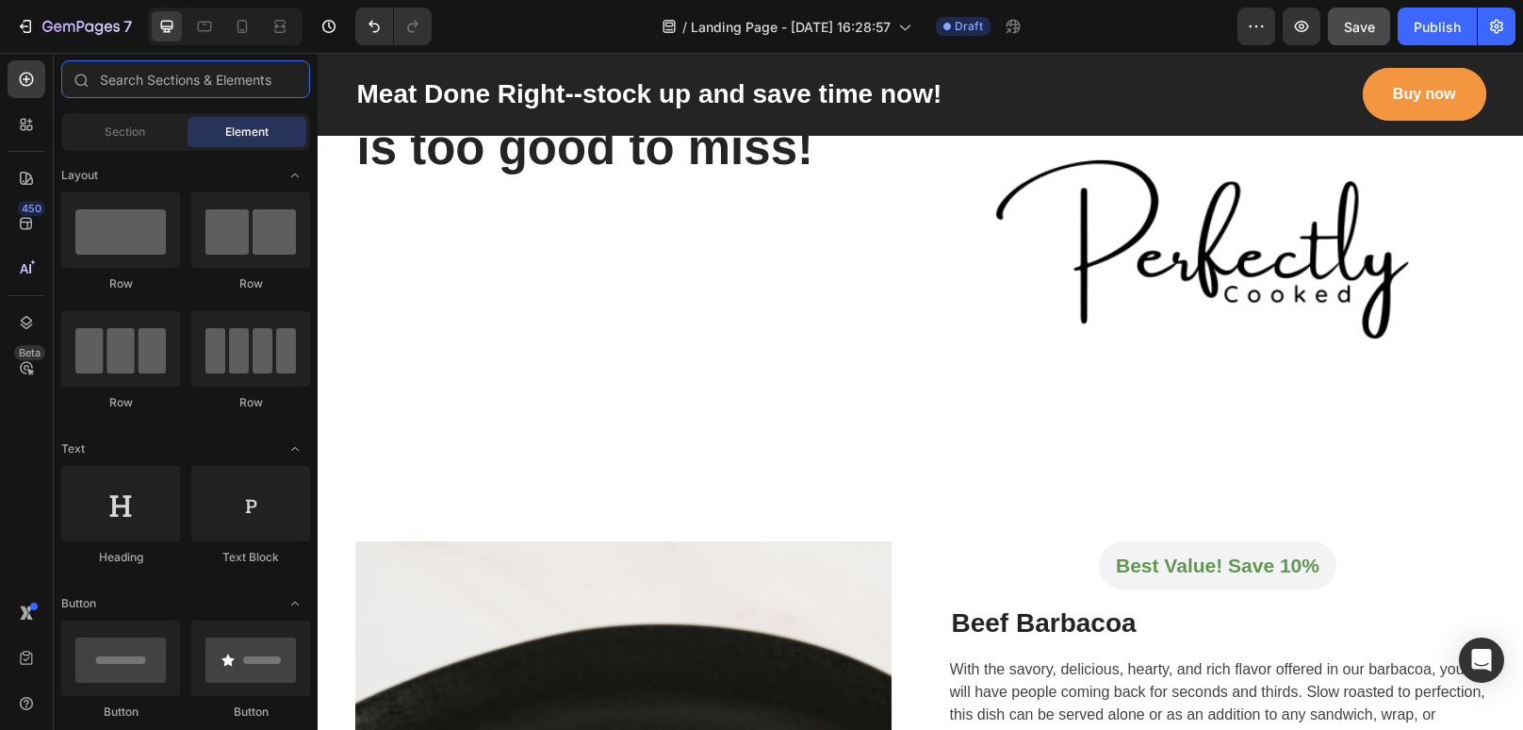
scroll to position [1518, 0]
